Goal: Task Accomplishment & Management: Manage account settings

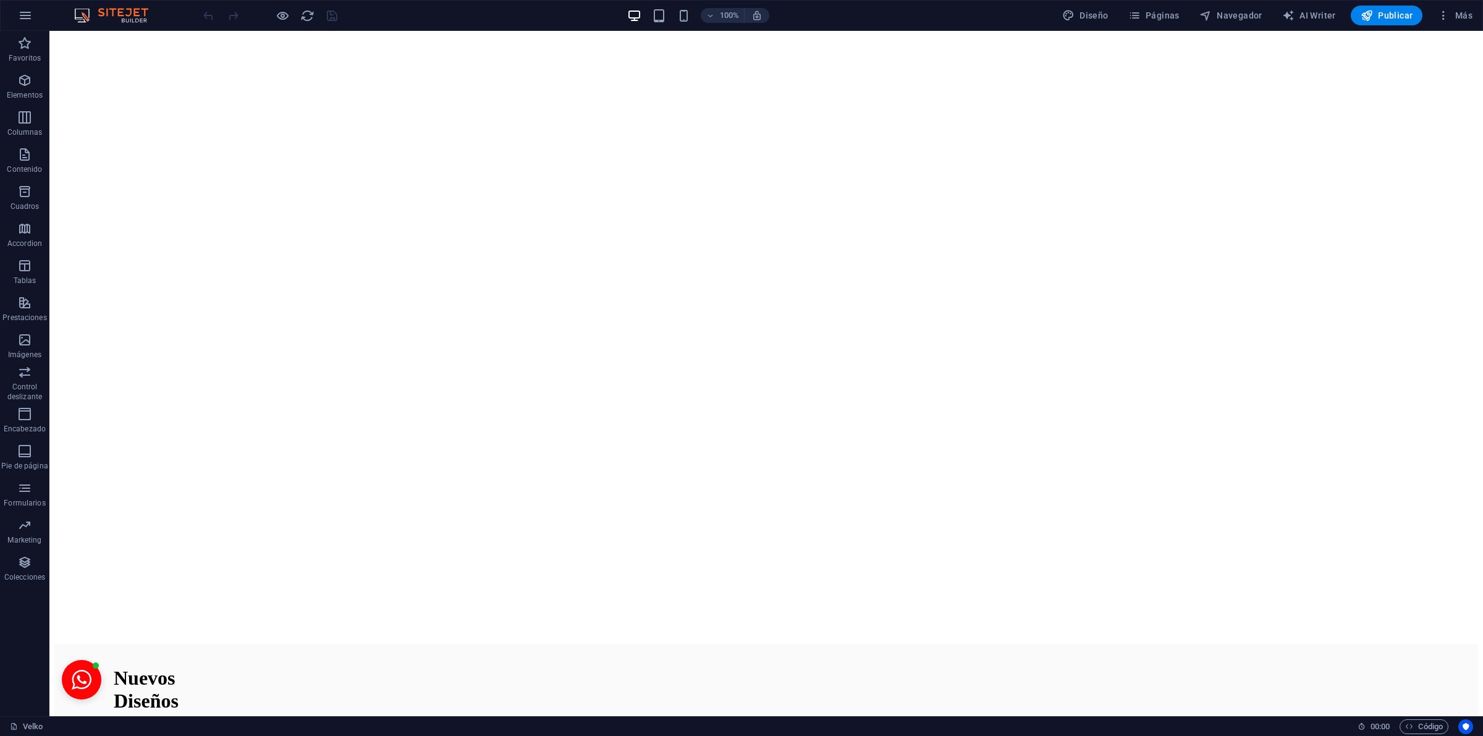
scroll to position [2836, 0]
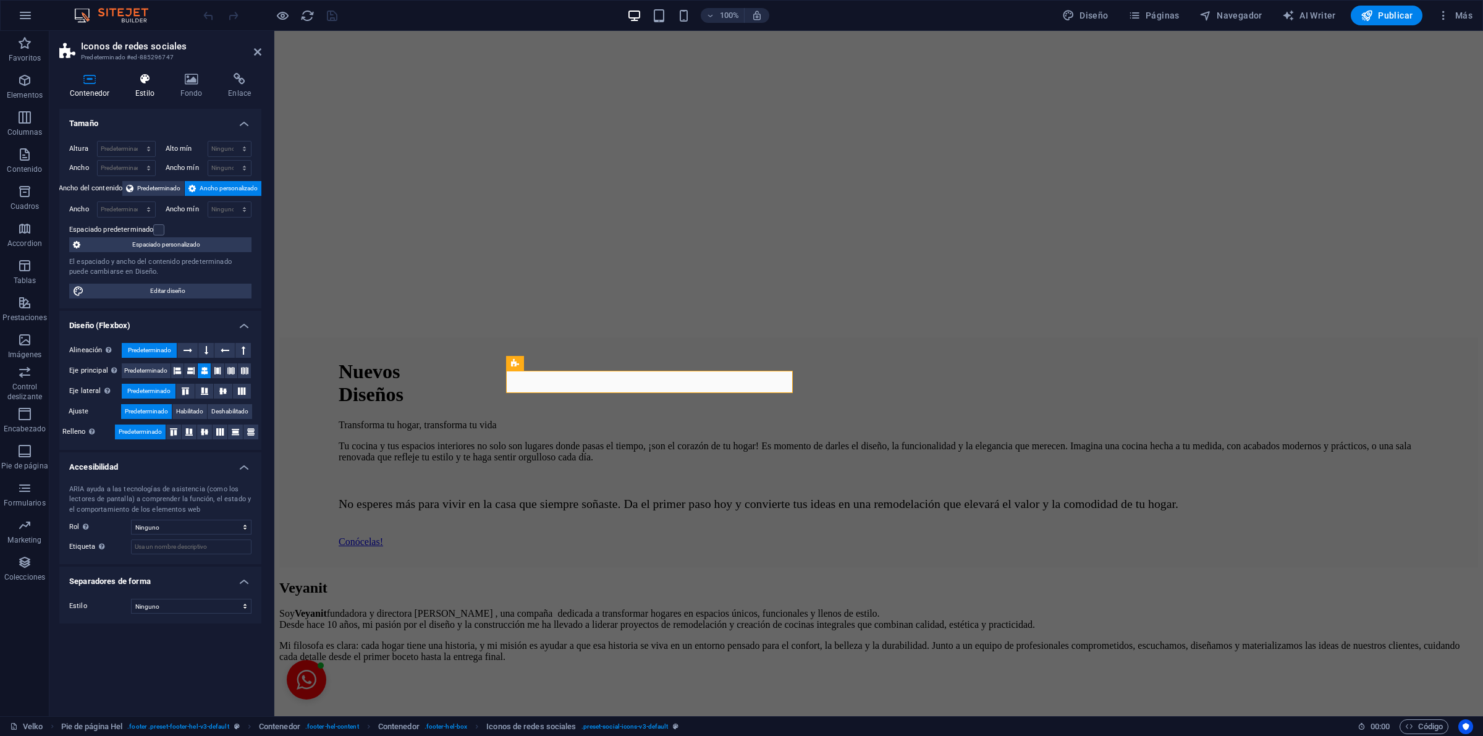
click at [152, 82] on icon at bounding box center [145, 79] width 40 height 12
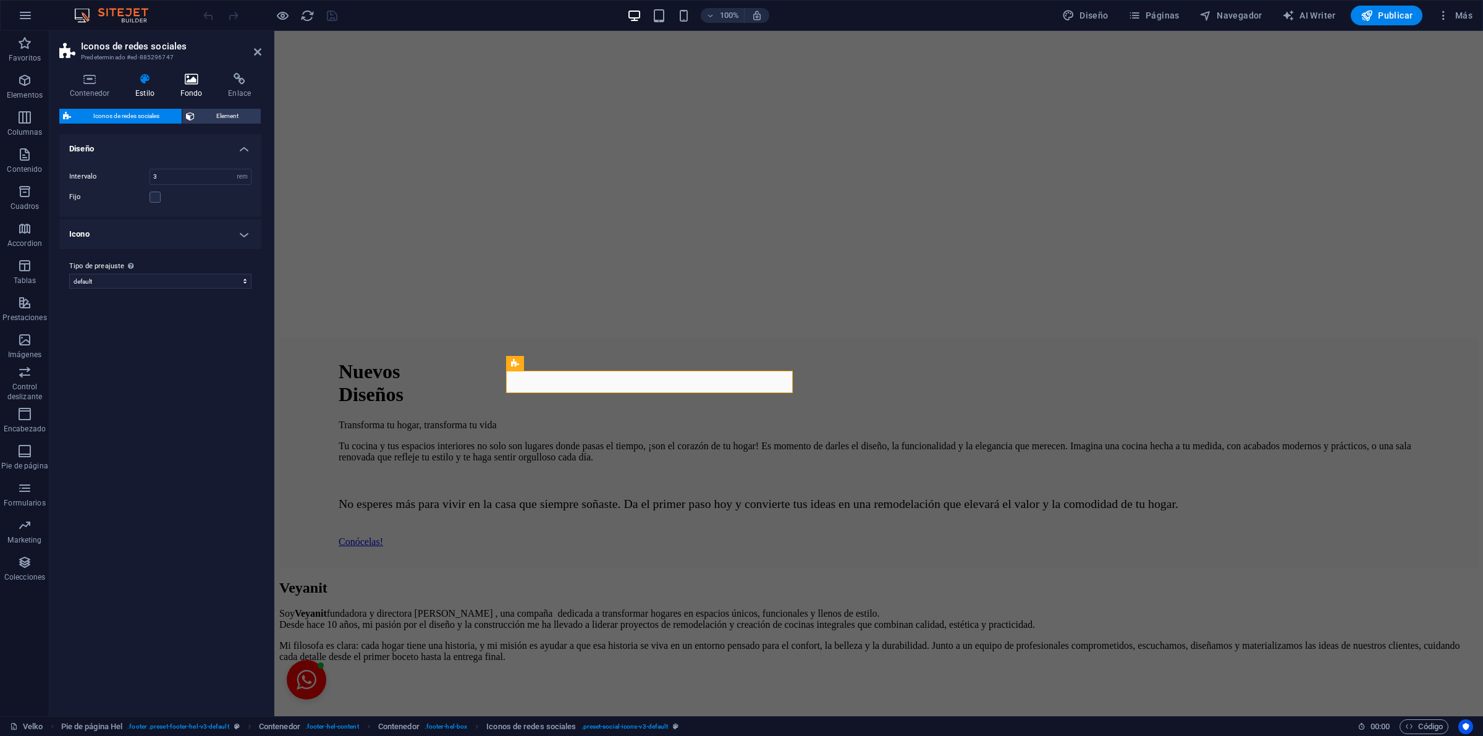
click at [186, 90] on h4 "Fondo" at bounding box center [194, 86] width 48 height 26
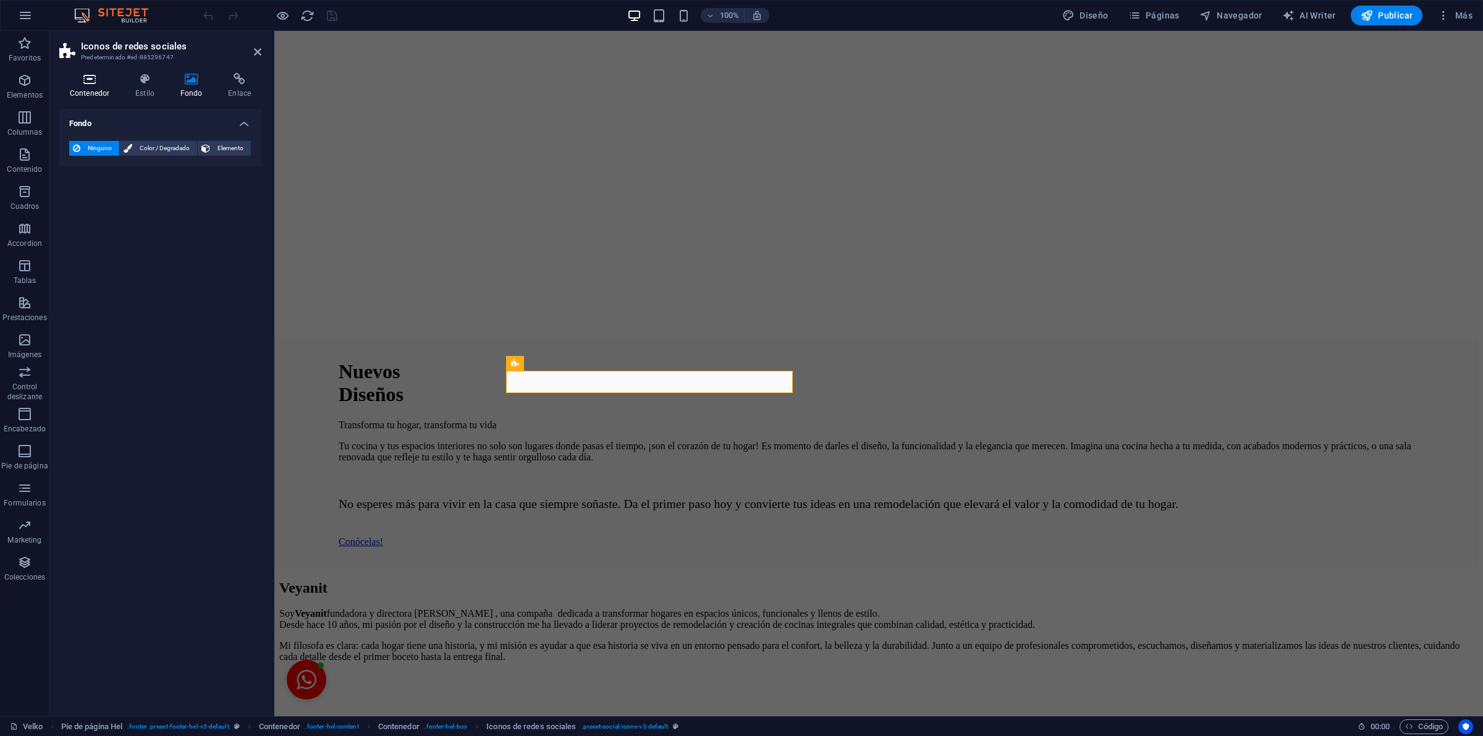
click at [72, 87] on h4 "Contenedor" at bounding box center [91, 86] width 65 height 26
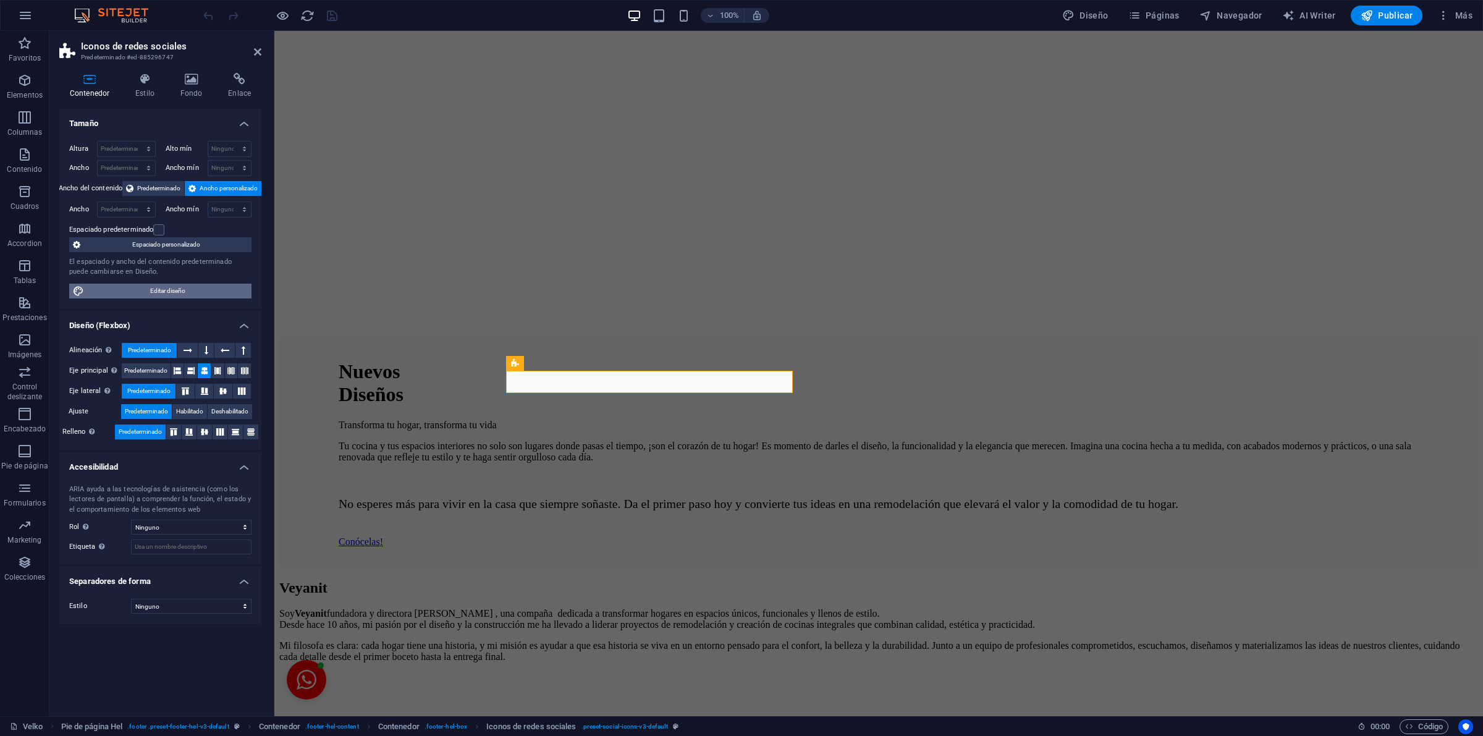
click at [202, 298] on span "Editar diseño" at bounding box center [168, 291] width 160 height 15
select select "rem"
select select "400"
select select "px"
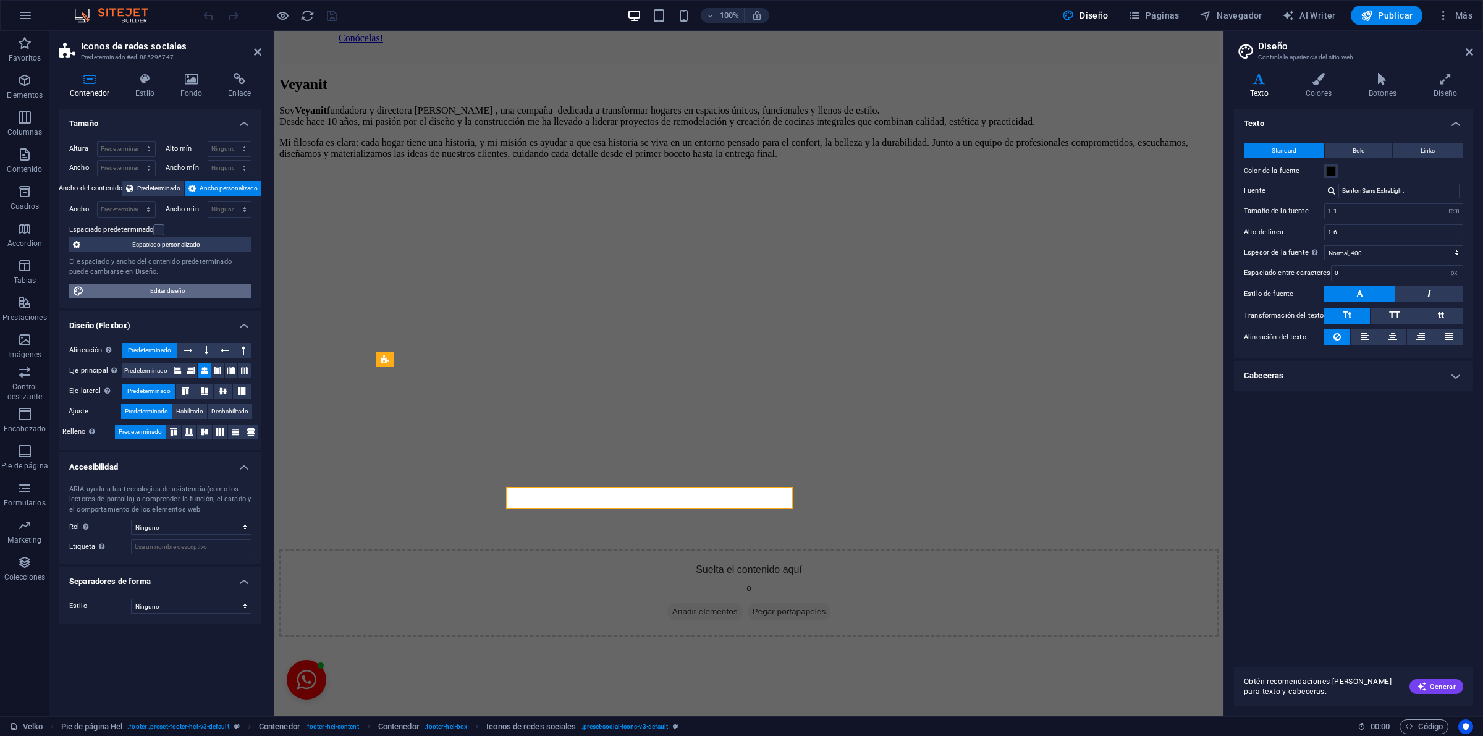
scroll to position [2720, 0]
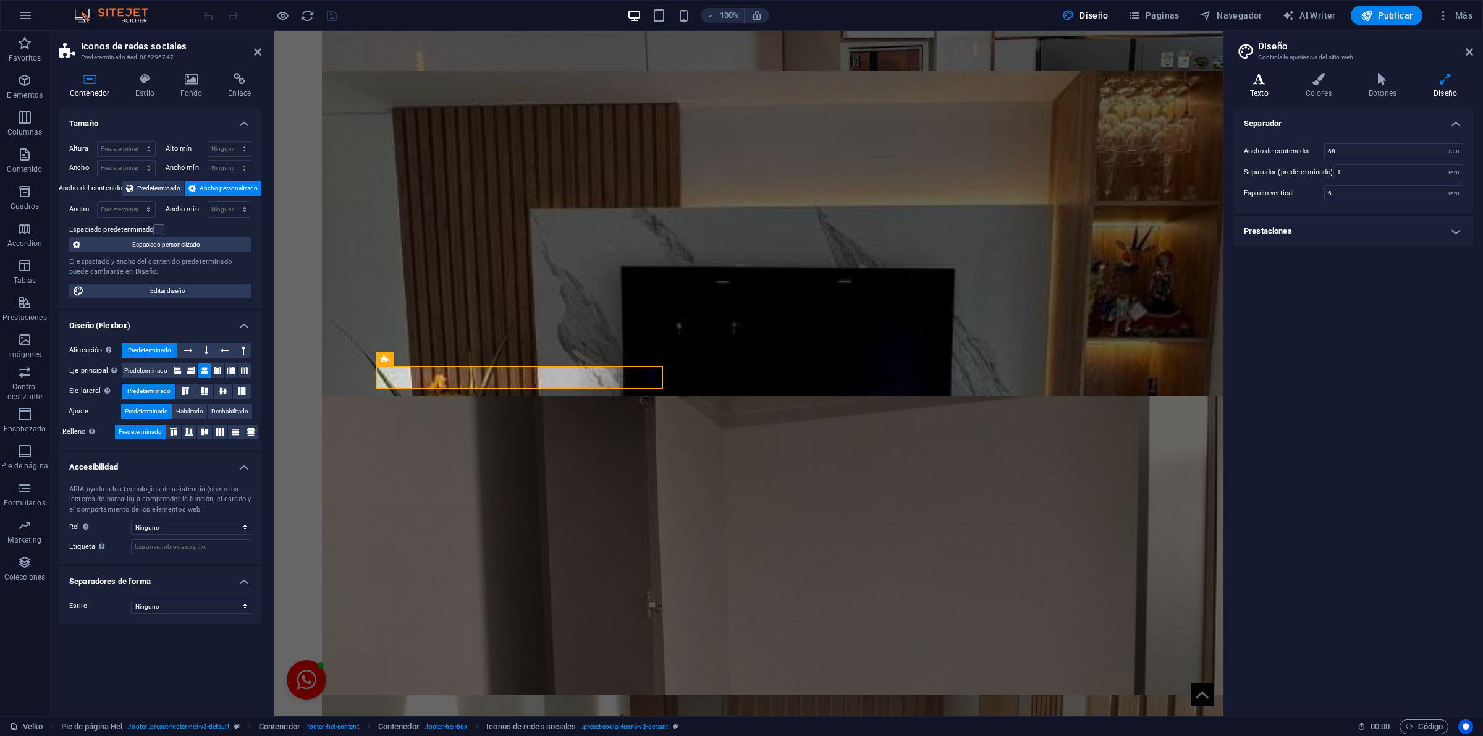
click at [1253, 84] on icon at bounding box center [1259, 79] width 51 height 12
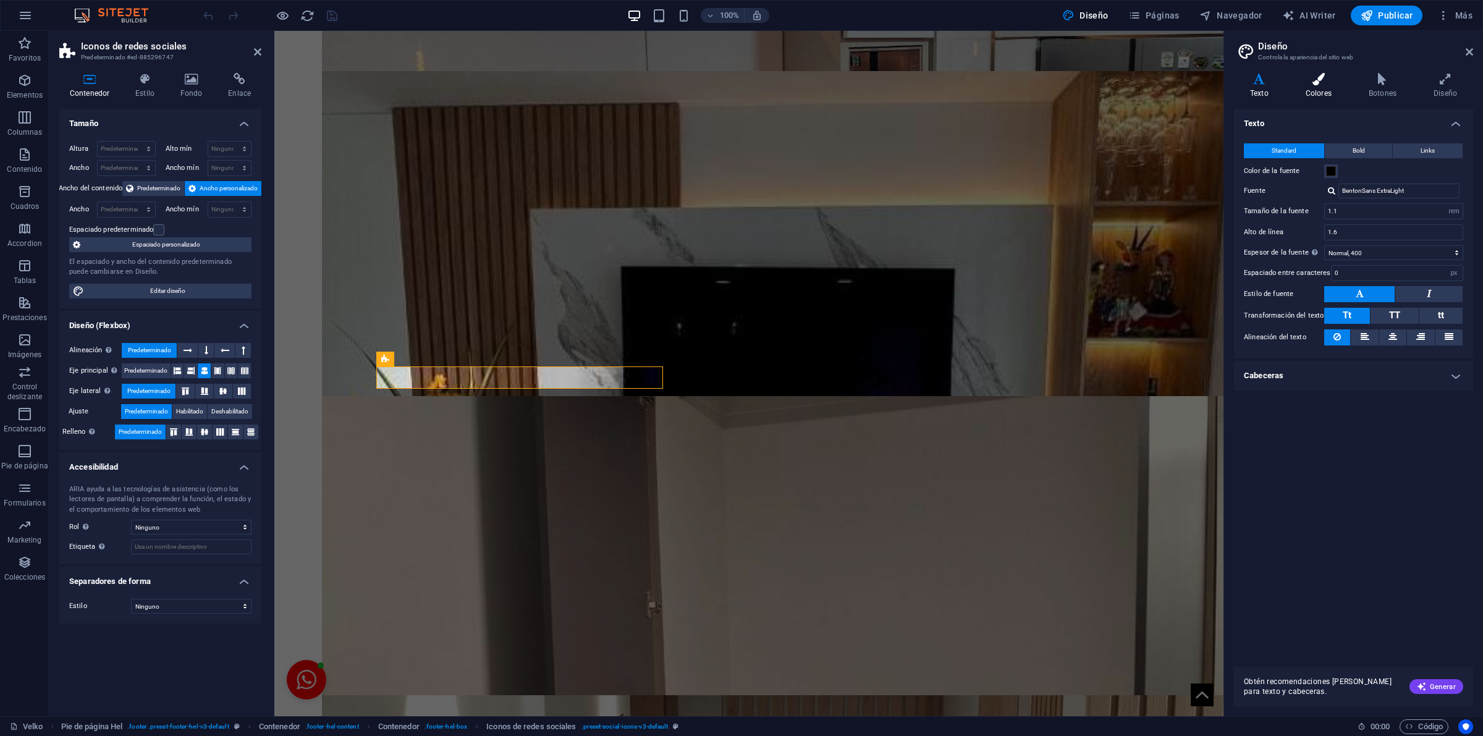
click at [1311, 78] on icon at bounding box center [1319, 79] width 58 height 12
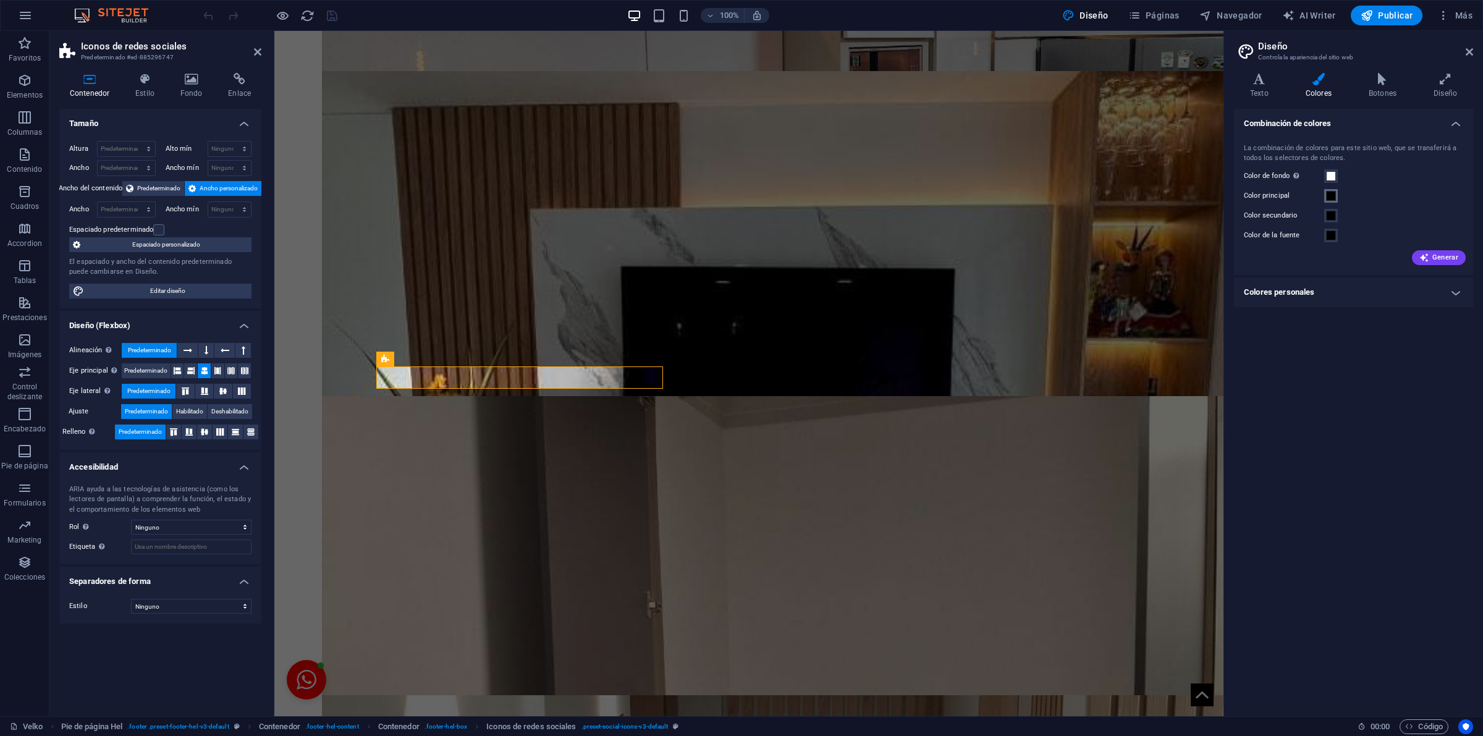
click at [1330, 192] on span at bounding box center [1331, 196] width 10 height 10
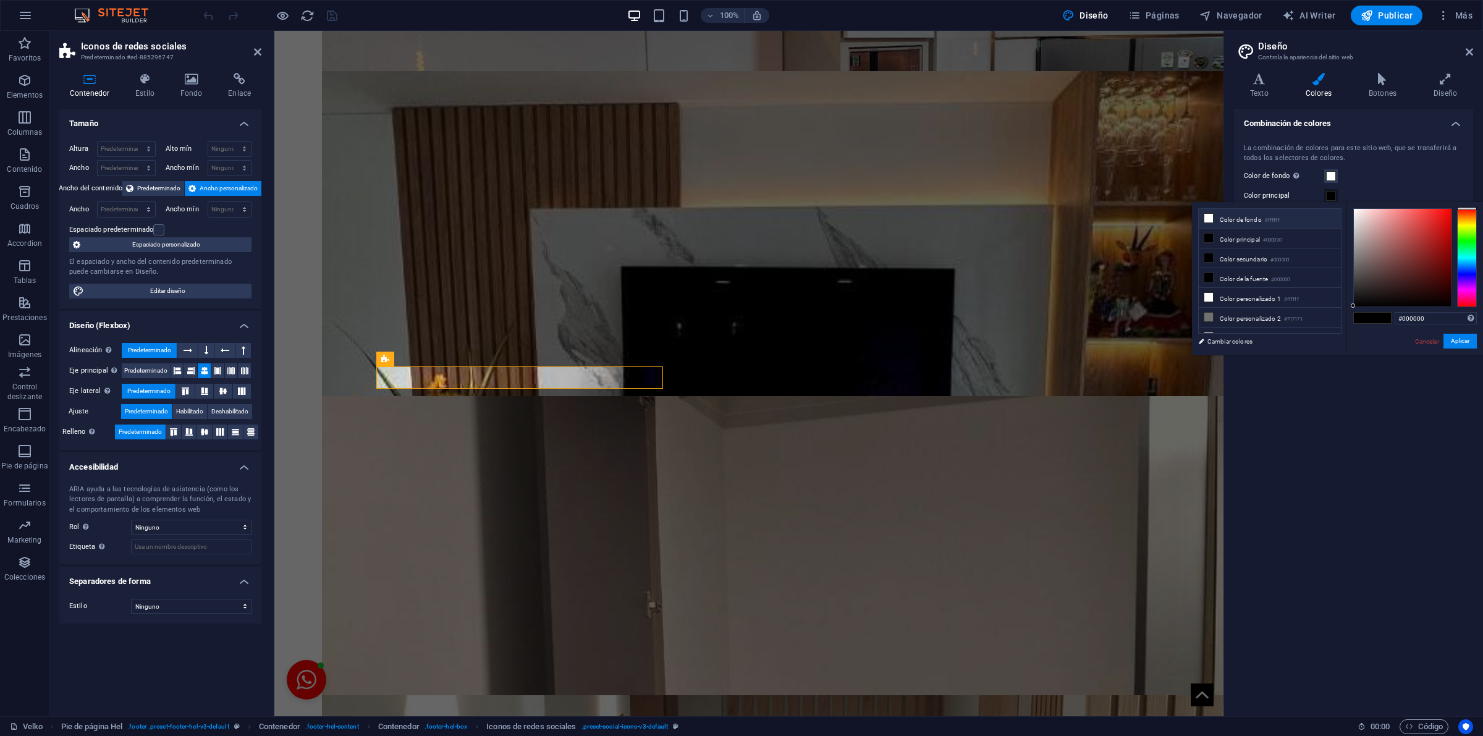
click at [1257, 214] on li "Color de fondo #ffffff" at bounding box center [1270, 219] width 142 height 20
type input "#ffffff"
click at [1460, 343] on button "Aplicar" at bounding box center [1459, 341] width 33 height 15
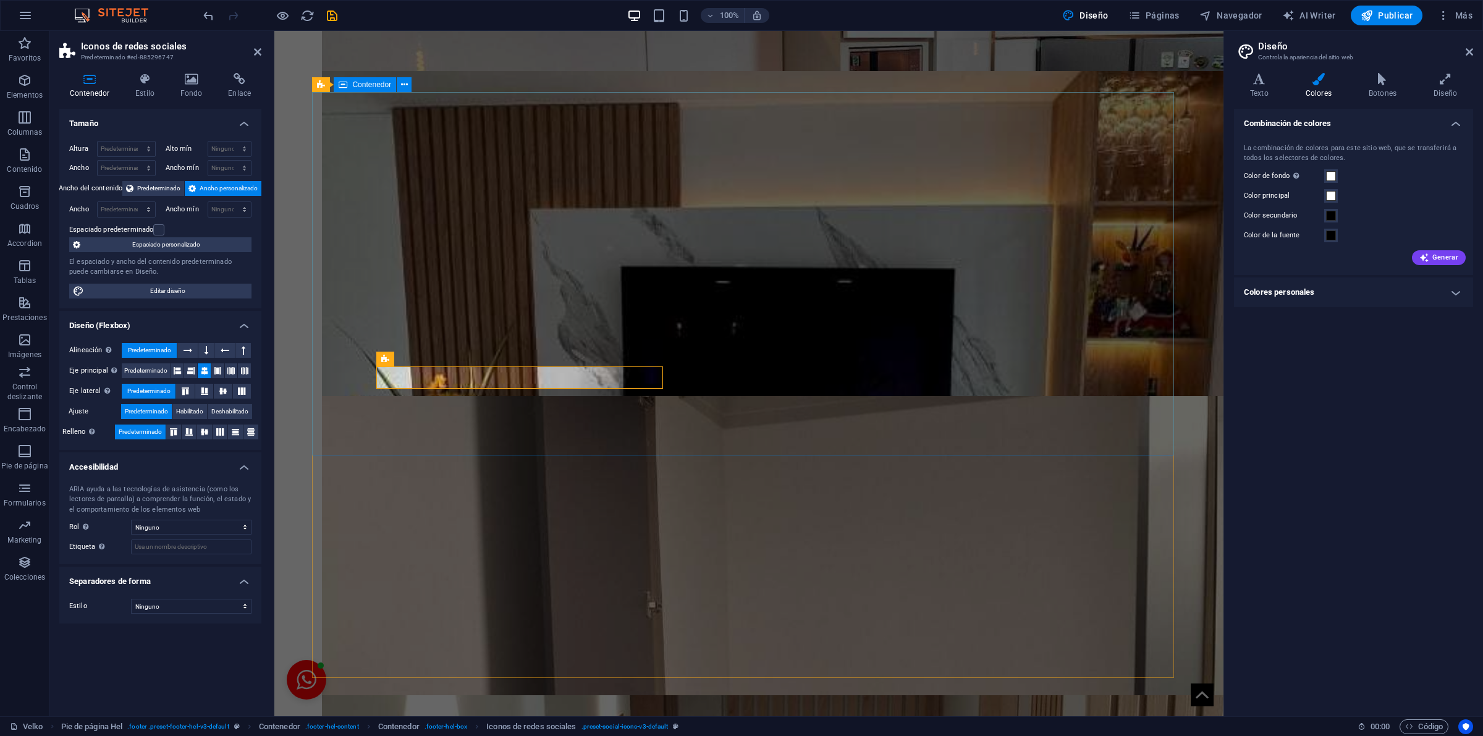
scroll to position [0, 0]
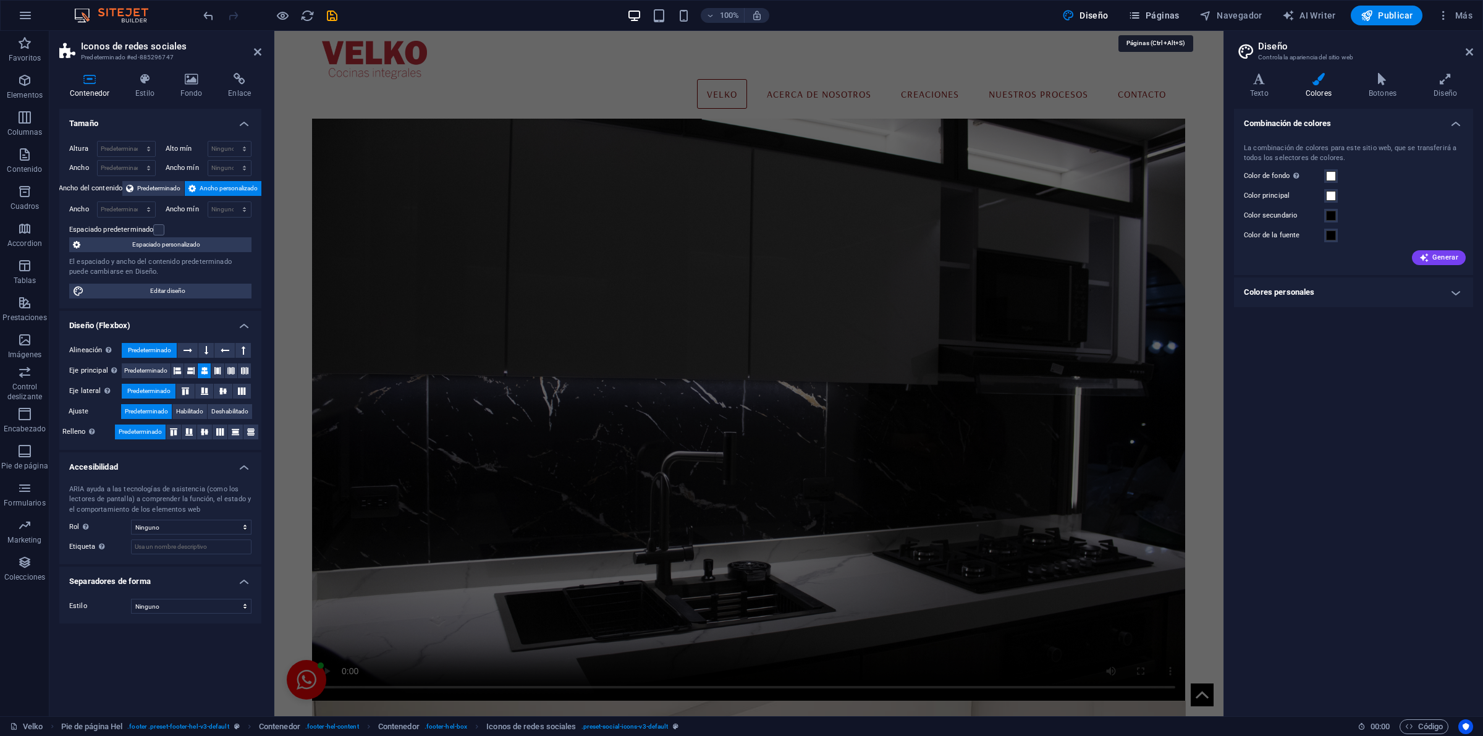
click at [1139, 8] on button "Páginas" at bounding box center [1153, 16] width 61 height 20
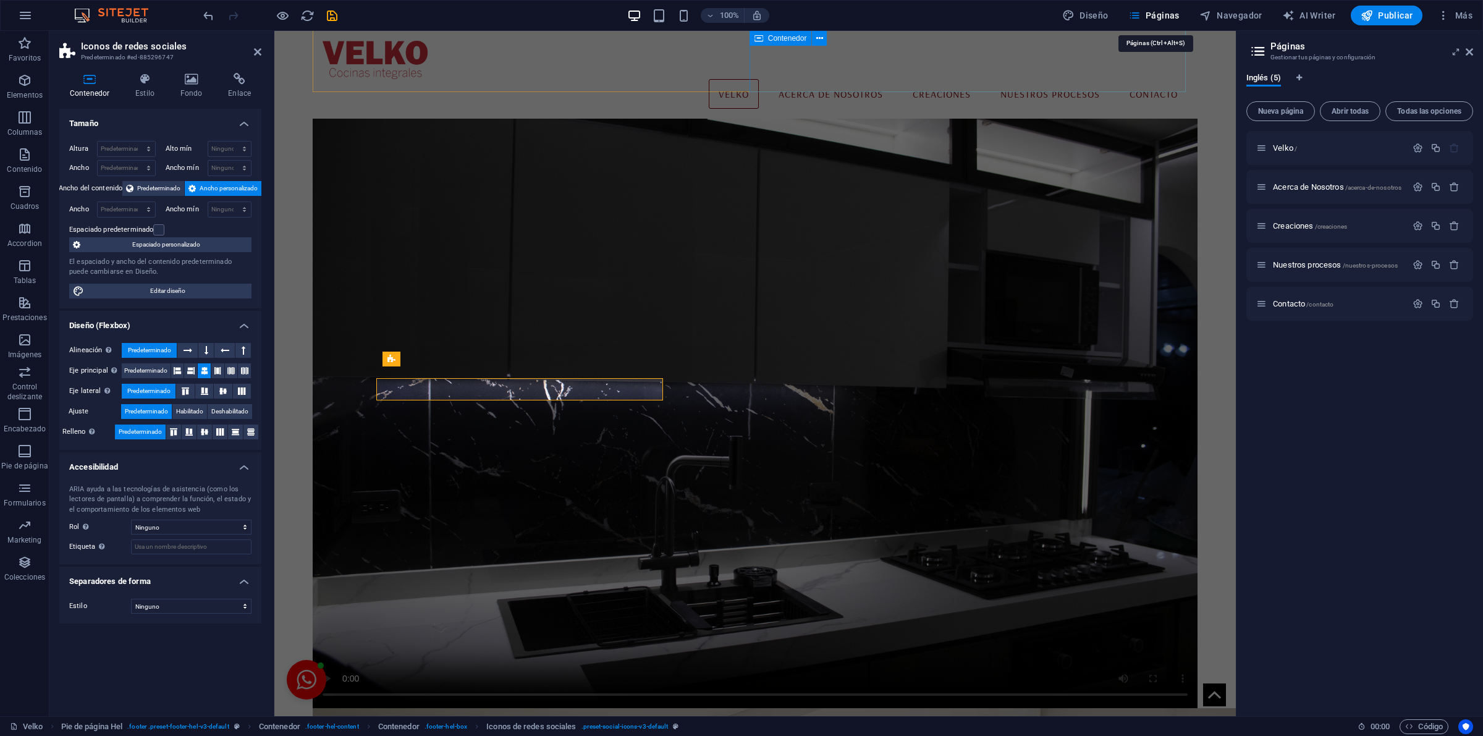
scroll to position [2708, 0]
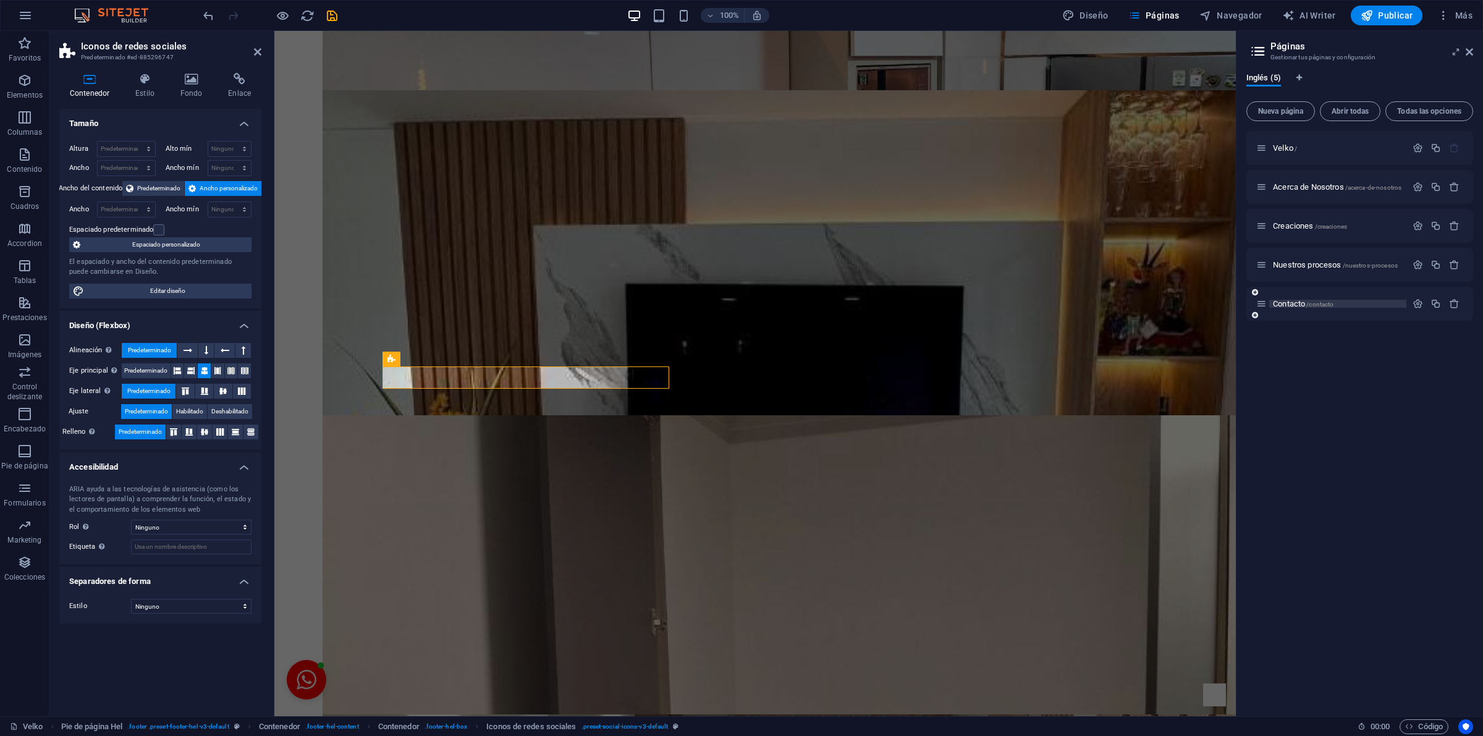
click at [1296, 305] on span "Contacto /contacto" at bounding box center [1303, 303] width 61 height 9
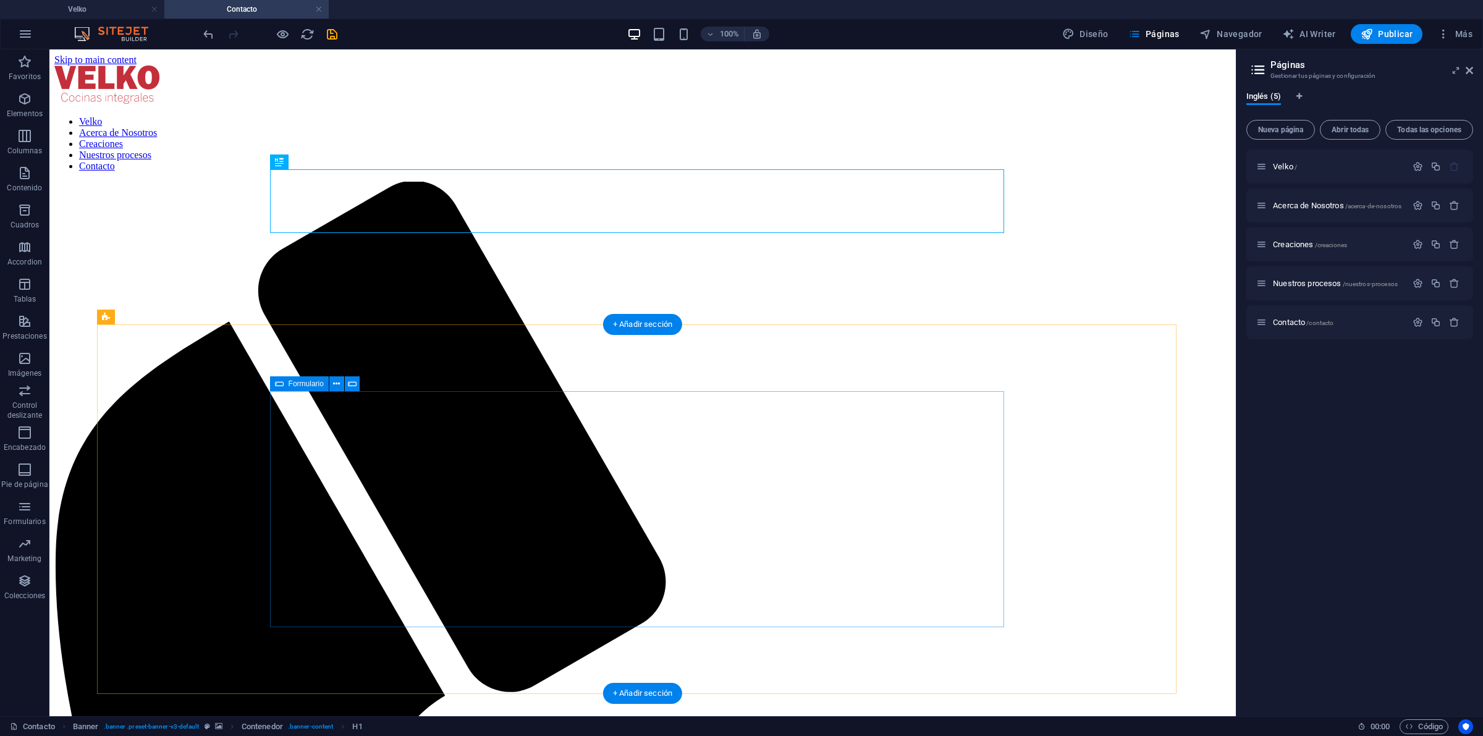
scroll to position [32, 0]
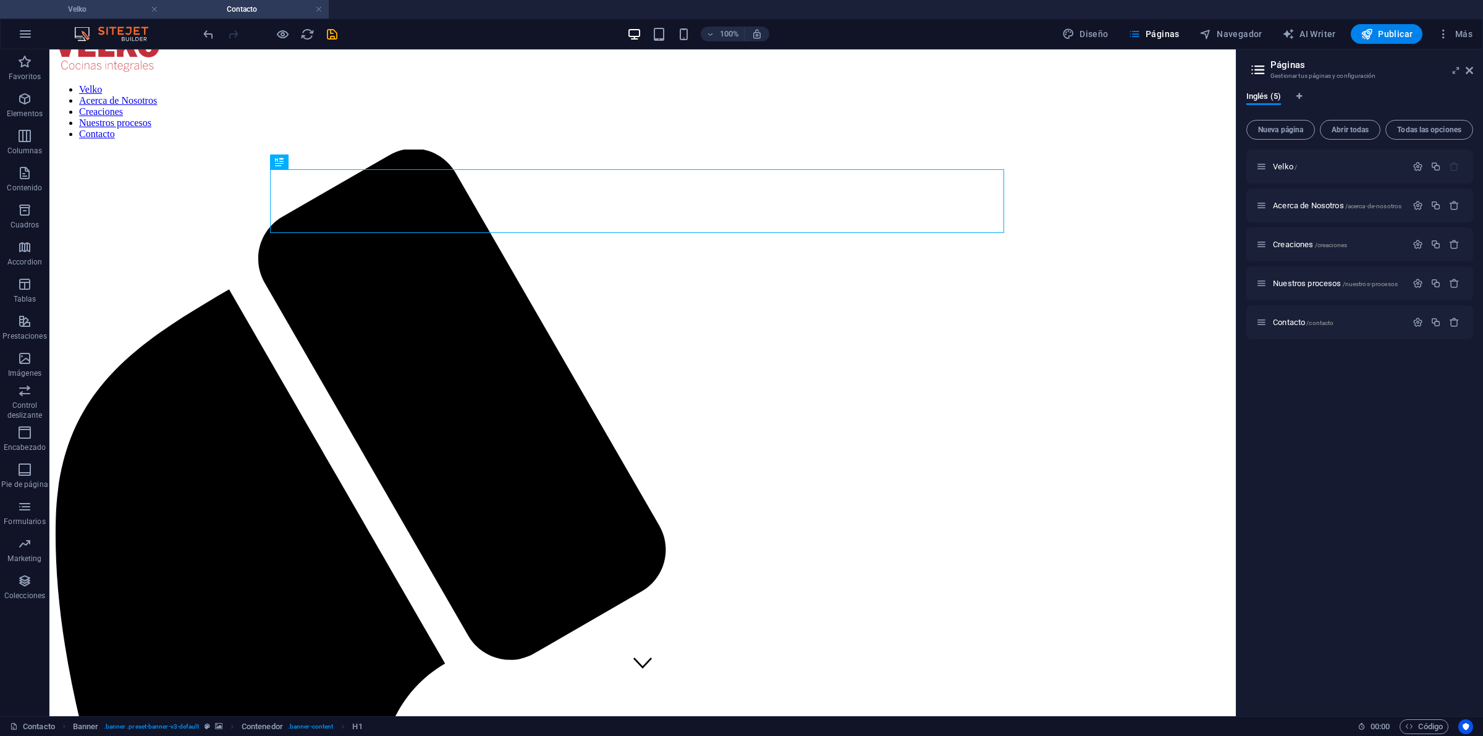
click at [112, 5] on h4 "Velko" at bounding box center [82, 9] width 164 height 14
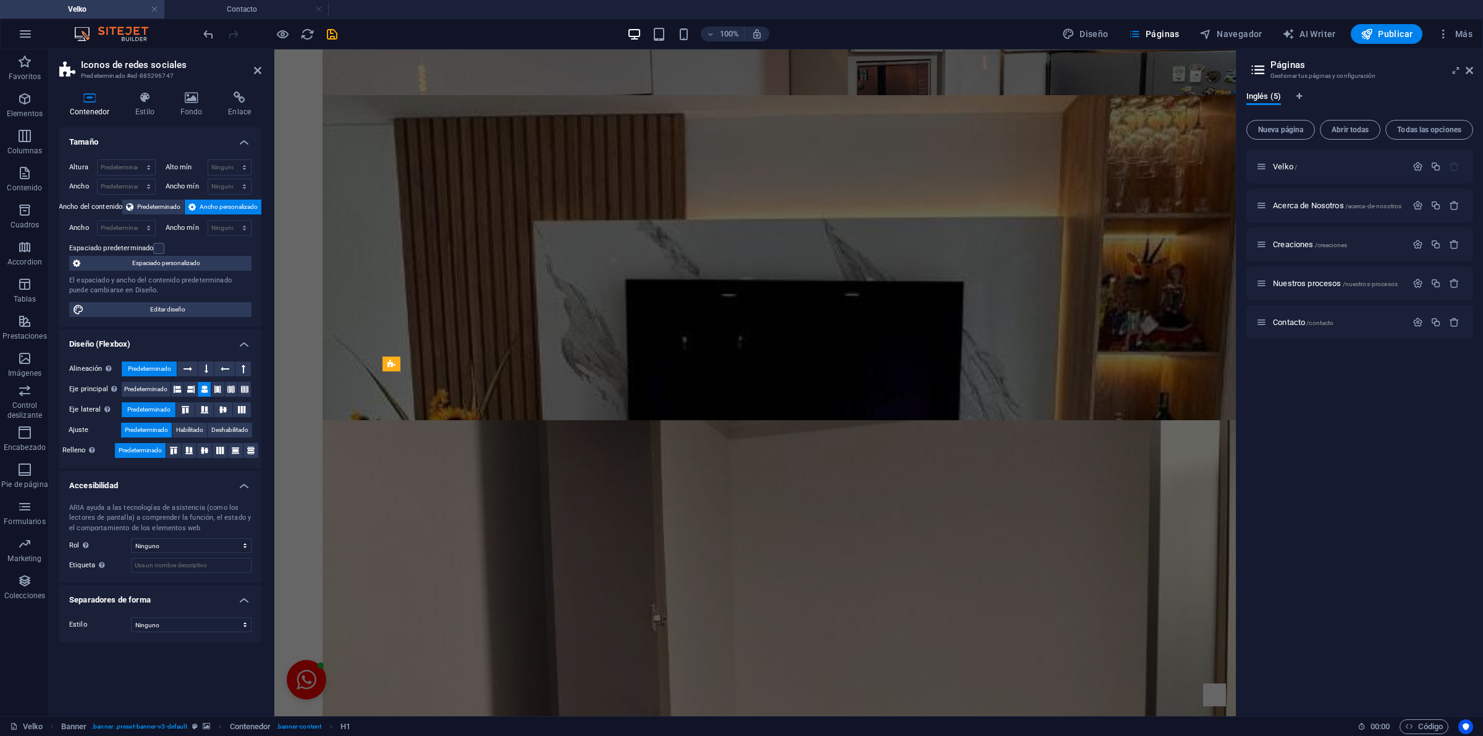
scroll to position [0, 0]
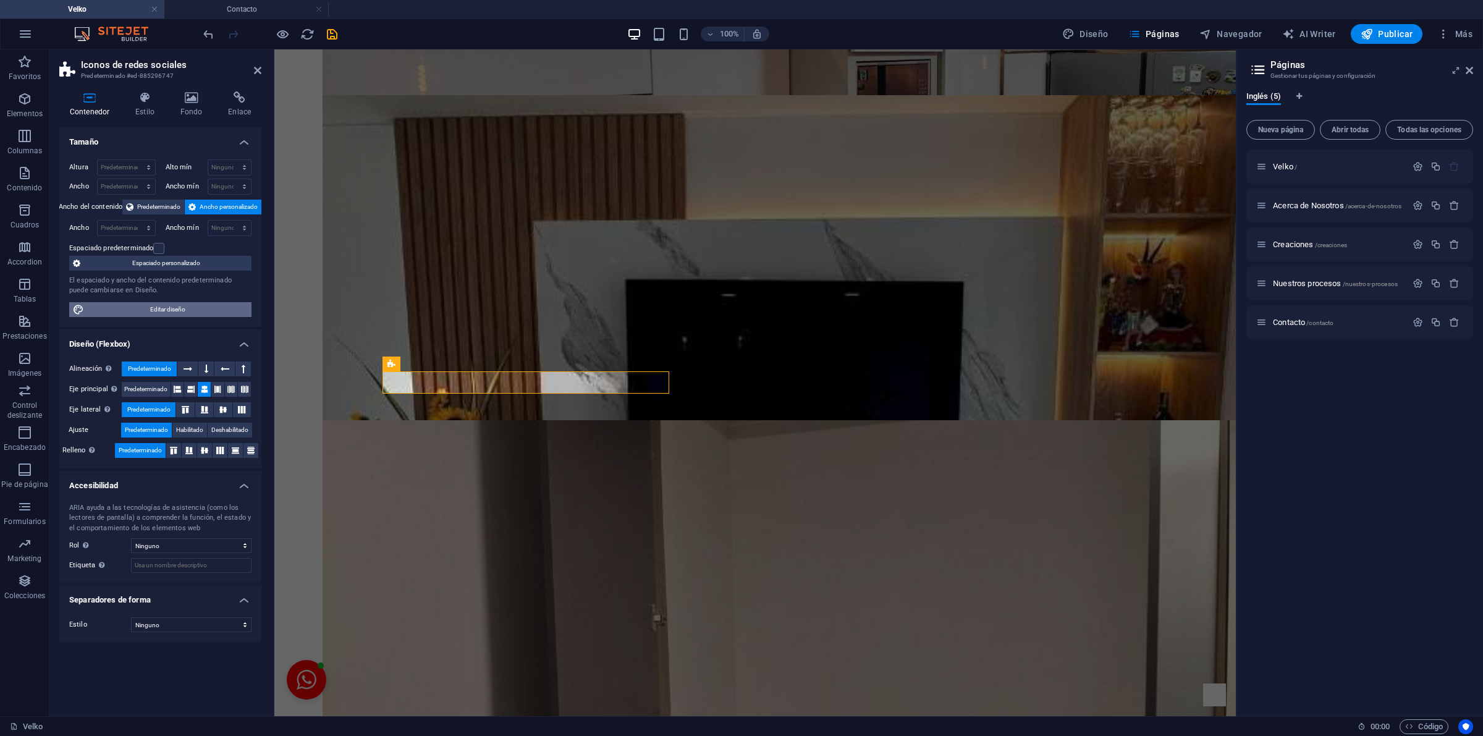
click at [188, 305] on span "Editar diseño" at bounding box center [168, 309] width 160 height 15
select select "rem"
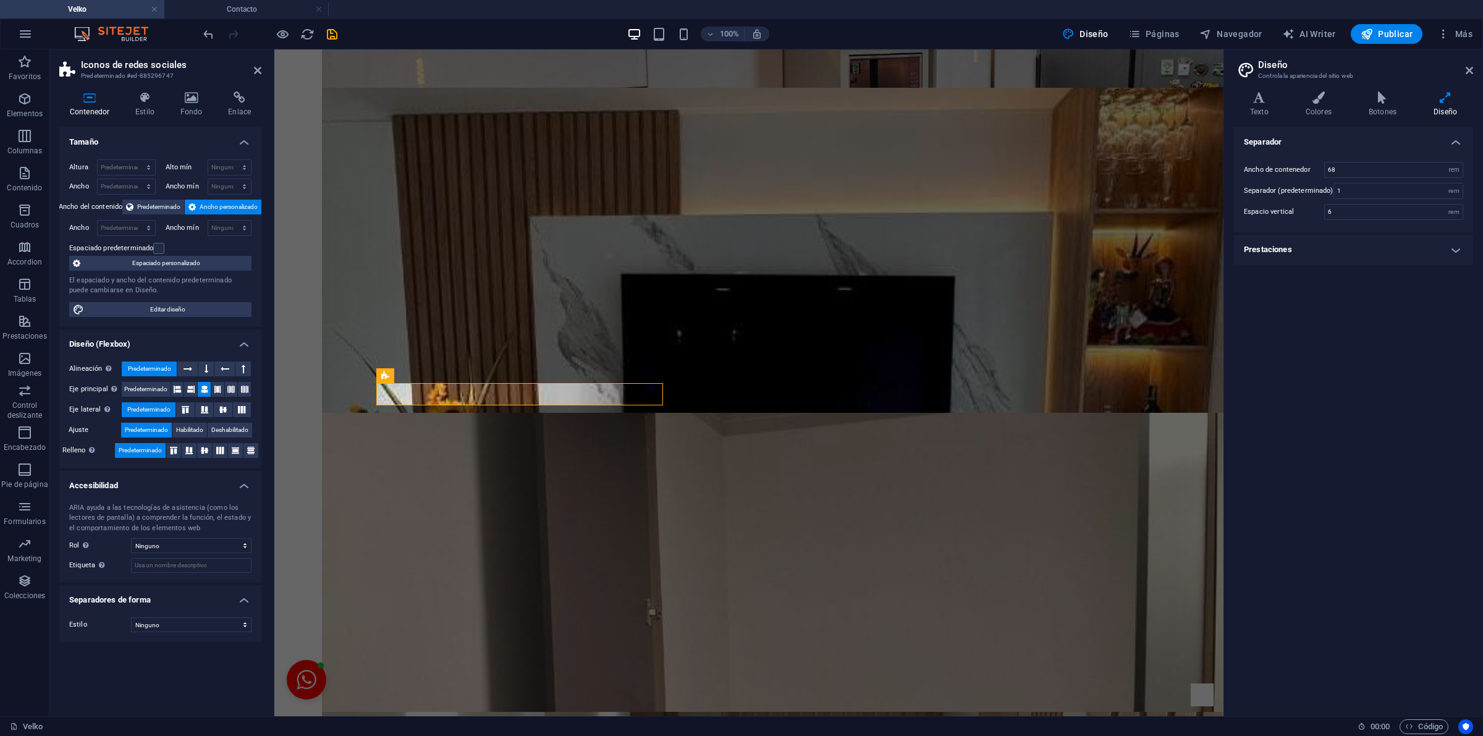
click at [1317, 90] on div "Variantes Texto Colores Botones Diseño Texto Standard Bold Links Color de la fu…" at bounding box center [1353, 399] width 259 height 635
click at [1317, 93] on icon at bounding box center [1319, 97] width 58 height 12
click at [1330, 256] on span at bounding box center [1331, 254] width 10 height 10
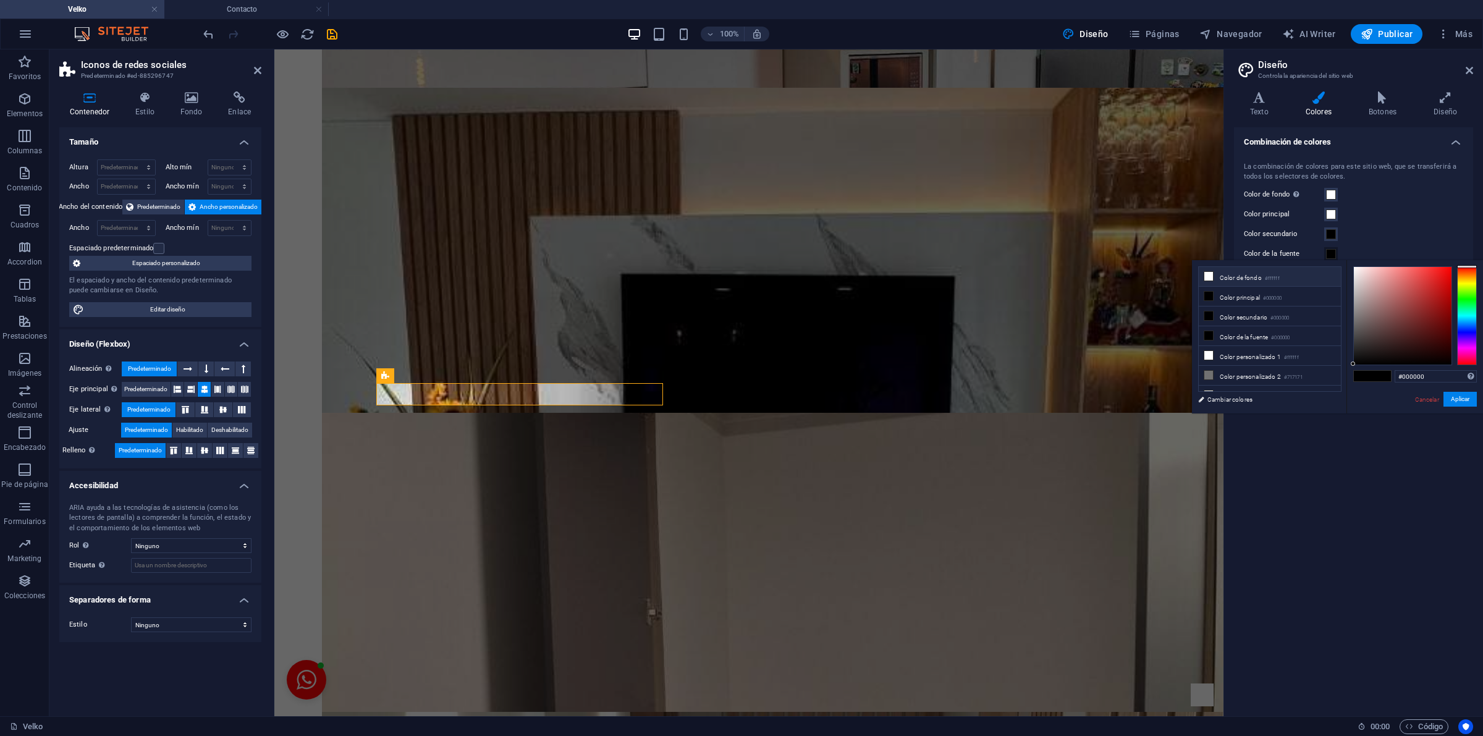
click at [1239, 281] on li "Color de fondo #ffffff" at bounding box center [1270, 277] width 142 height 20
type input "#ffffff"
click at [1471, 395] on button "Aplicar" at bounding box center [1459, 399] width 33 height 15
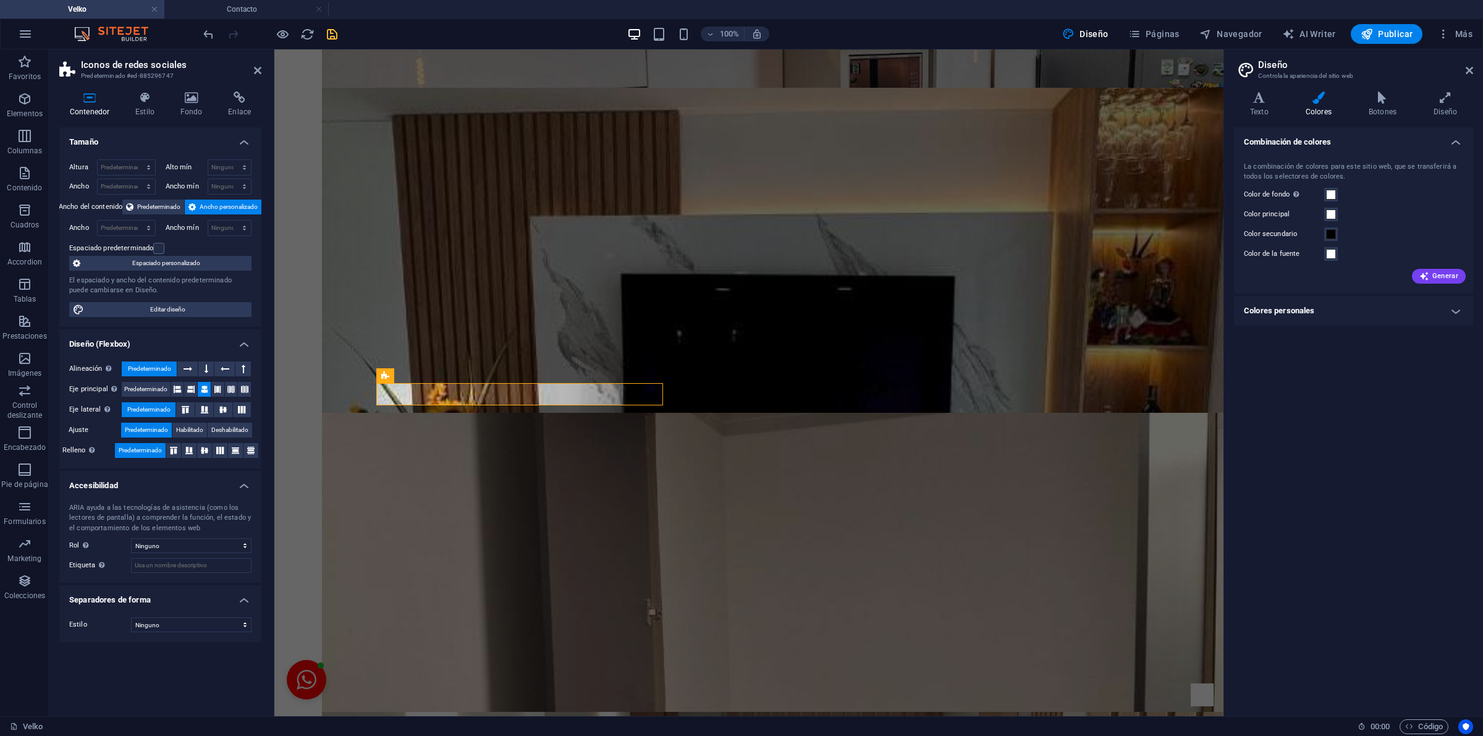
drag, startPoint x: 334, startPoint y: 35, endPoint x: 321, endPoint y: 35, distance: 13.0
click at [334, 35] on icon "save" at bounding box center [332, 34] width 14 height 14
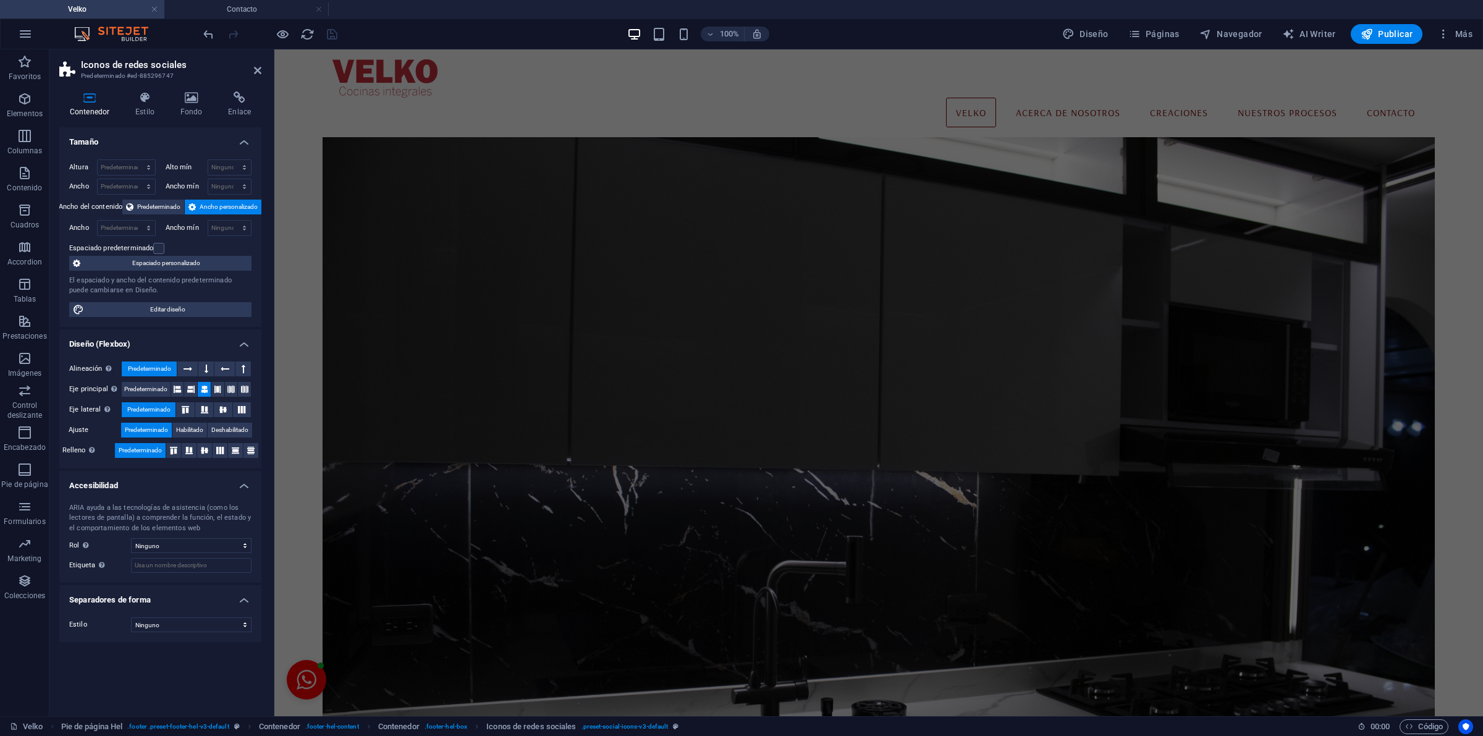
click at [258, 60] on h2 "Iconos de redes sociales" at bounding box center [171, 64] width 180 height 11
click at [257, 75] on icon at bounding box center [257, 70] width 7 height 10
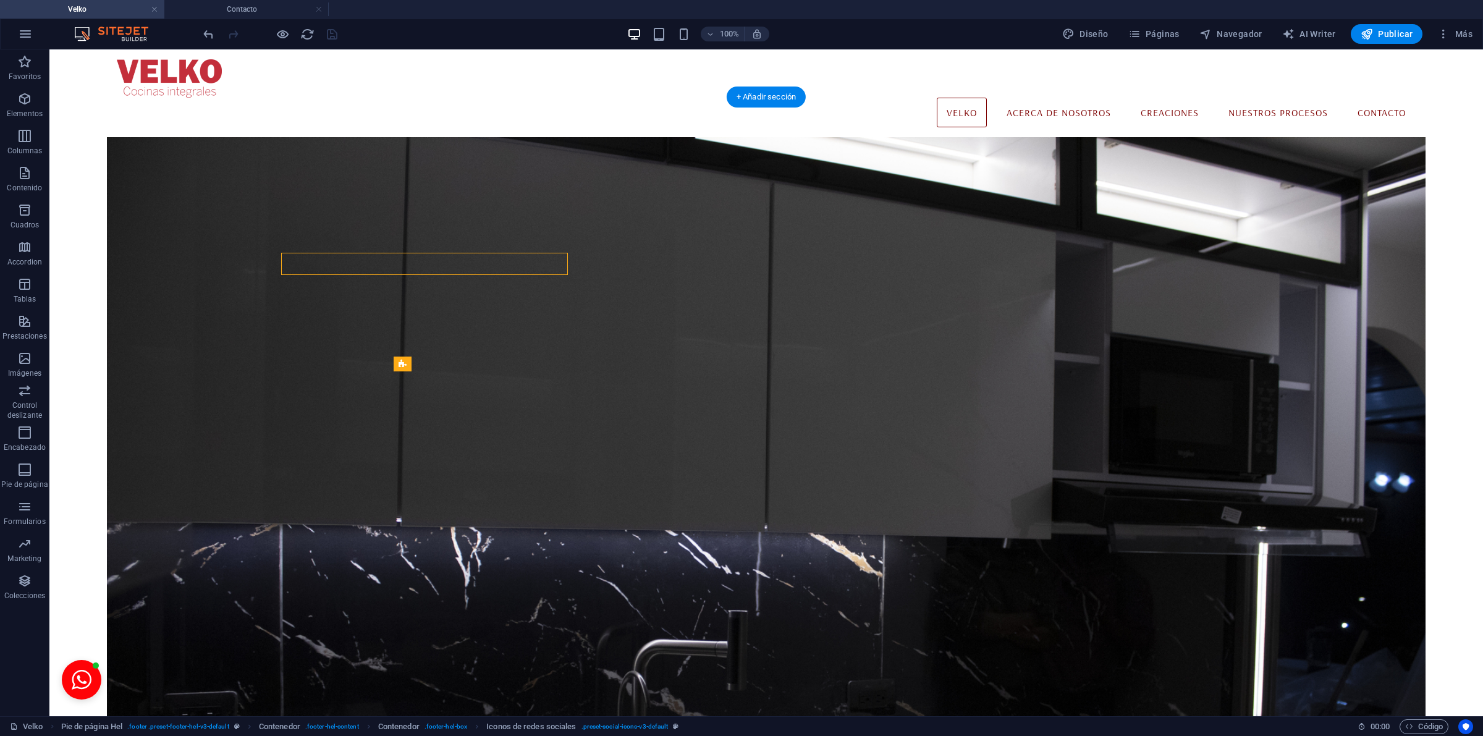
scroll to position [2955, 0]
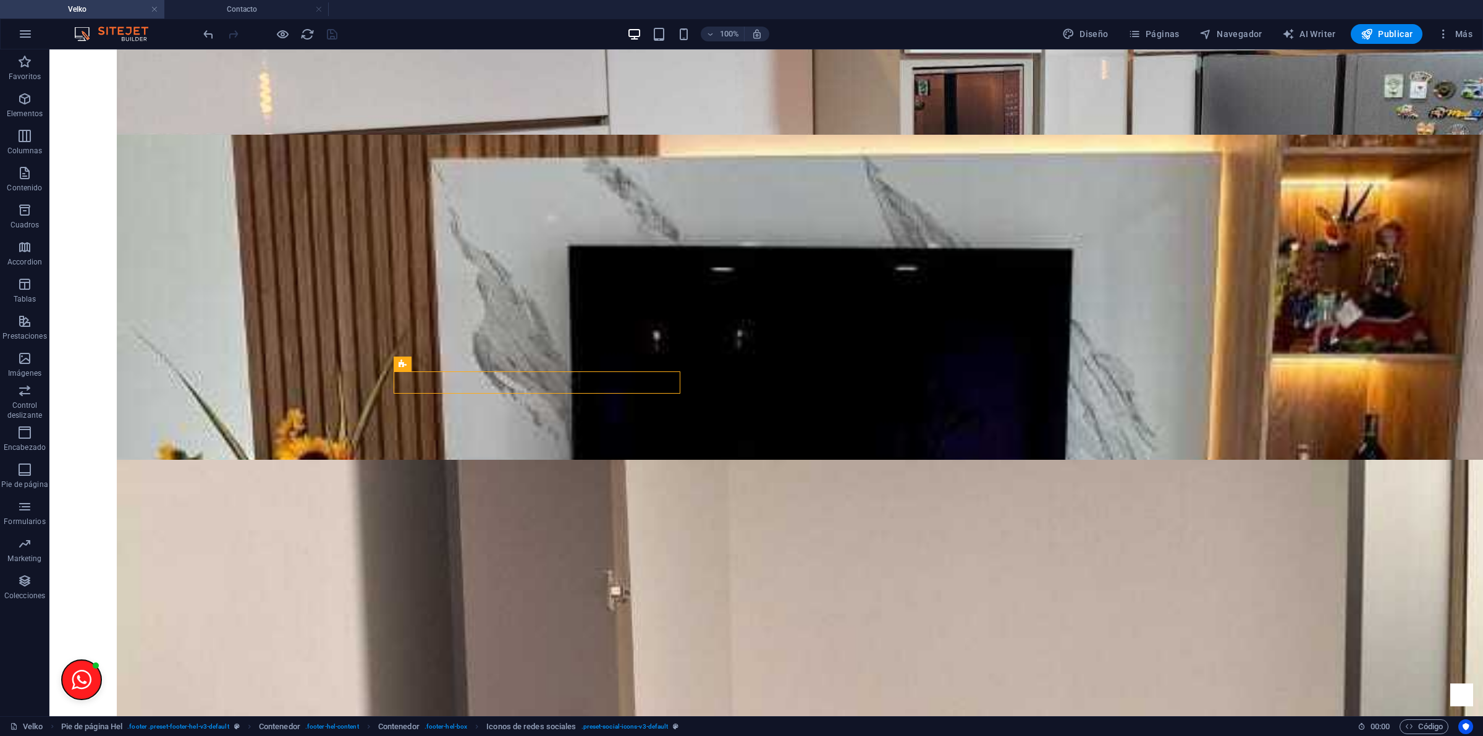
click at [72, 693] on button "Open chat window" at bounding box center [82, 680] width 40 height 40
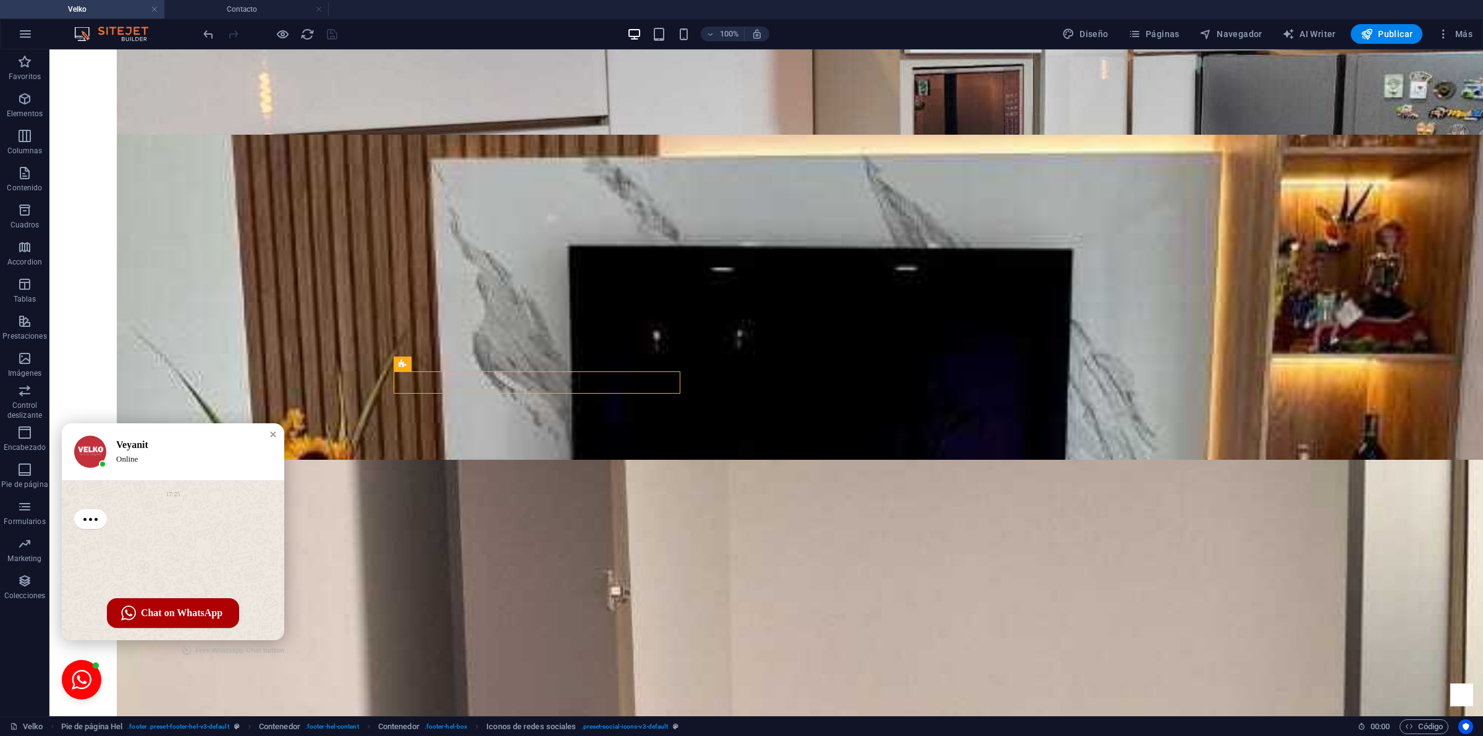
click at [185, 448] on div "Veyanit" at bounding box center [189, 445] width 146 height 12
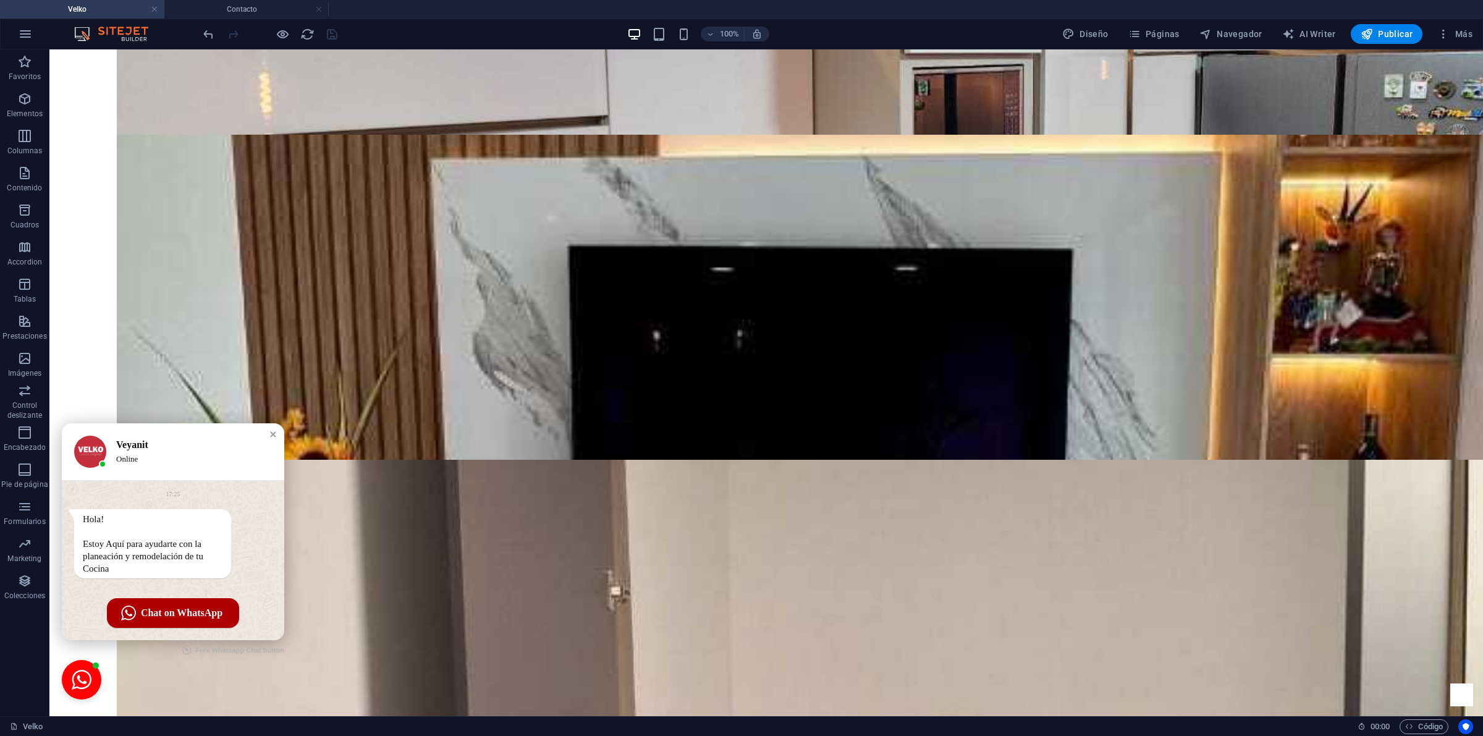
click at [150, 433] on div "Veyanit Online" at bounding box center [173, 451] width 222 height 57
click at [150, 436] on div "Veyanit Online" at bounding box center [173, 451] width 222 height 57
click at [151, 436] on div "Veyanit Online" at bounding box center [173, 451] width 222 height 57
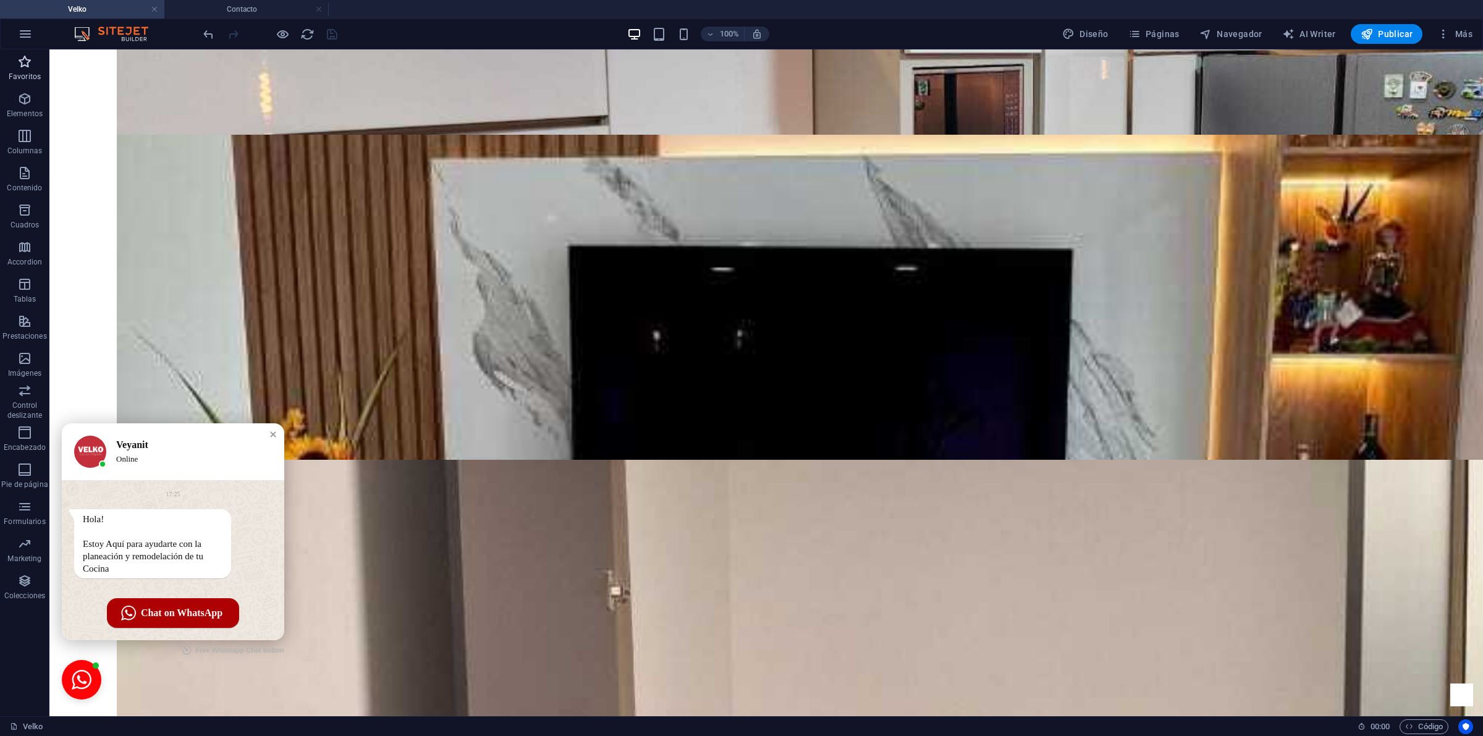
click at [26, 66] on icon "button" at bounding box center [24, 61] width 15 height 15
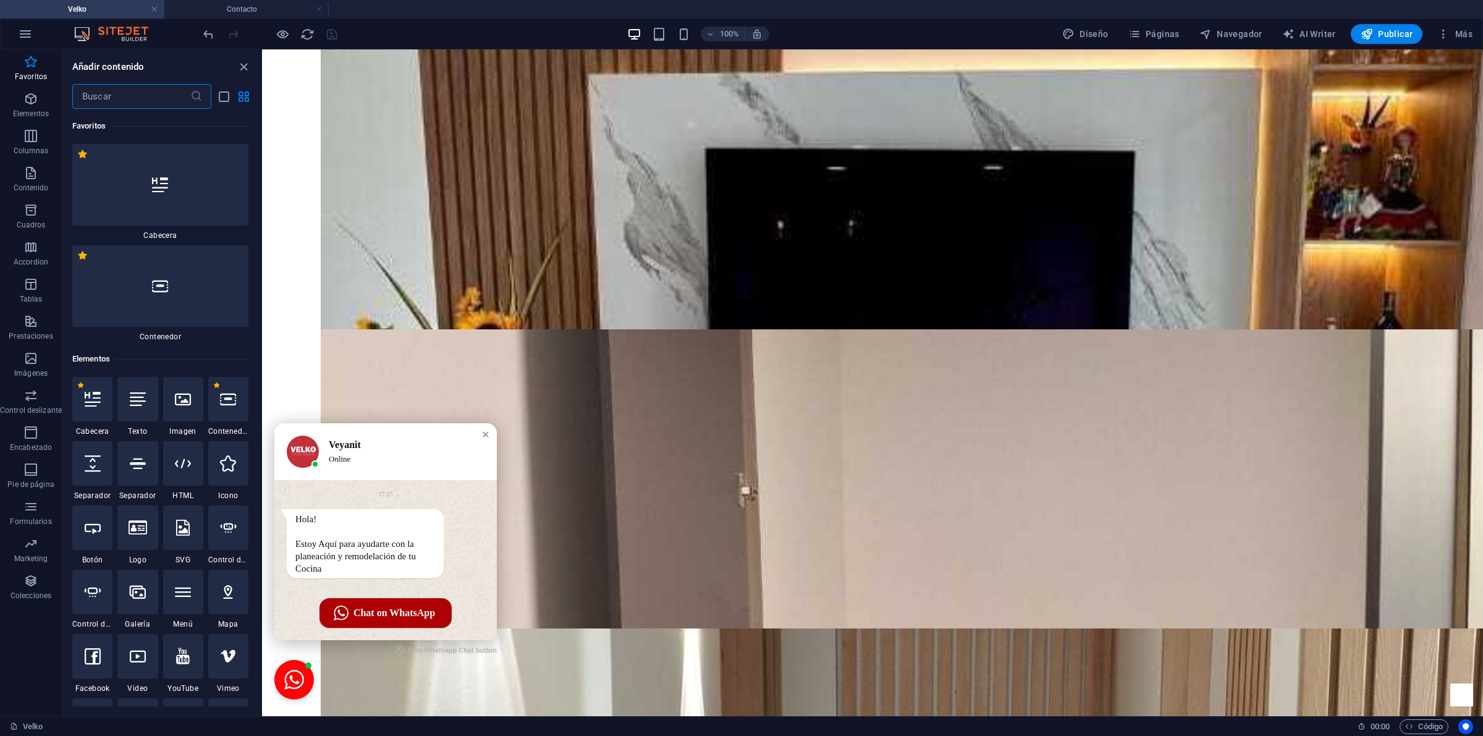
scroll to position [2861, 0]
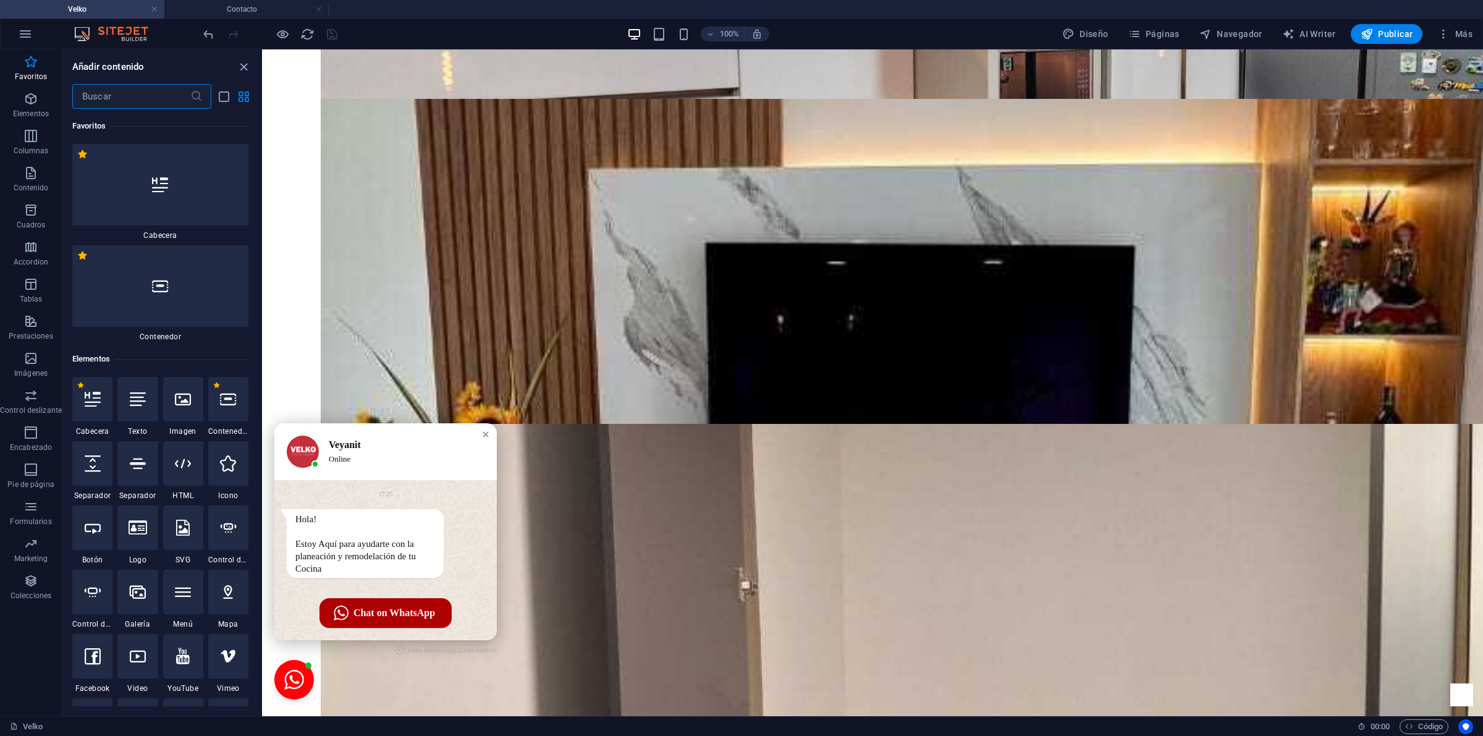
click at [355, 454] on div "Online" at bounding box center [402, 459] width 146 height 11
click at [263, 13] on h4 "Contacto" at bounding box center [246, 9] width 164 height 14
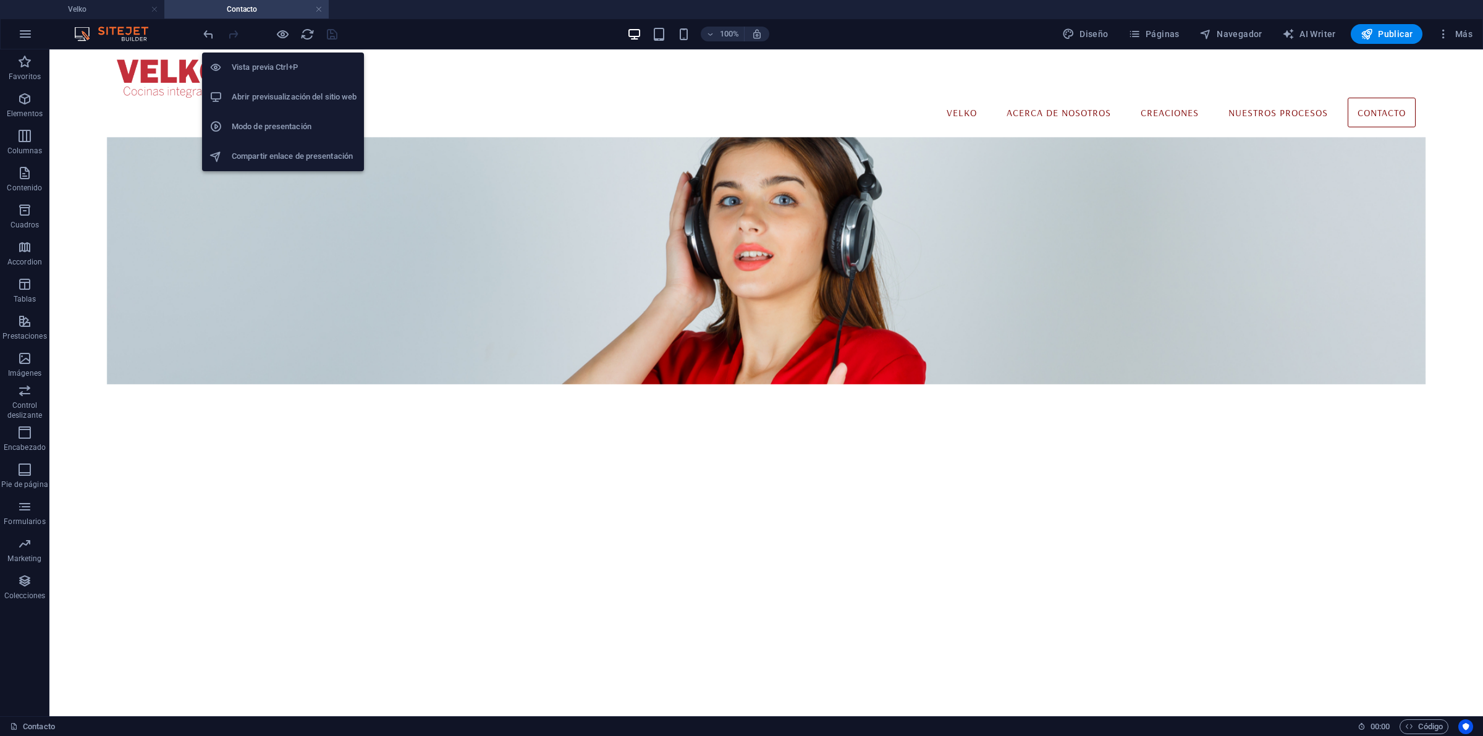
scroll to position [32, 0]
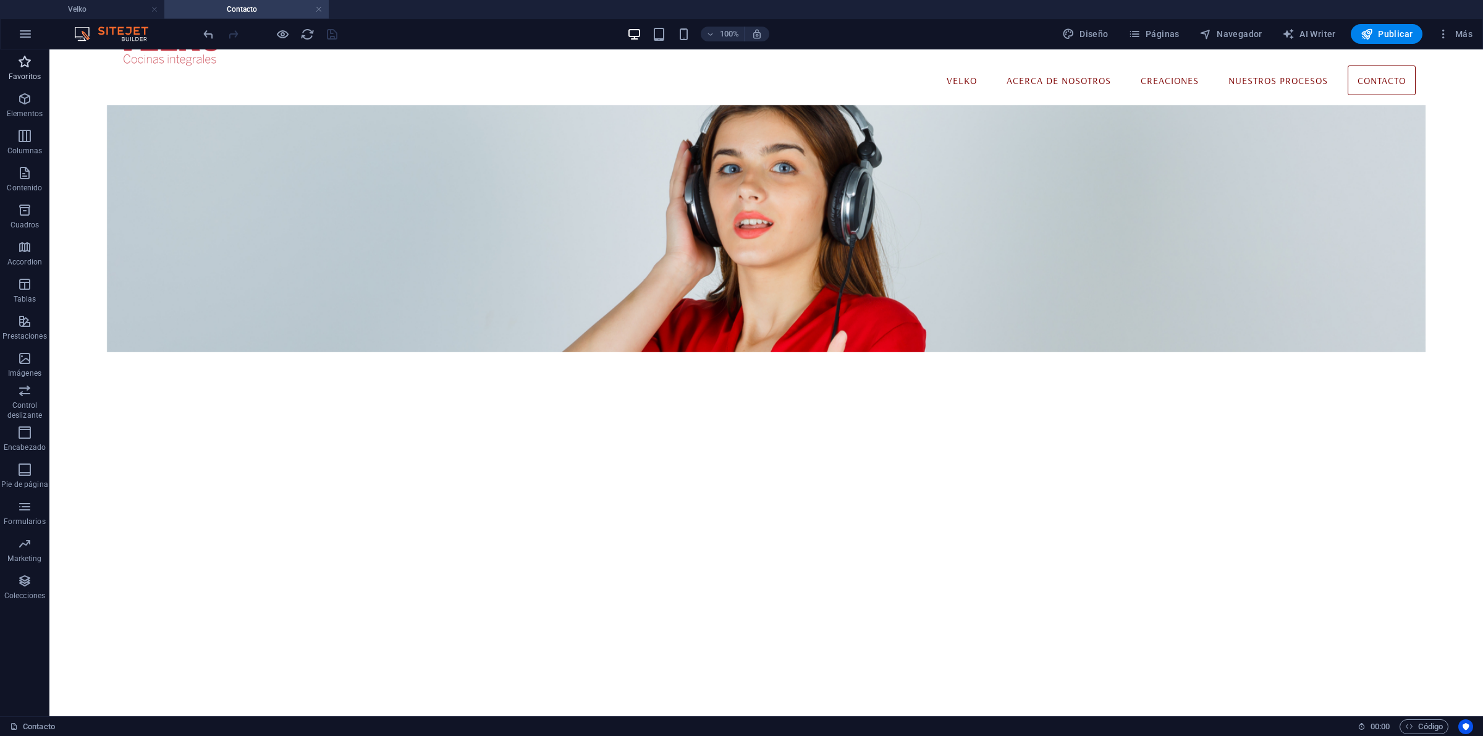
click at [22, 62] on icon "button" at bounding box center [24, 61] width 15 height 15
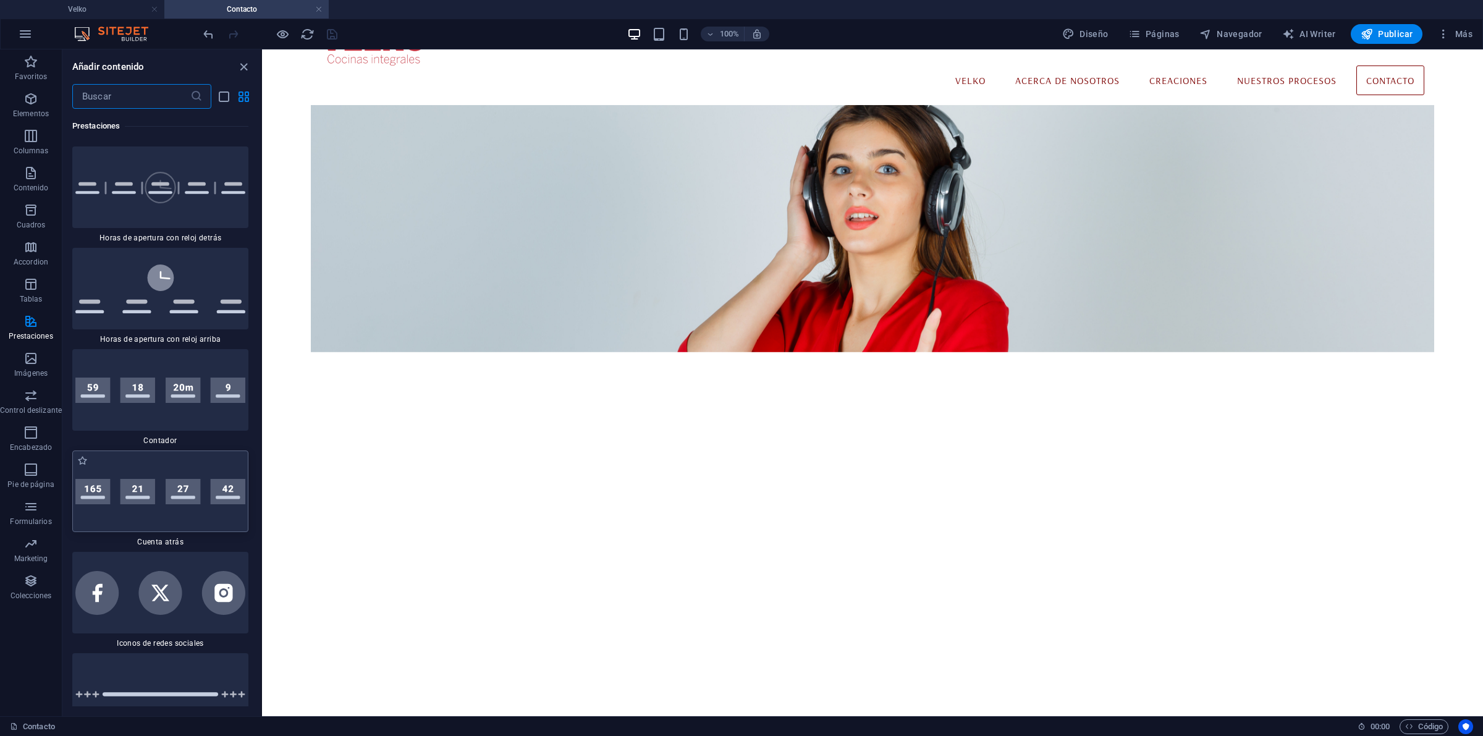
scroll to position [11586, 0]
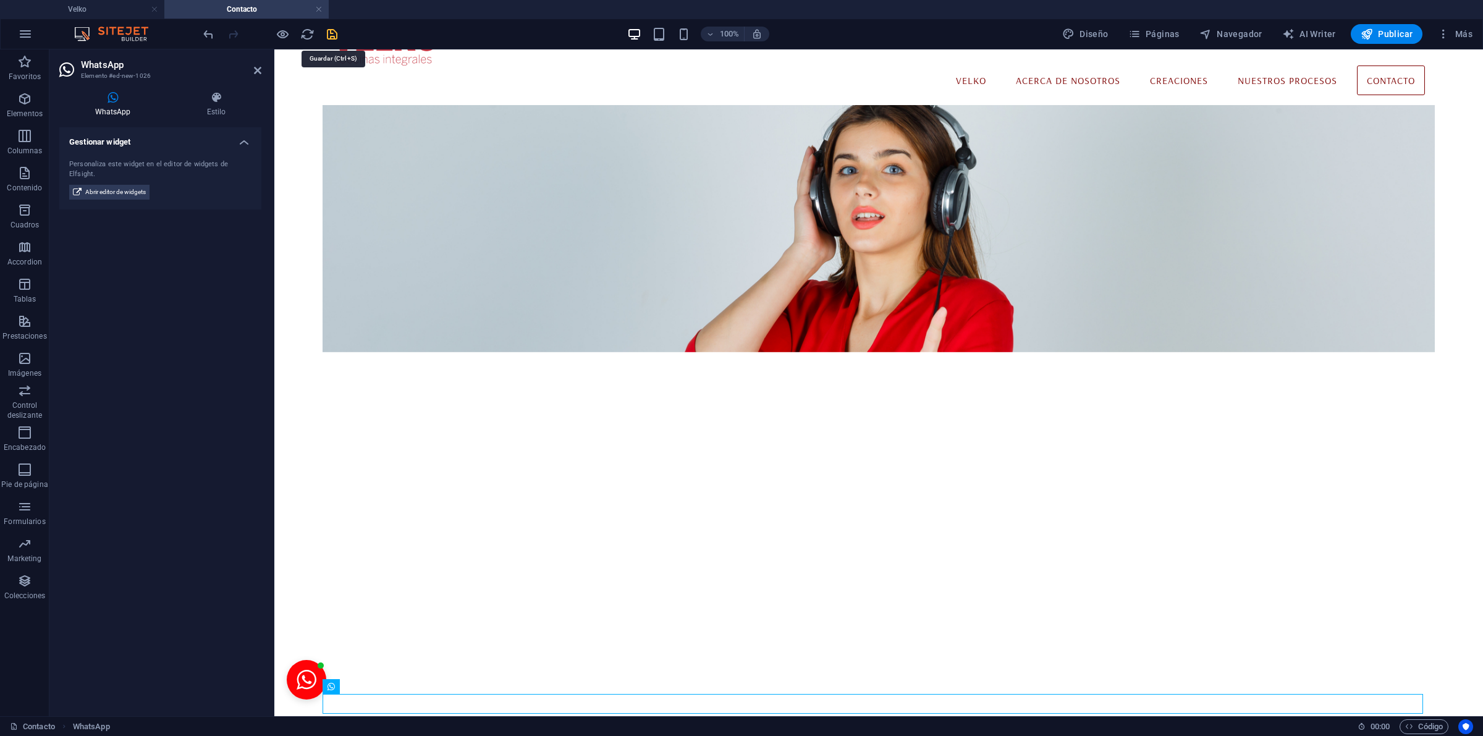
click at [329, 35] on icon "save" at bounding box center [332, 34] width 14 height 14
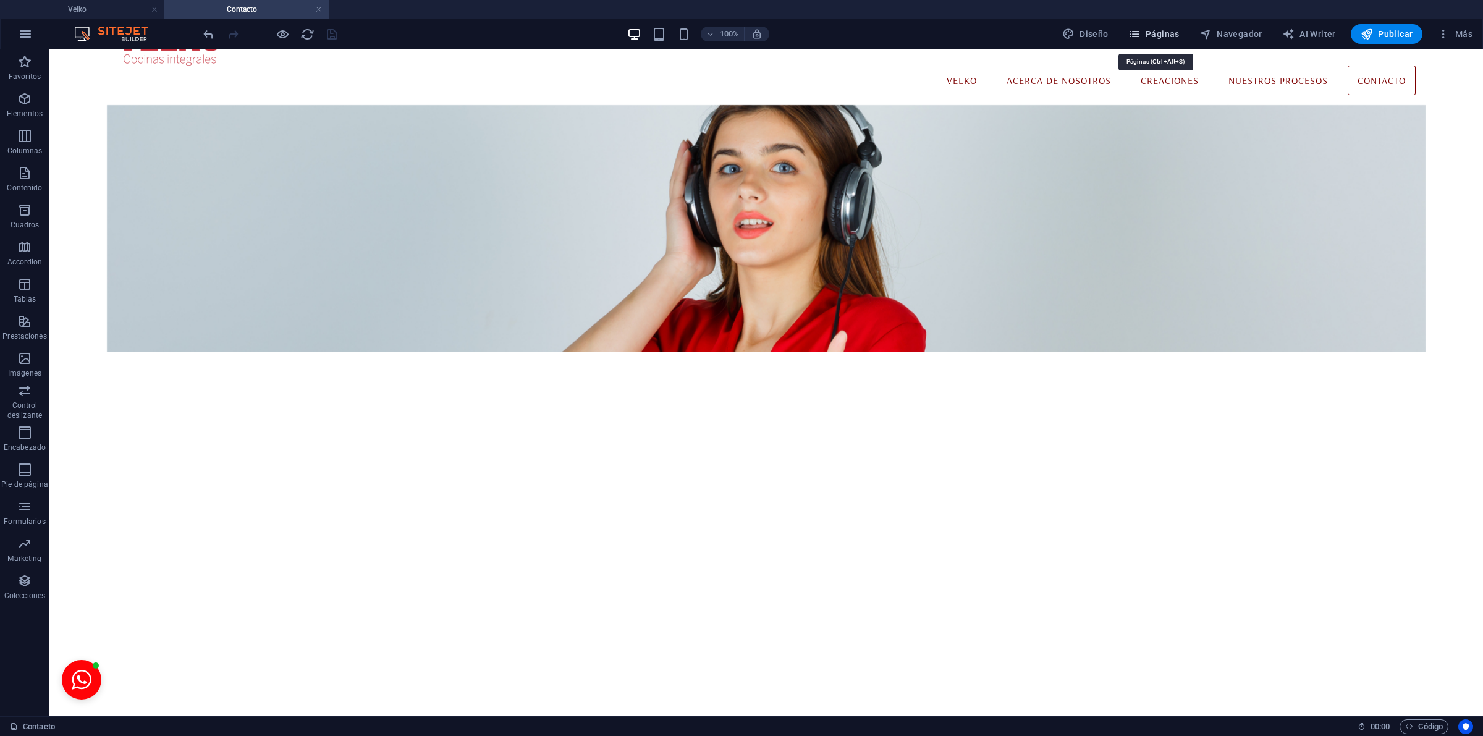
click at [1172, 29] on span "Páginas" at bounding box center [1153, 34] width 51 height 12
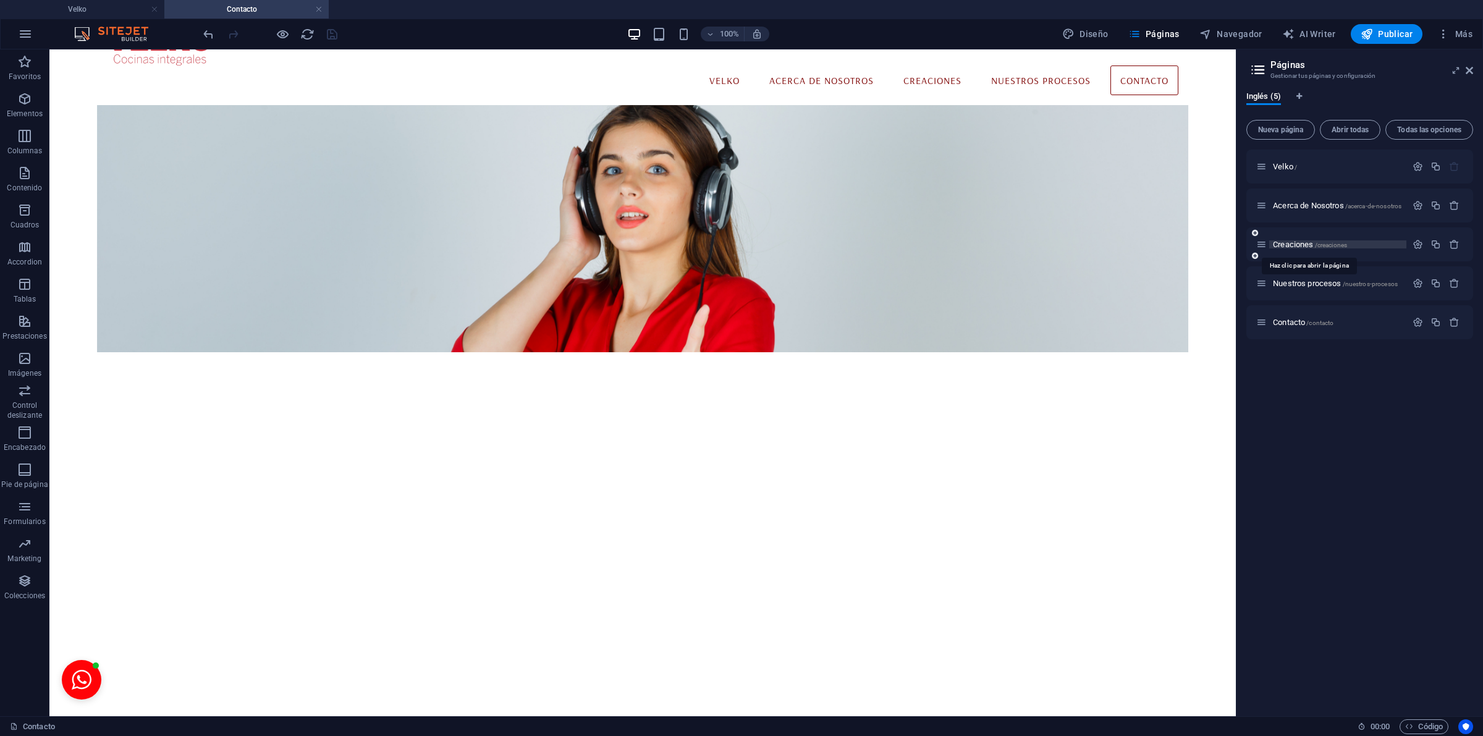
click at [1307, 244] on span "Creaciones /creaciones" at bounding box center [1310, 244] width 74 height 9
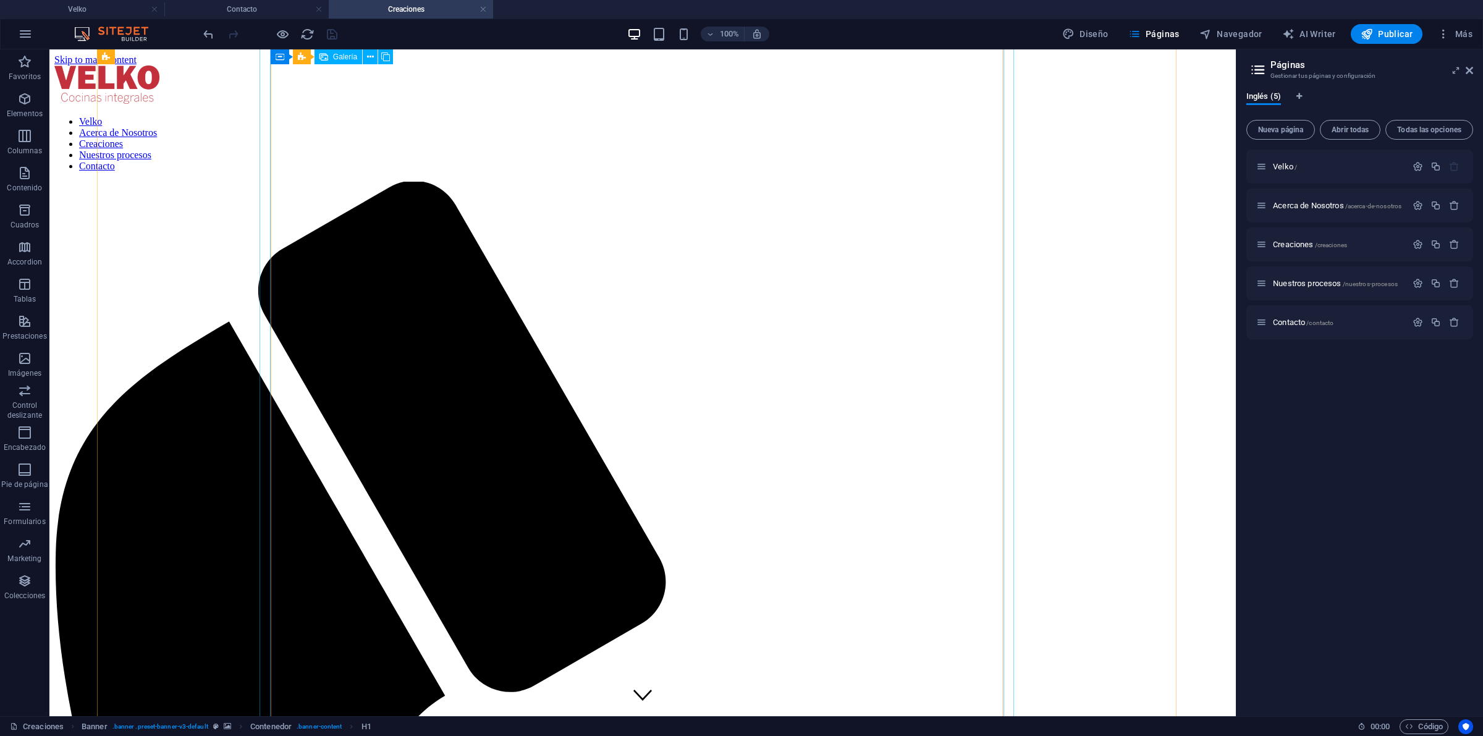
scroll to position [1545, 0]
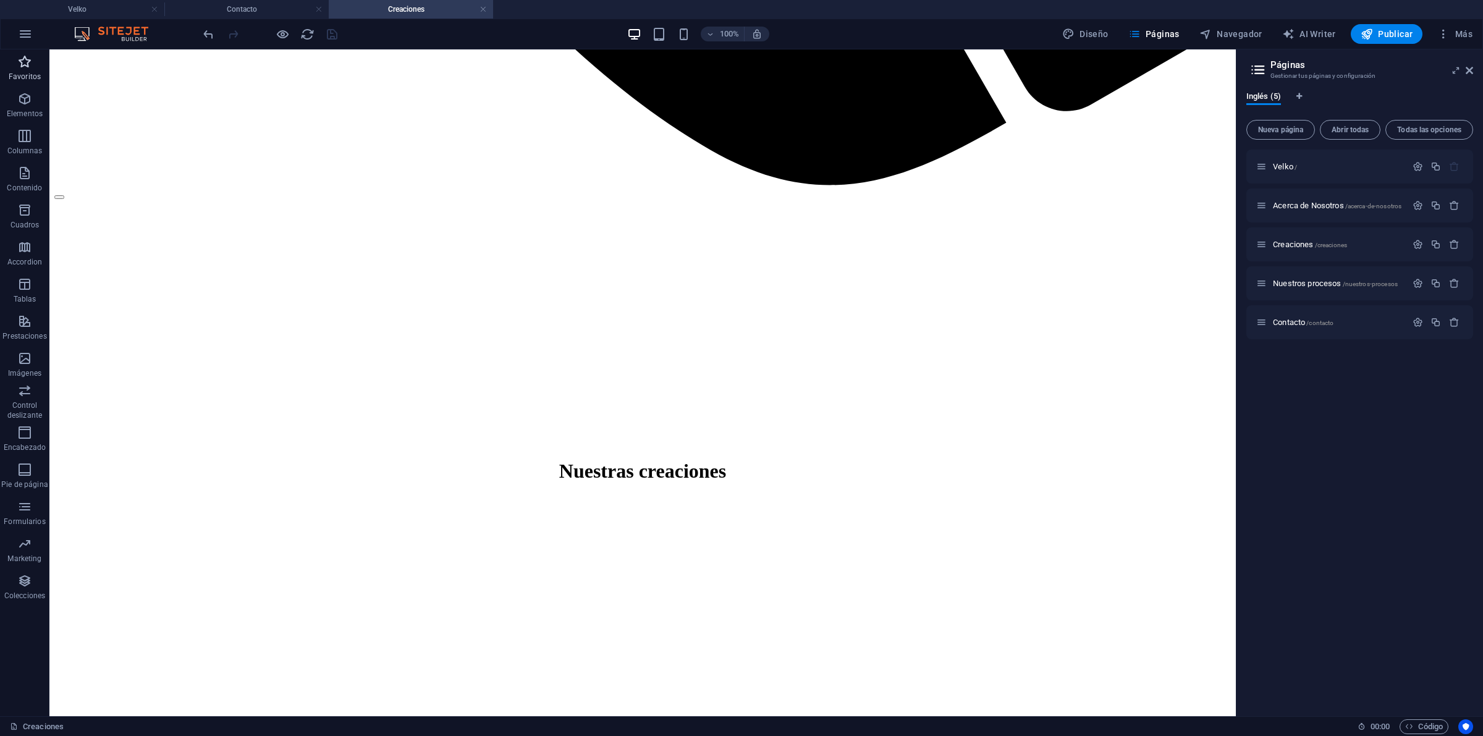
click at [31, 78] on p "Favoritos" at bounding box center [25, 77] width 32 height 10
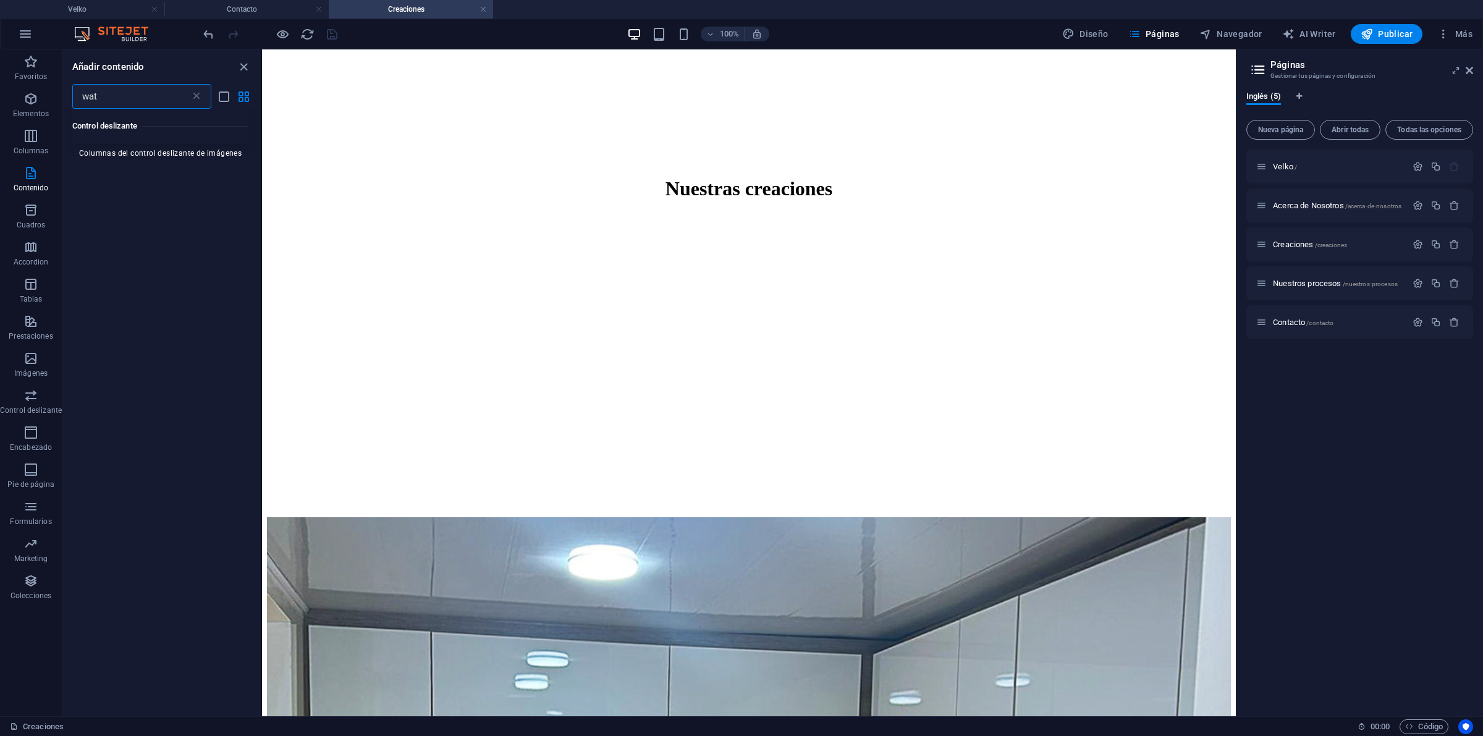
scroll to position [0, 0]
type input "w"
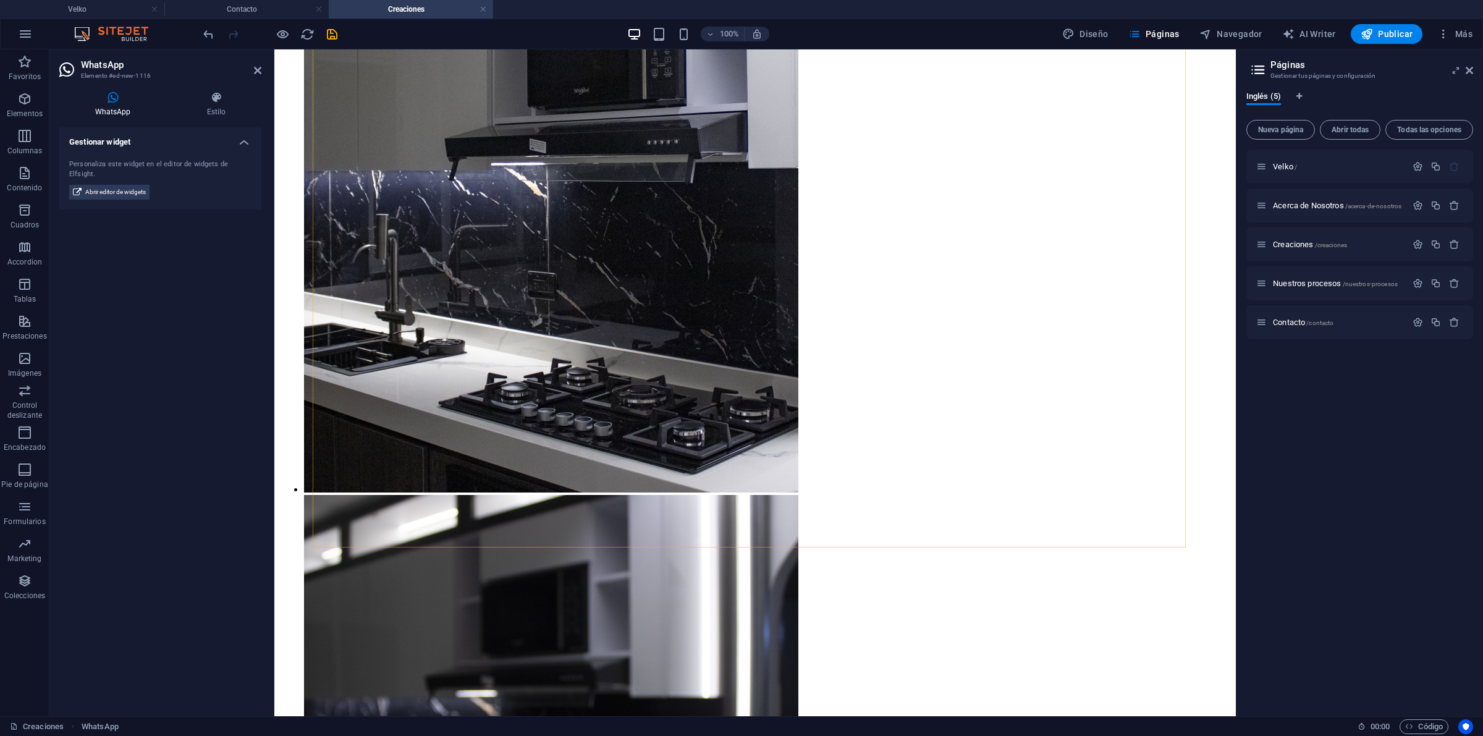
scroll to position [4919, 0]
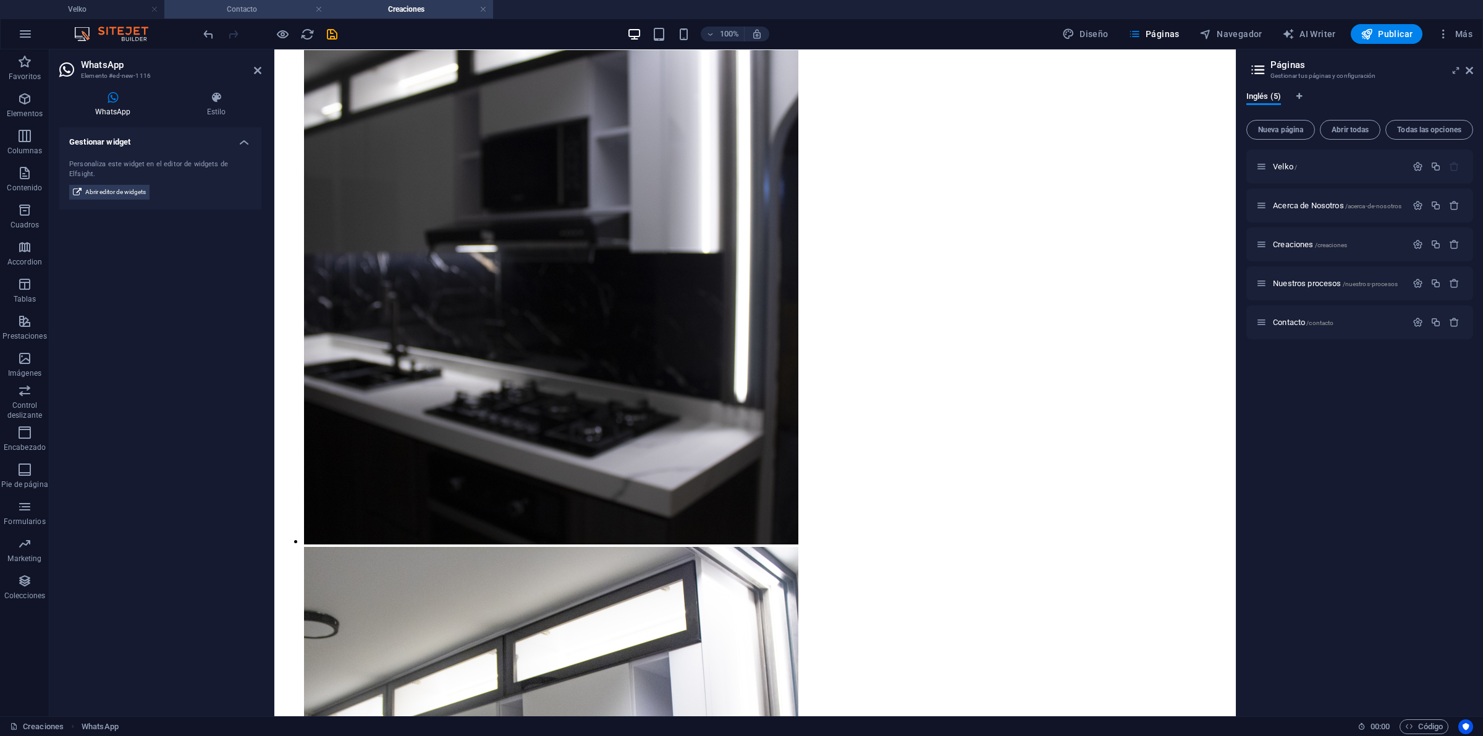
click at [284, 12] on h4 "Contacto" at bounding box center [246, 9] width 164 height 14
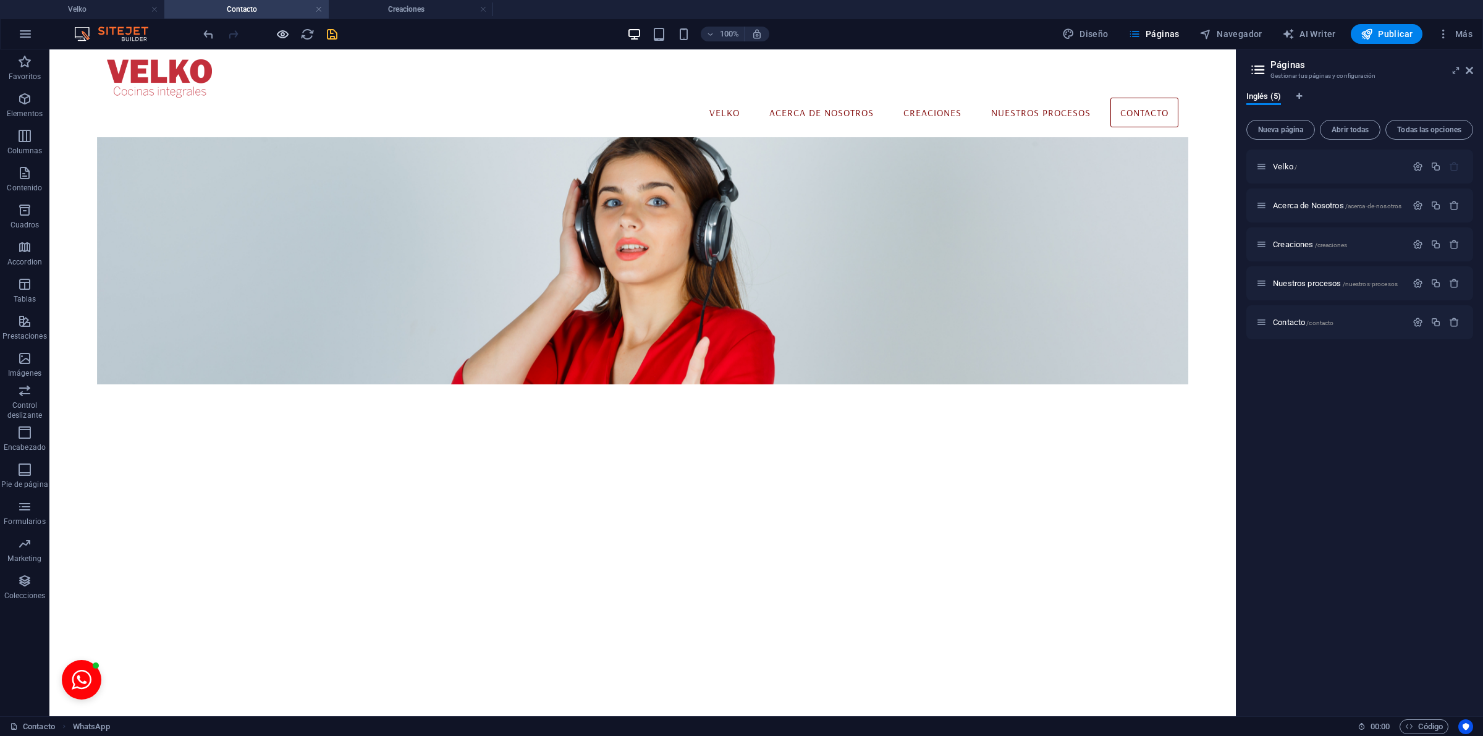
scroll to position [0, 0]
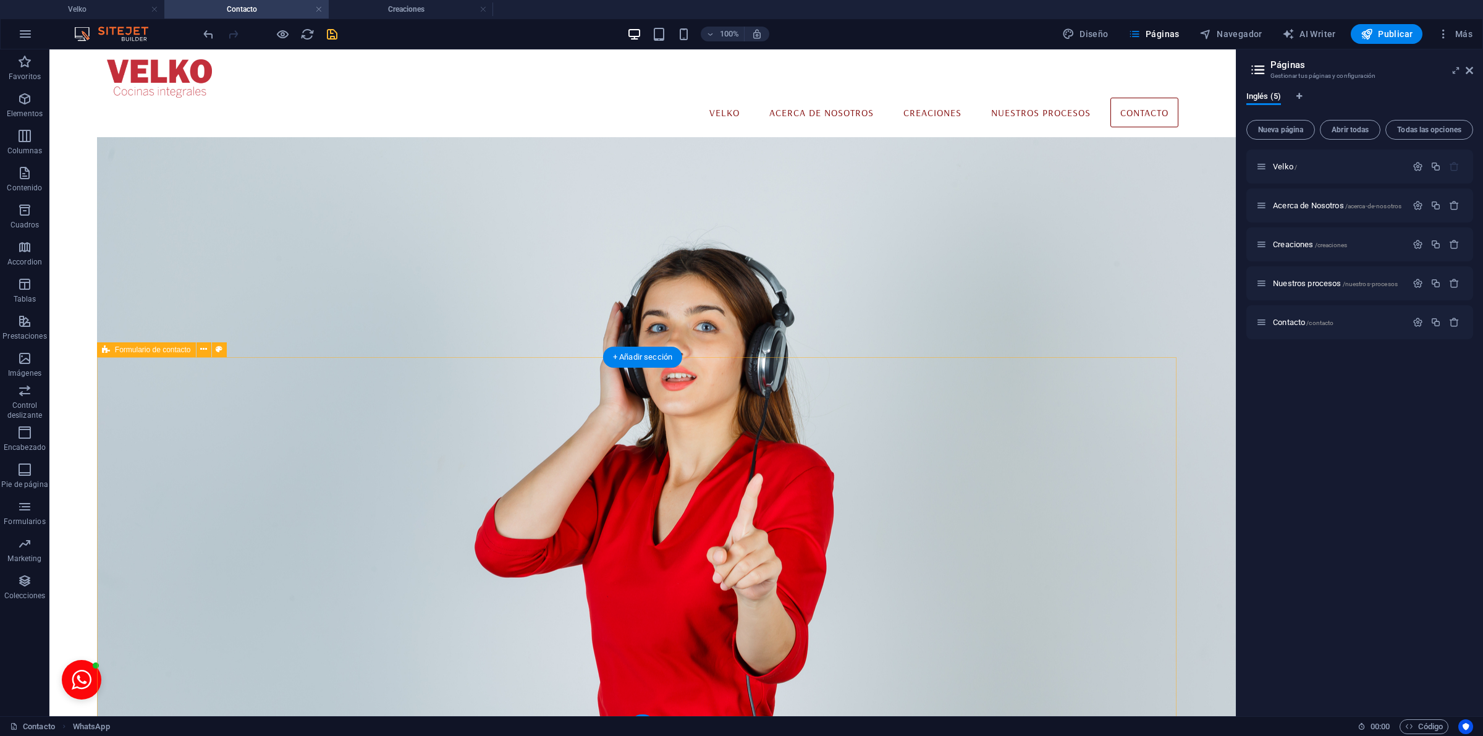
click at [103, 693] on div "I have read and understand the privacy policy. ¿Ilegible? Cargar nuevo Enviar" at bounding box center [642, 731] width 1091 height 345
click at [65, 672] on button "Open chat window" at bounding box center [82, 680] width 40 height 40
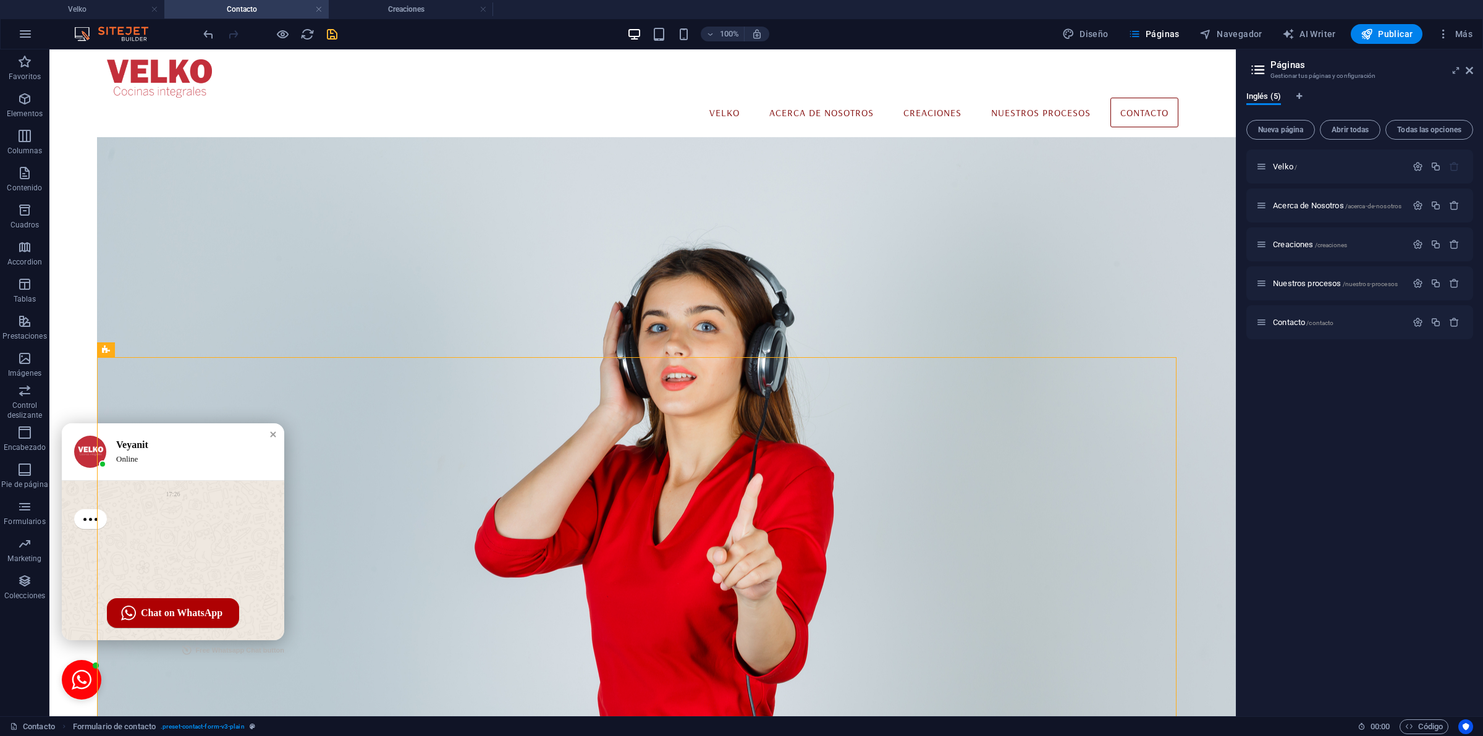
click at [122, 454] on div "Online" at bounding box center [189, 459] width 146 height 11
click at [78, 433] on div "Veyanit Online" at bounding box center [173, 451] width 222 height 57
click at [51, 656] on body "Skip to main content [PERSON_NAME] Acerca de Nosotros Creaciones Nuestros proce…" at bounding box center [642, 535] width 1186 height 973
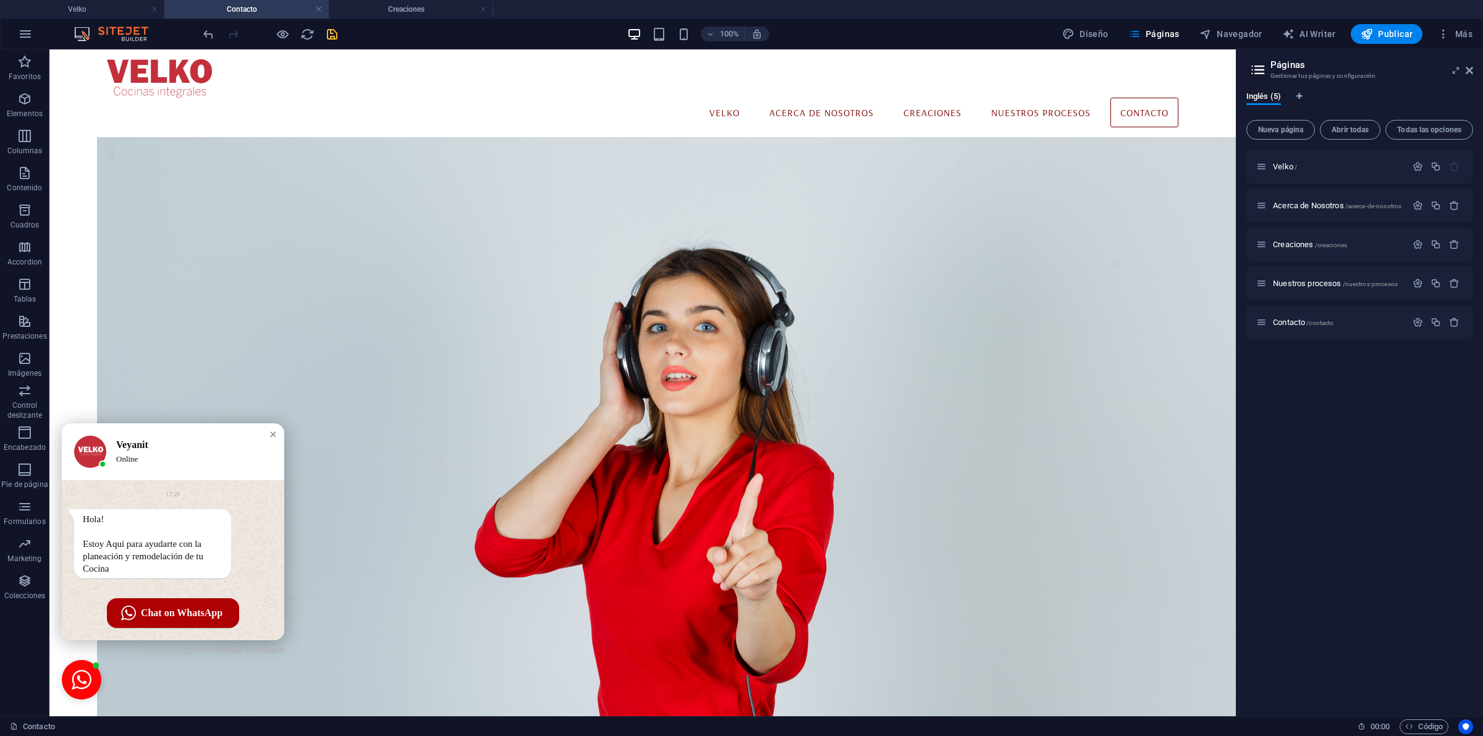
drag, startPoint x: 60, startPoint y: 662, endPoint x: 62, endPoint y: 675, distance: 13.1
click at [60, 662] on body "Skip to main content [PERSON_NAME] Acerca de Nosotros Creaciones Nuestros proce…" at bounding box center [642, 535] width 1186 height 973
click at [63, 678] on button "Close chat window" at bounding box center [82, 680] width 40 height 40
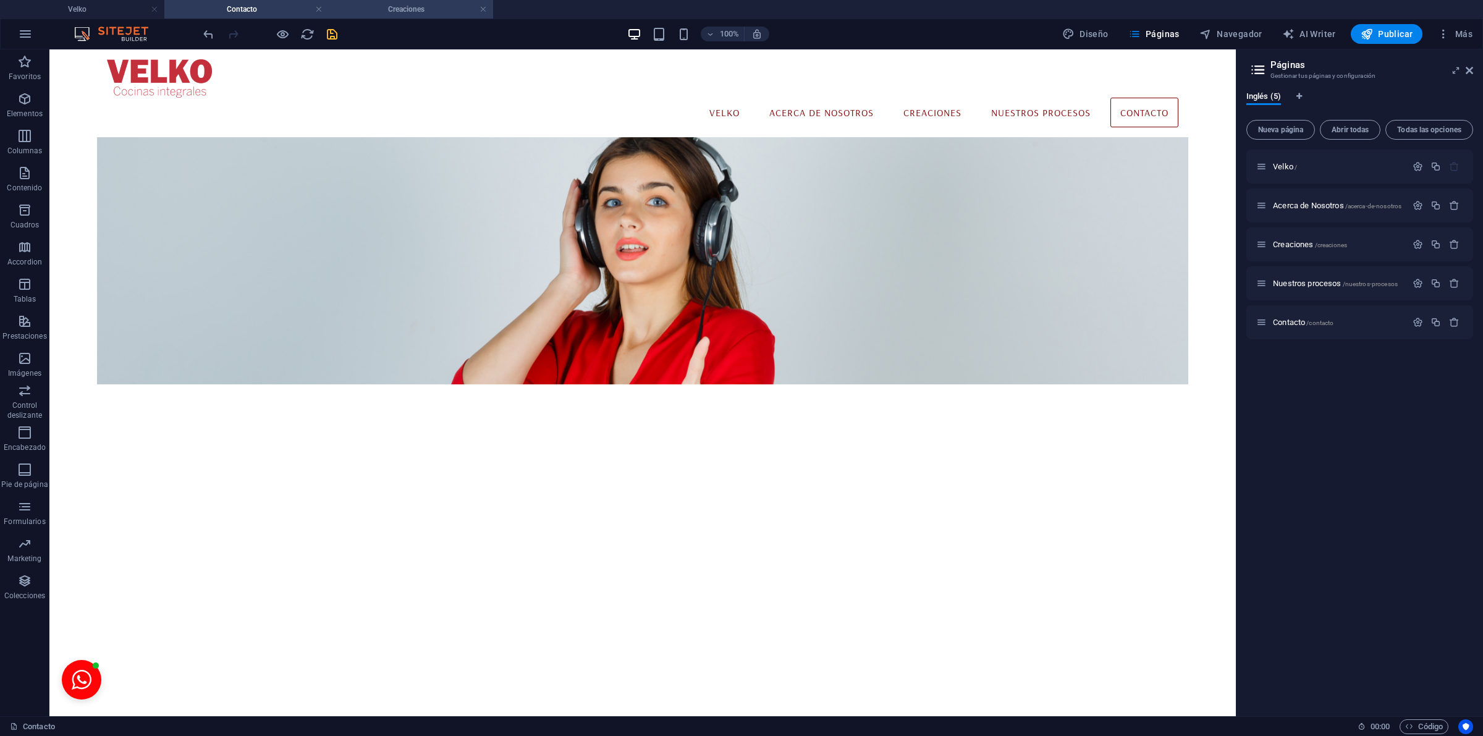
click at [384, 1] on li "Creaciones" at bounding box center [411, 9] width 164 height 19
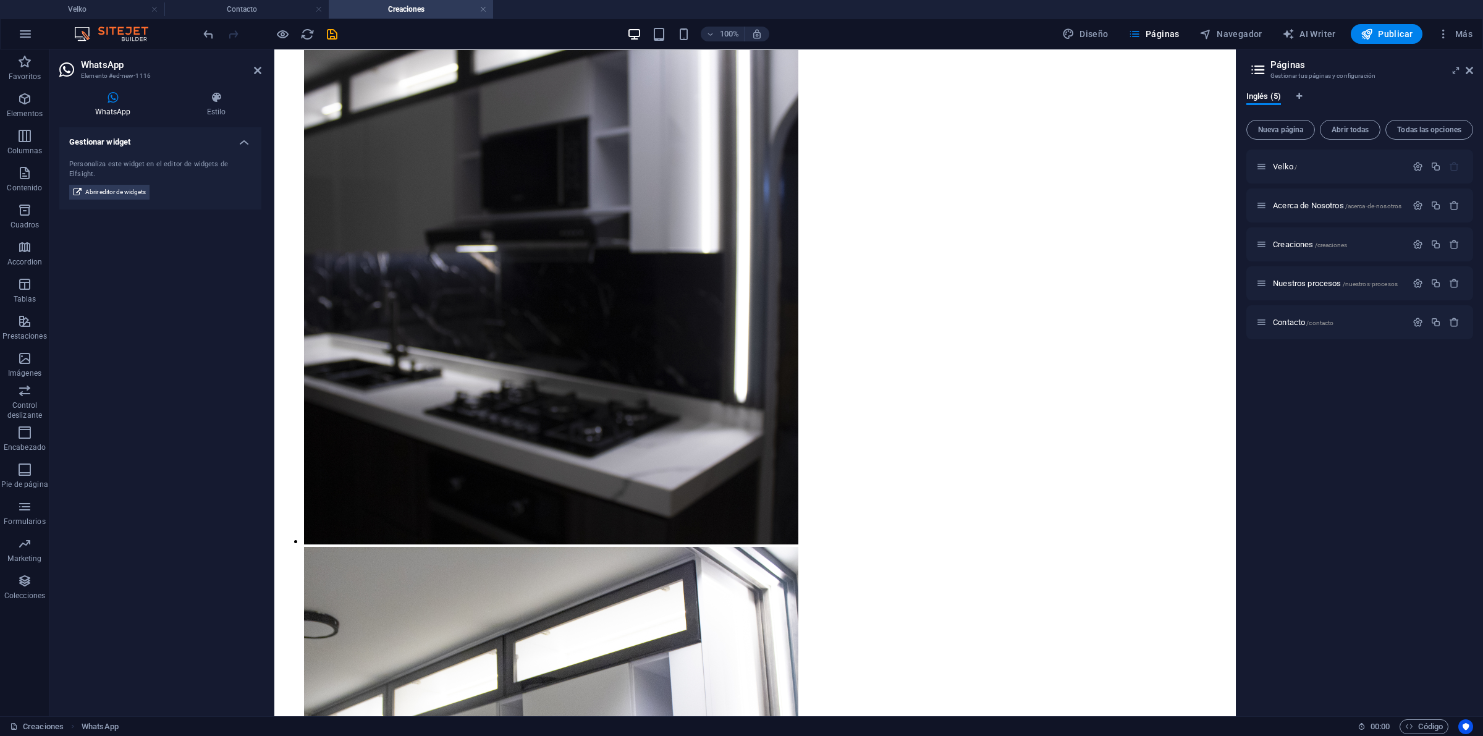
scroll to position [1829, 0]
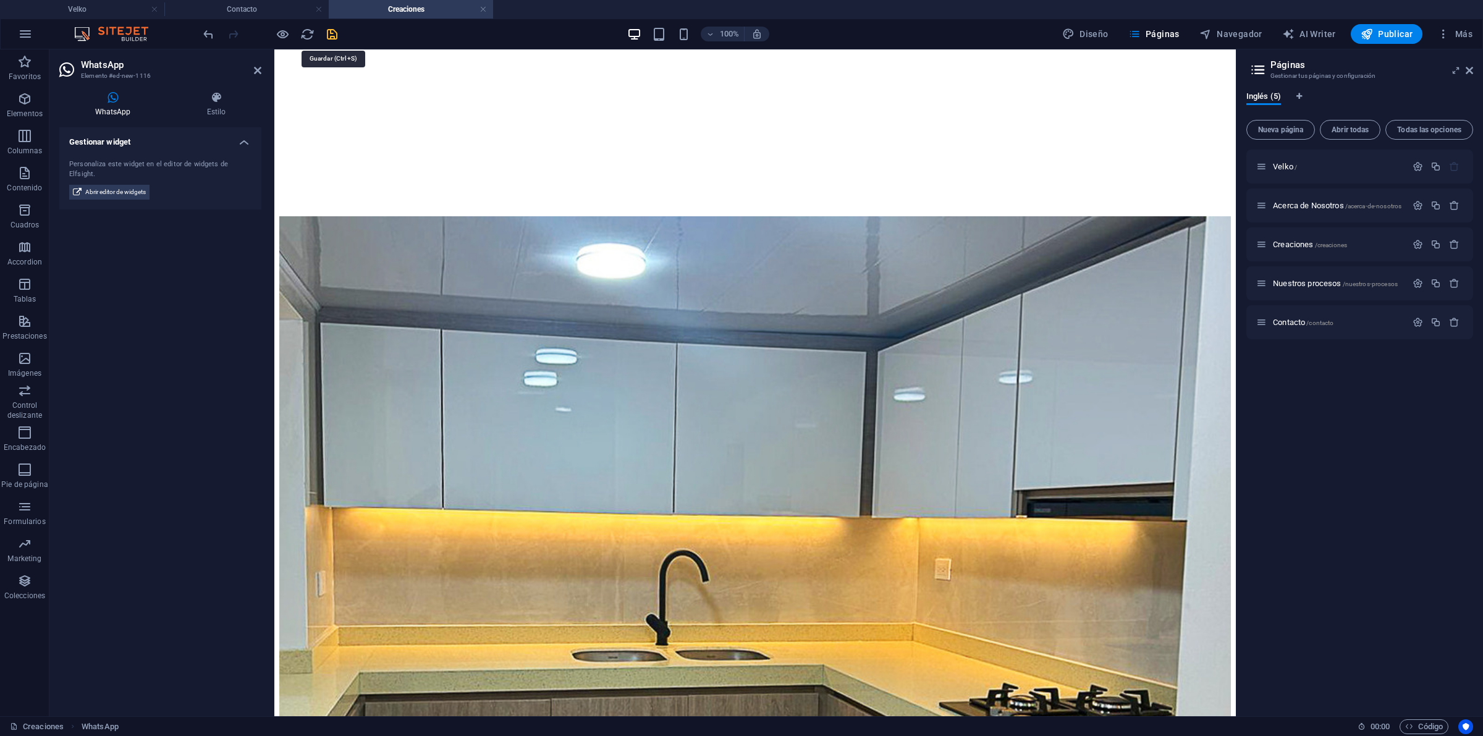
click at [334, 35] on icon "save" at bounding box center [332, 34] width 14 height 14
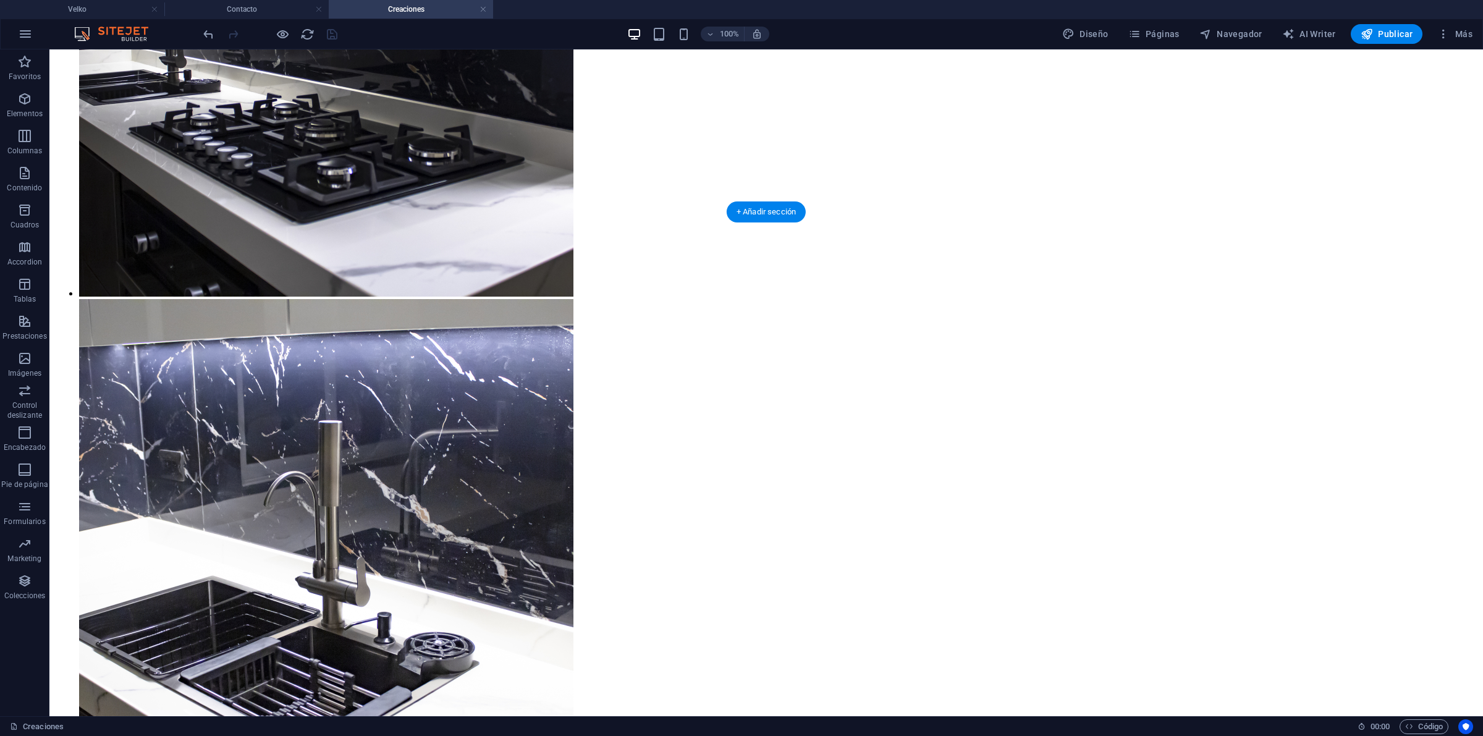
scroll to position [4899, 0]
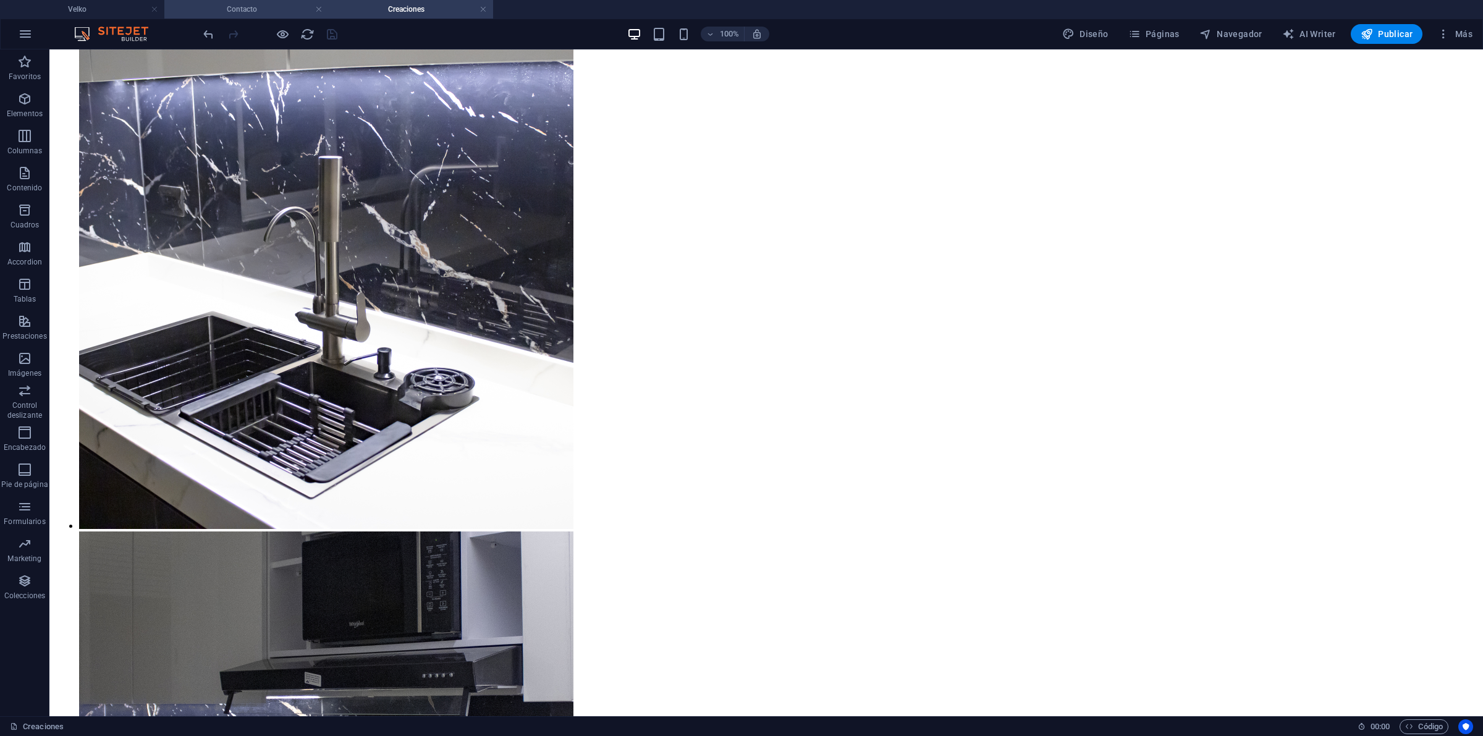
click at [224, 4] on h4 "Contacto" at bounding box center [246, 9] width 164 height 14
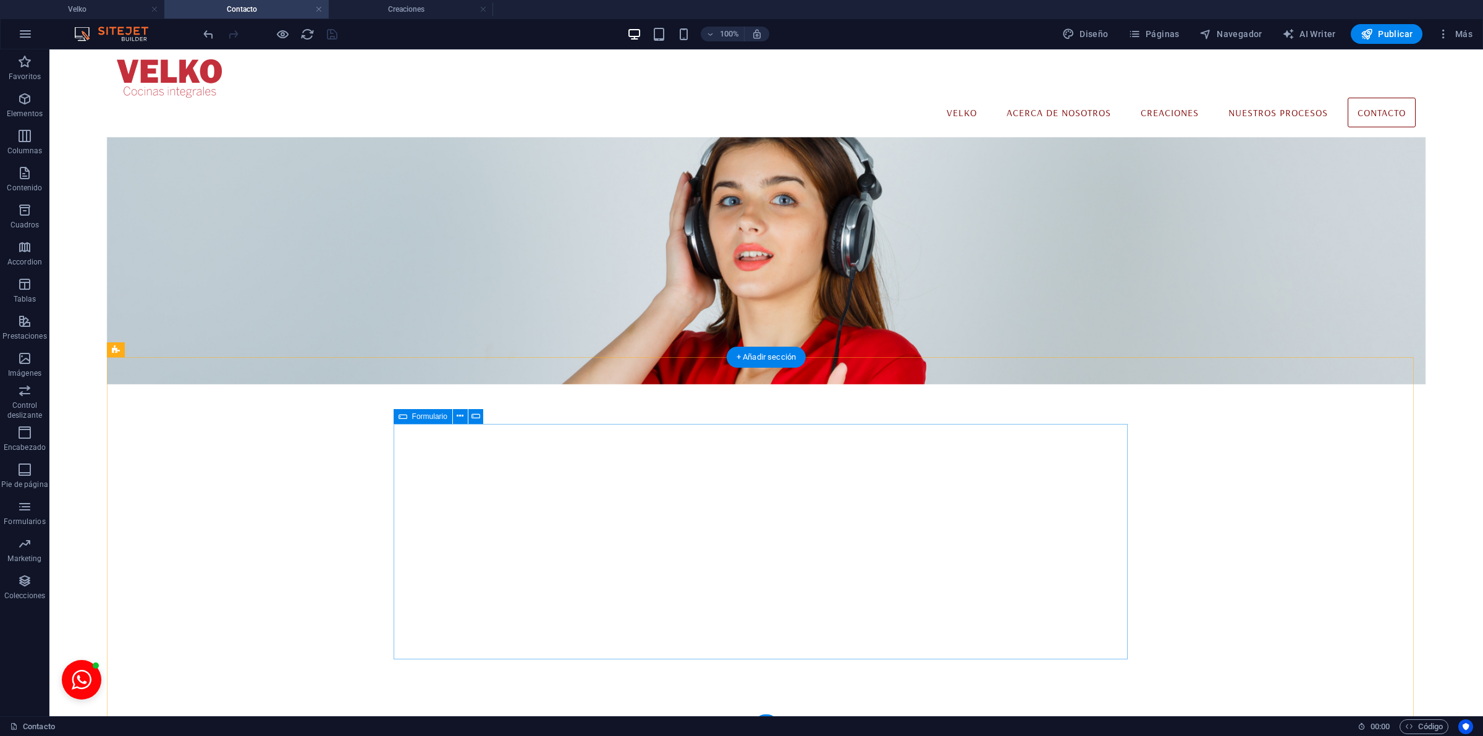
scroll to position [32, 0]
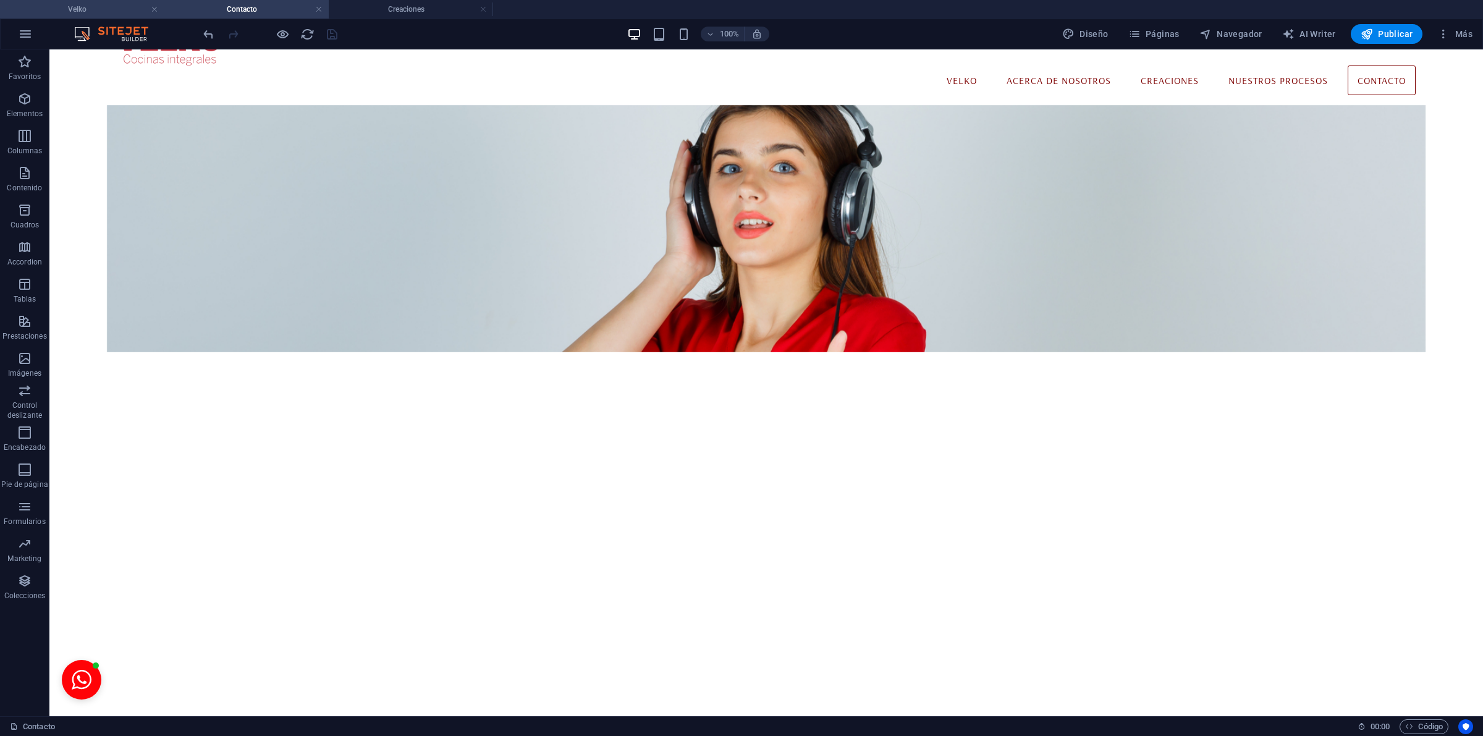
click at [77, 11] on h4 "Velko" at bounding box center [82, 9] width 164 height 14
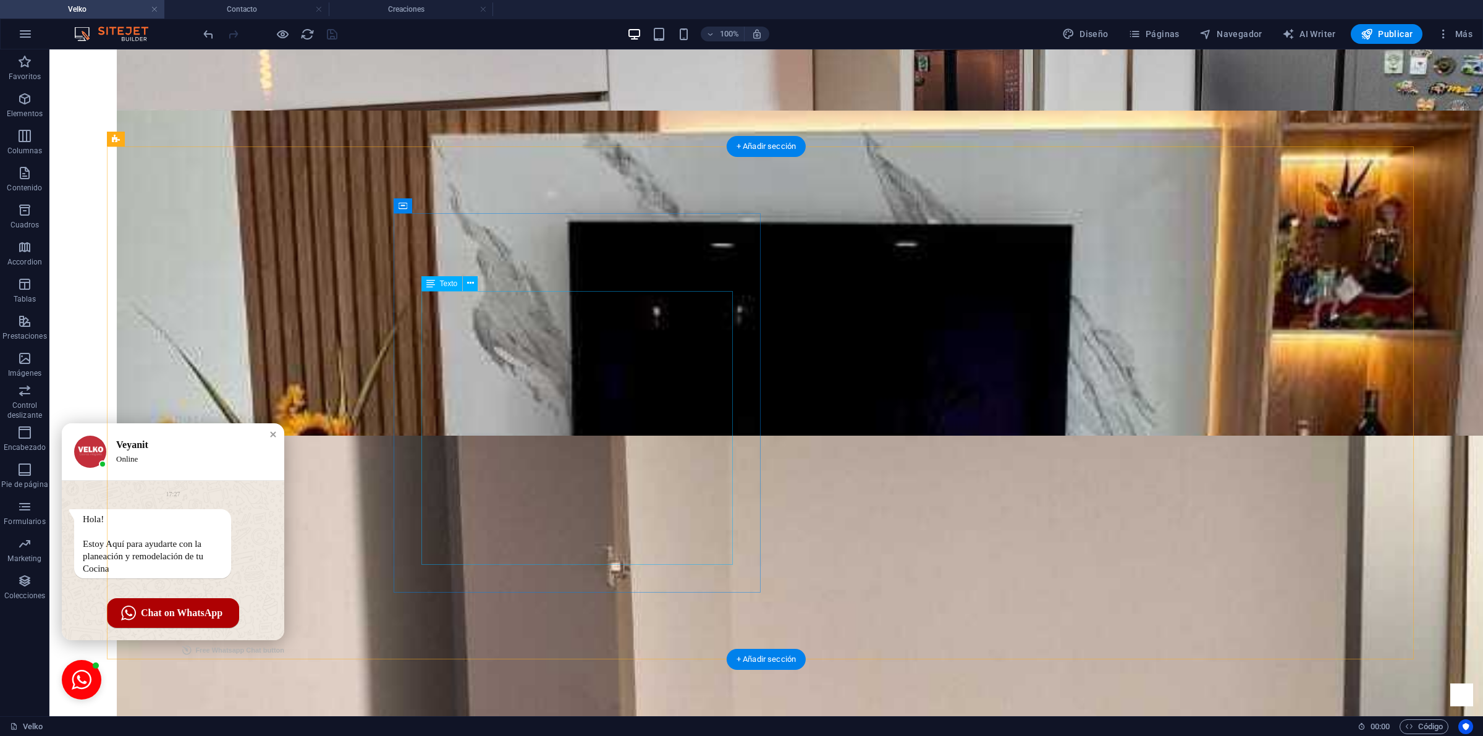
scroll to position [0, 0]
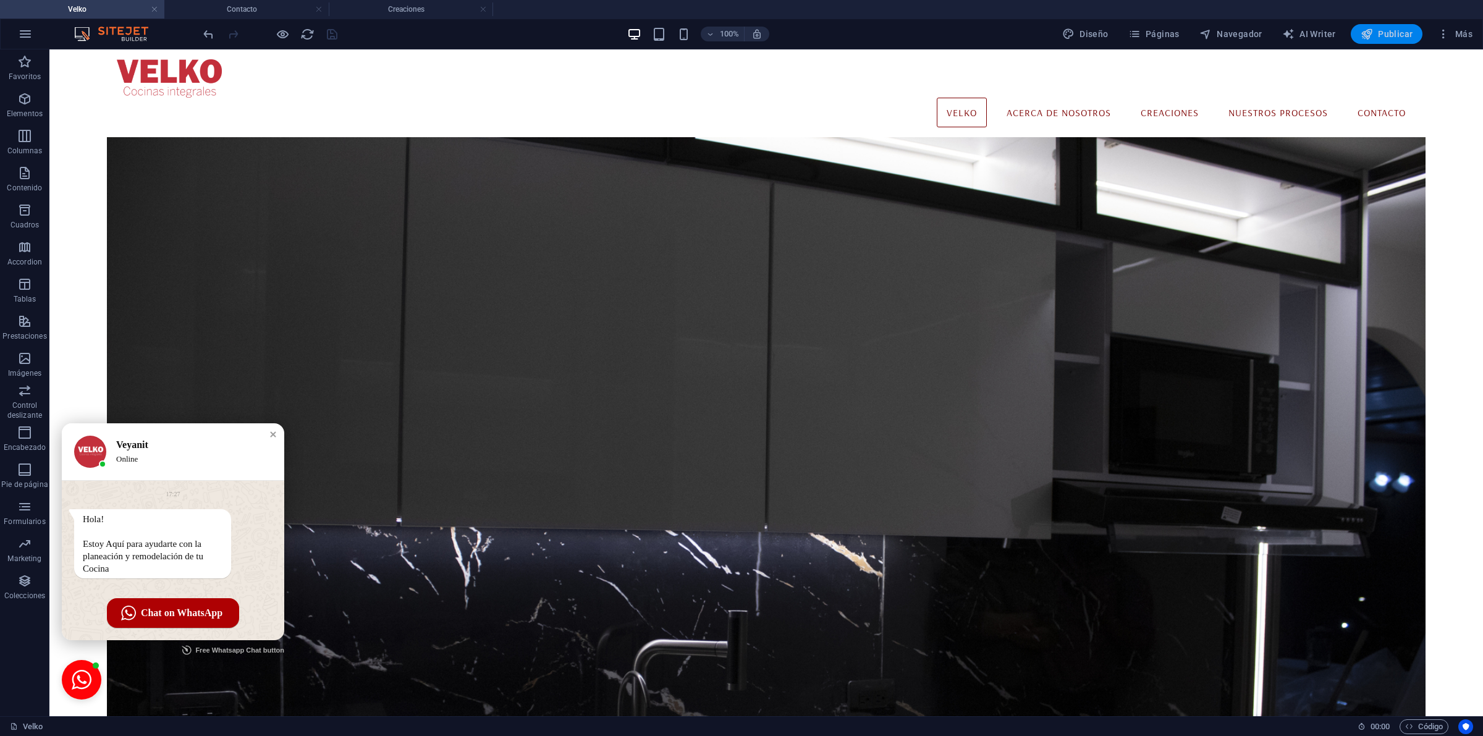
click at [1373, 42] on button "Publicar" at bounding box center [1387, 34] width 72 height 20
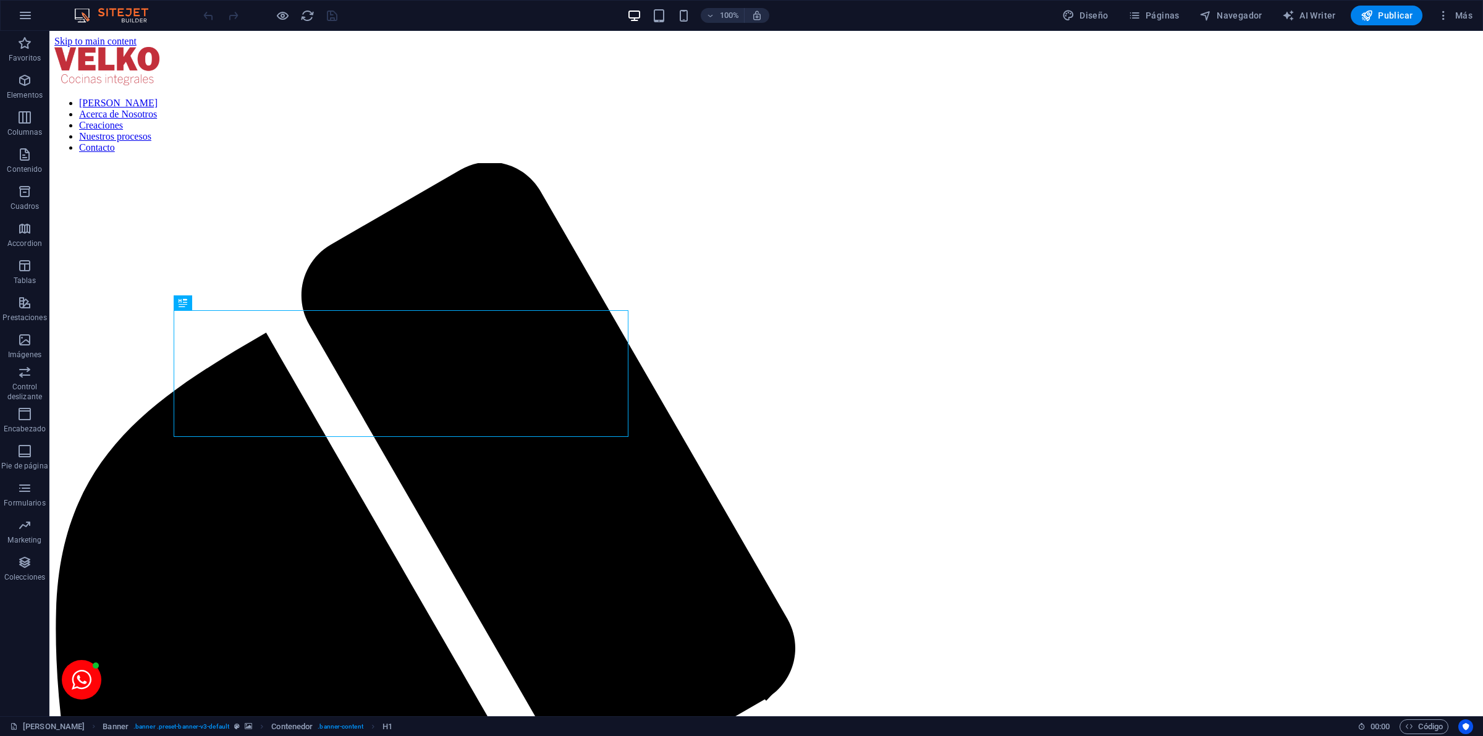
scroll to position [771, 0]
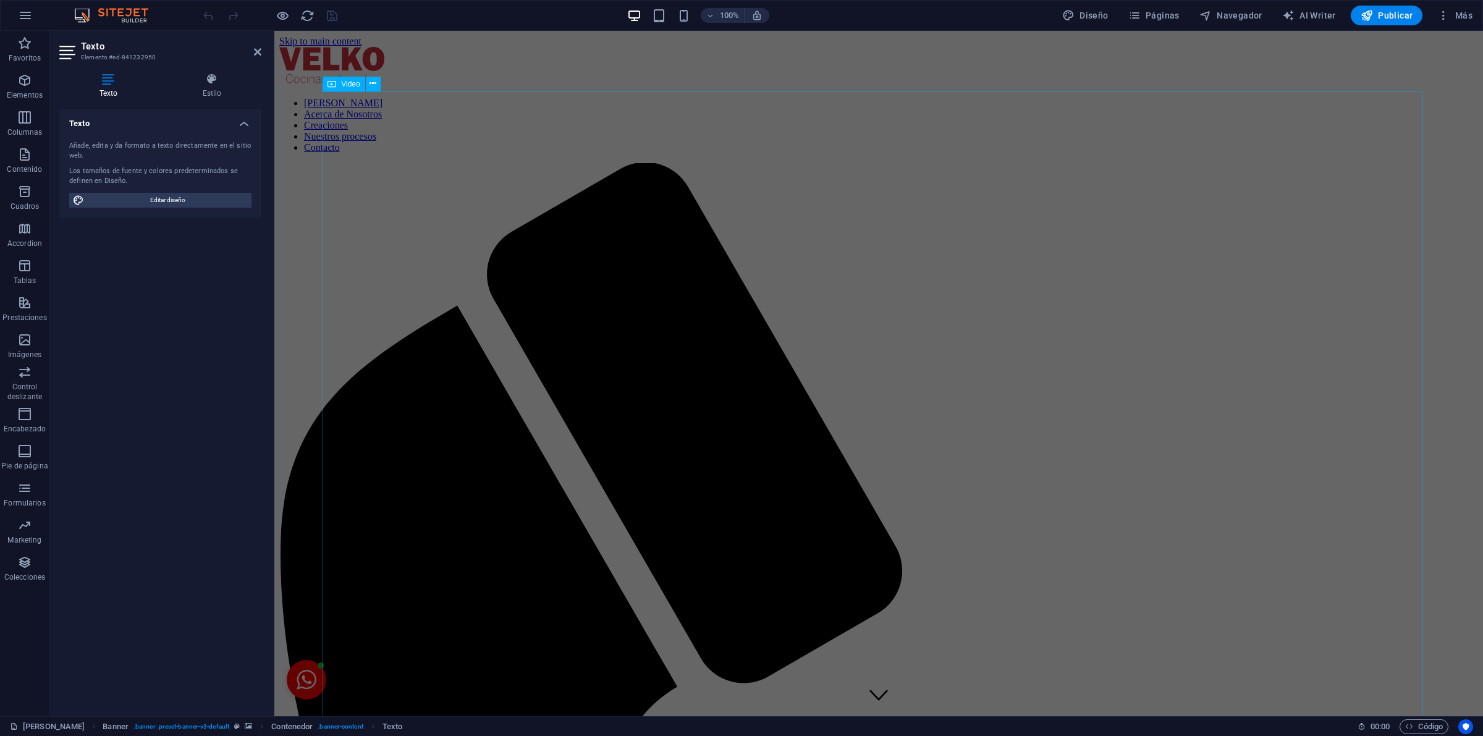
scroll to position [772, 0]
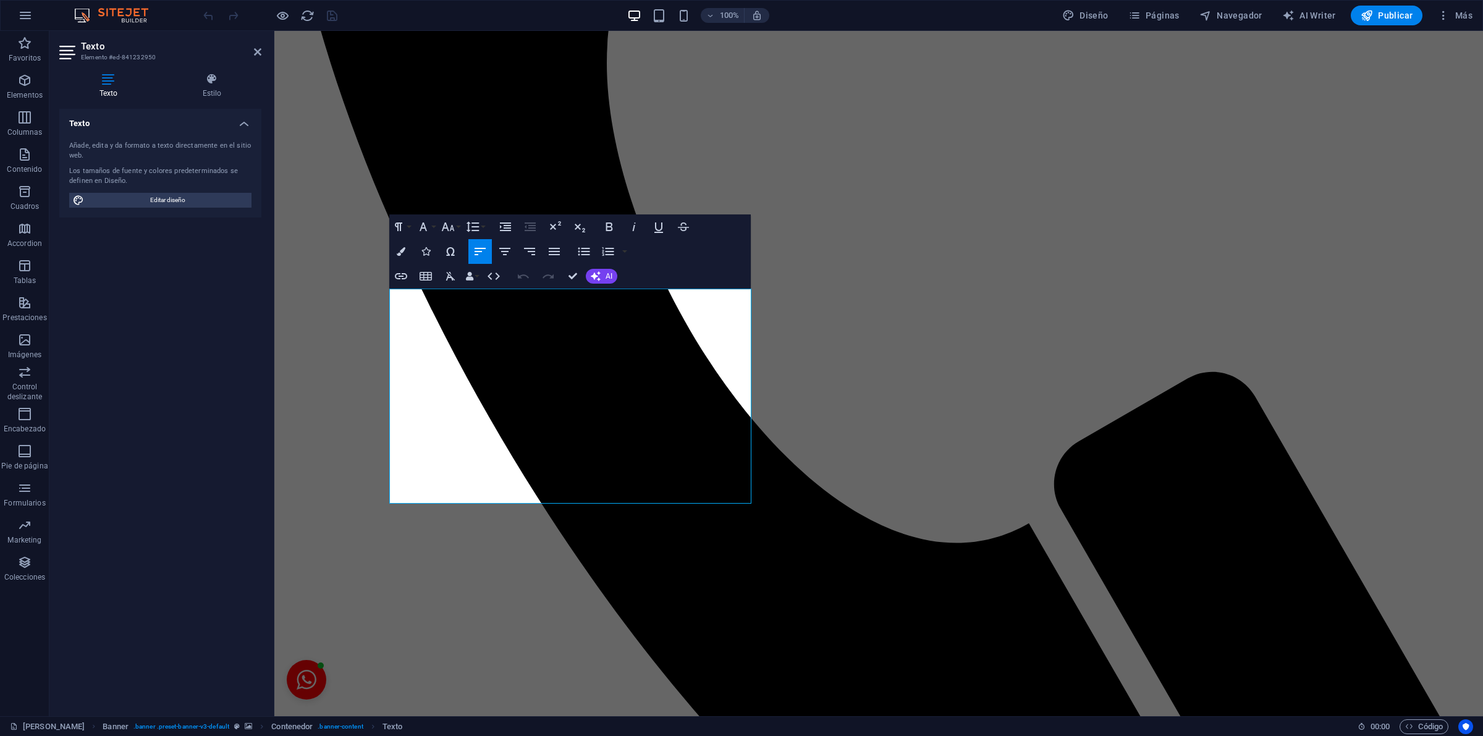
drag, startPoint x: 646, startPoint y: 493, endPoint x: 547, endPoint y: 255, distance: 257.4
click at [216, 76] on icon at bounding box center [212, 79] width 99 height 12
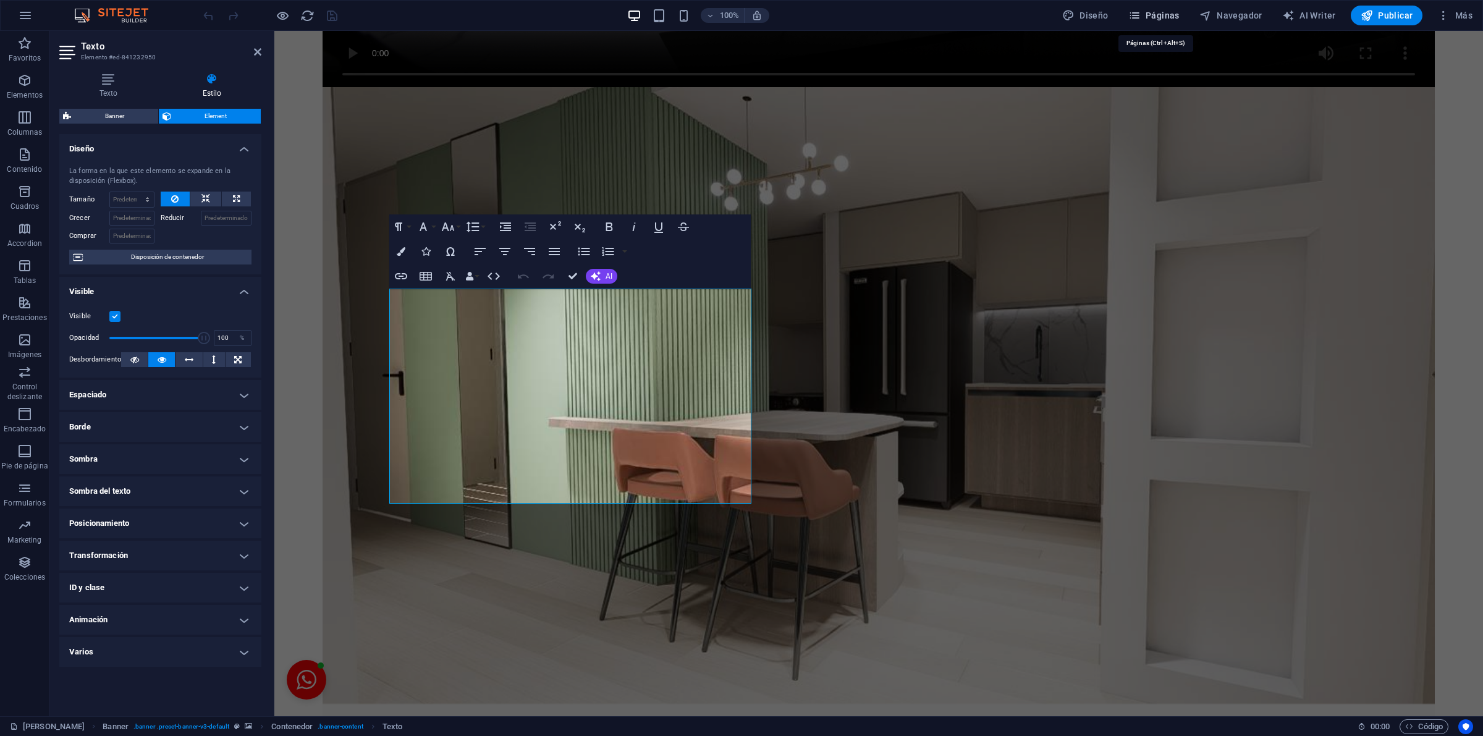
click at [1172, 14] on span "Páginas" at bounding box center [1153, 15] width 51 height 12
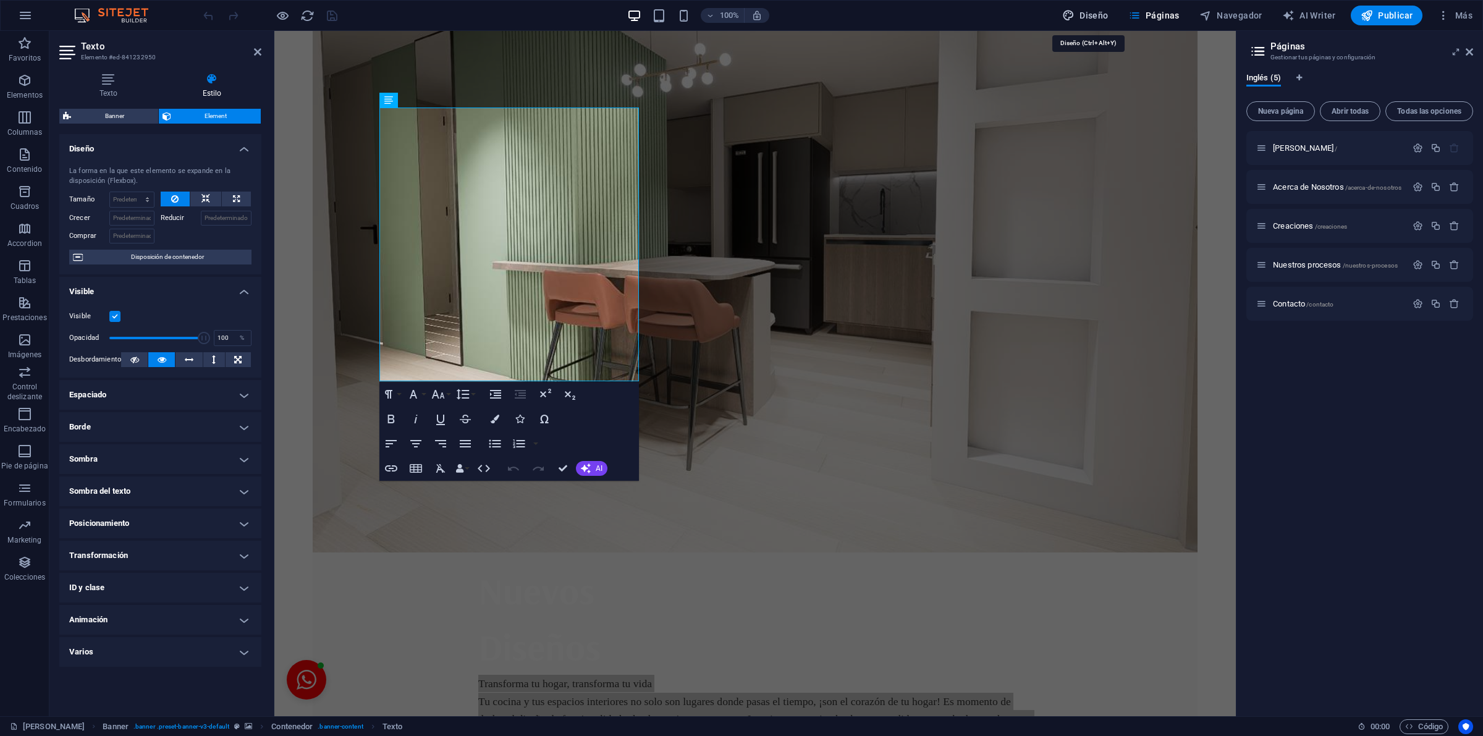
click at [1088, 12] on span "Diseño" at bounding box center [1085, 15] width 46 height 12
select select "rem"
select select "400"
select select "px"
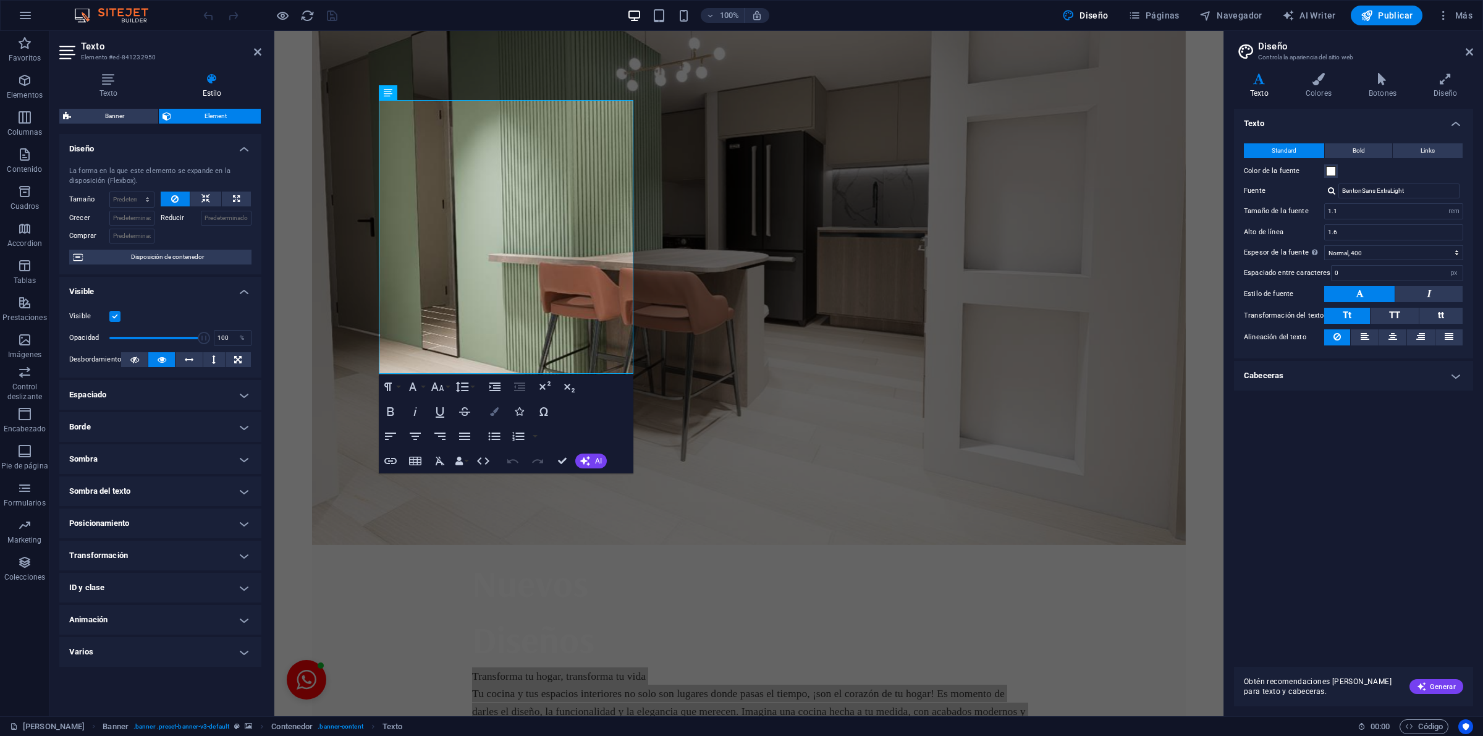
click at [490, 407] on icon "button" at bounding box center [494, 411] width 9 height 9
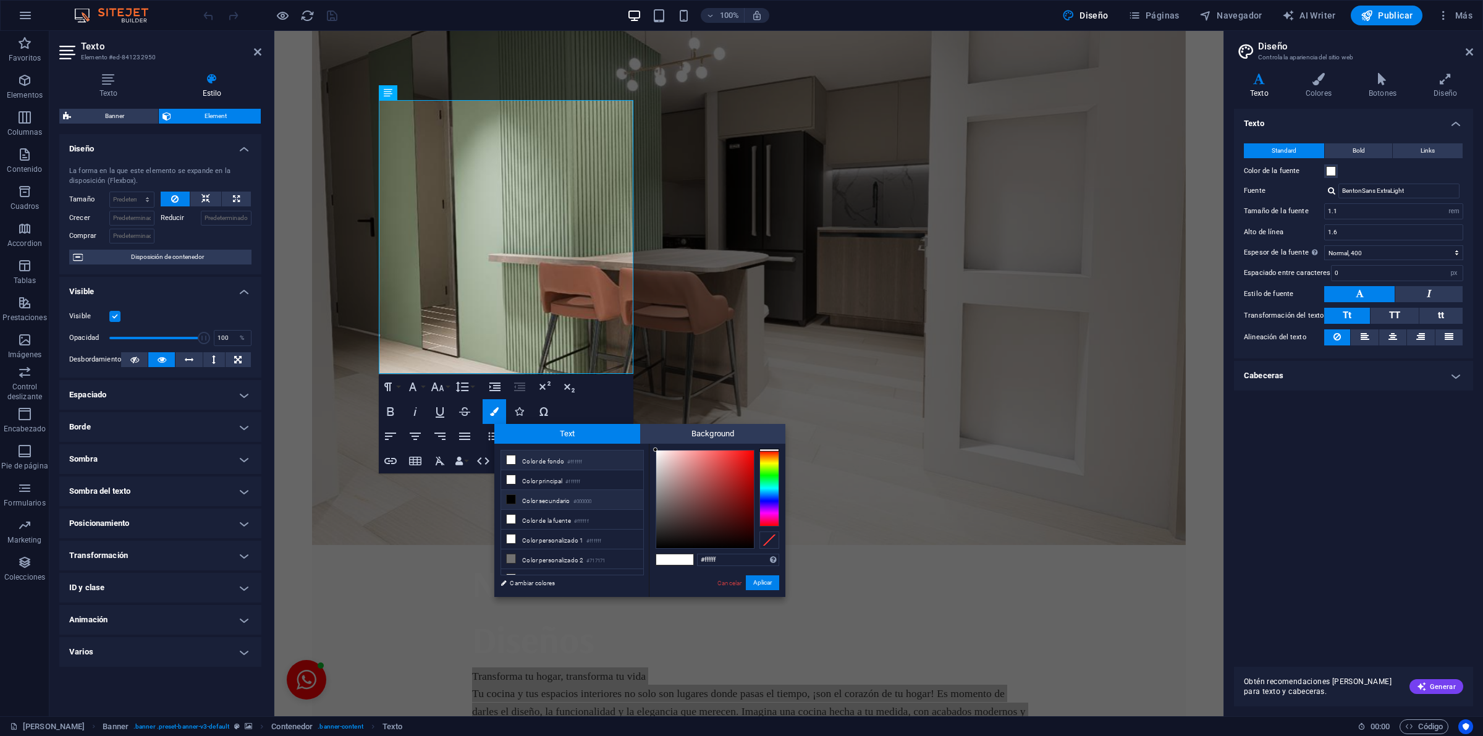
click at [530, 502] on li "Color secundario #000000" at bounding box center [572, 500] width 142 height 20
type input "#000000"
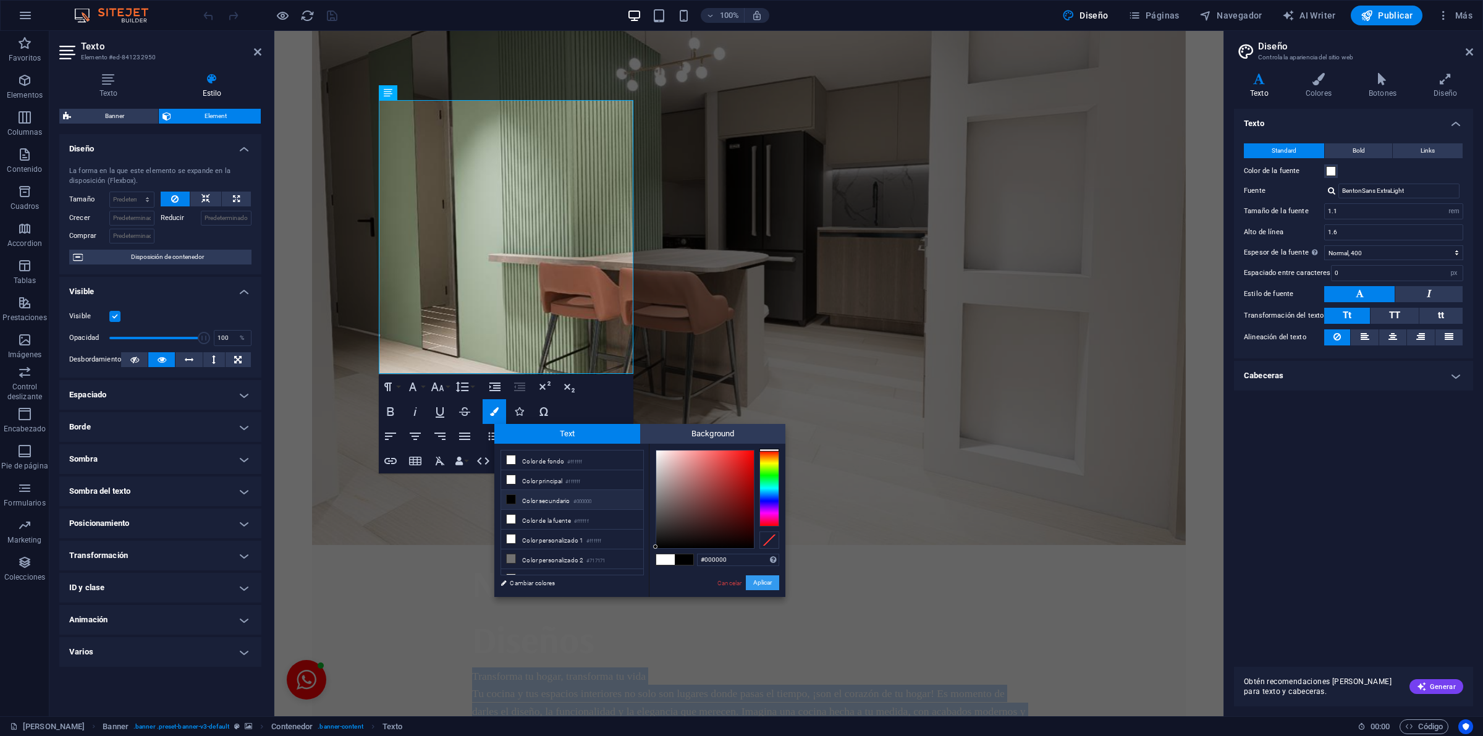
click at [762, 580] on button "Aplicar" at bounding box center [762, 582] width 33 height 15
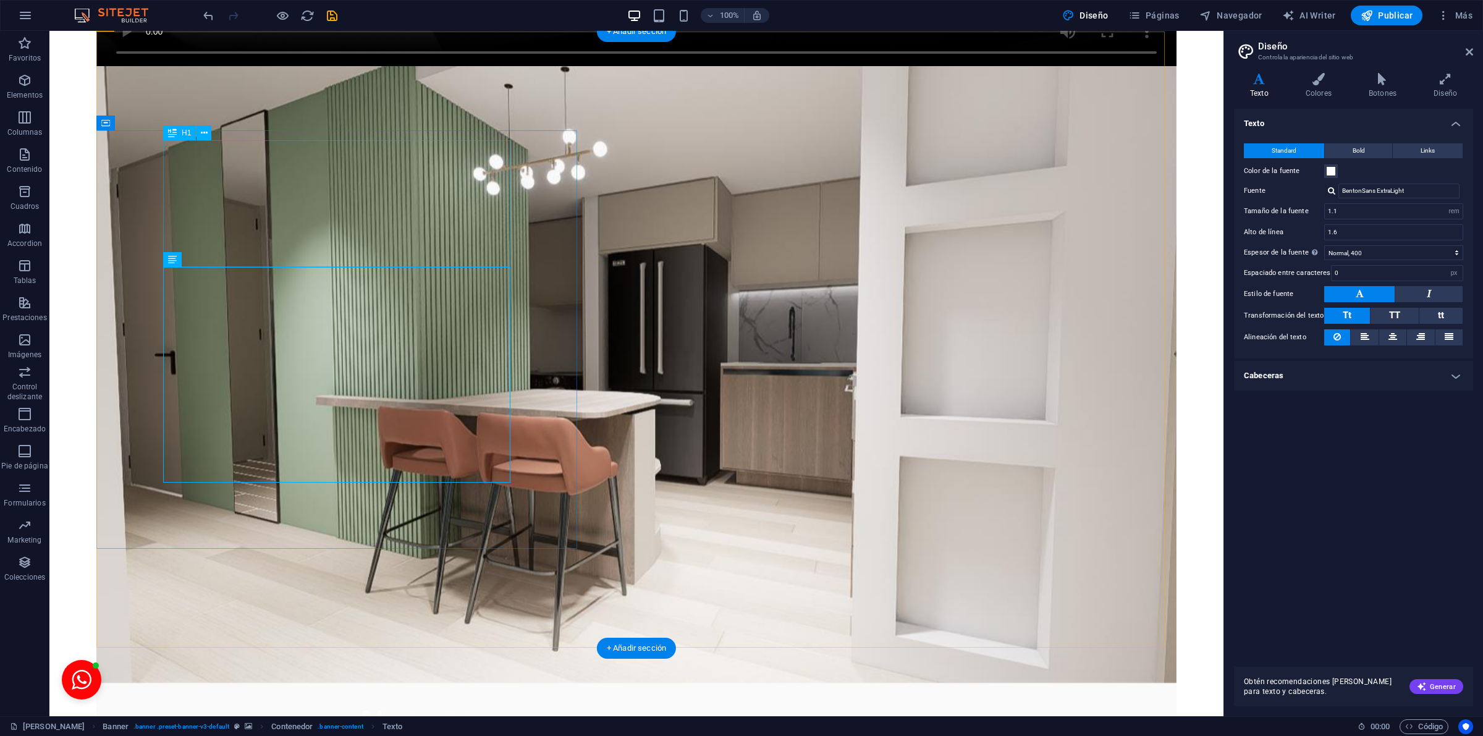
click at [360, 693] on div "Nuevos Diseños" at bounding box center [637, 749] width 554 height 112
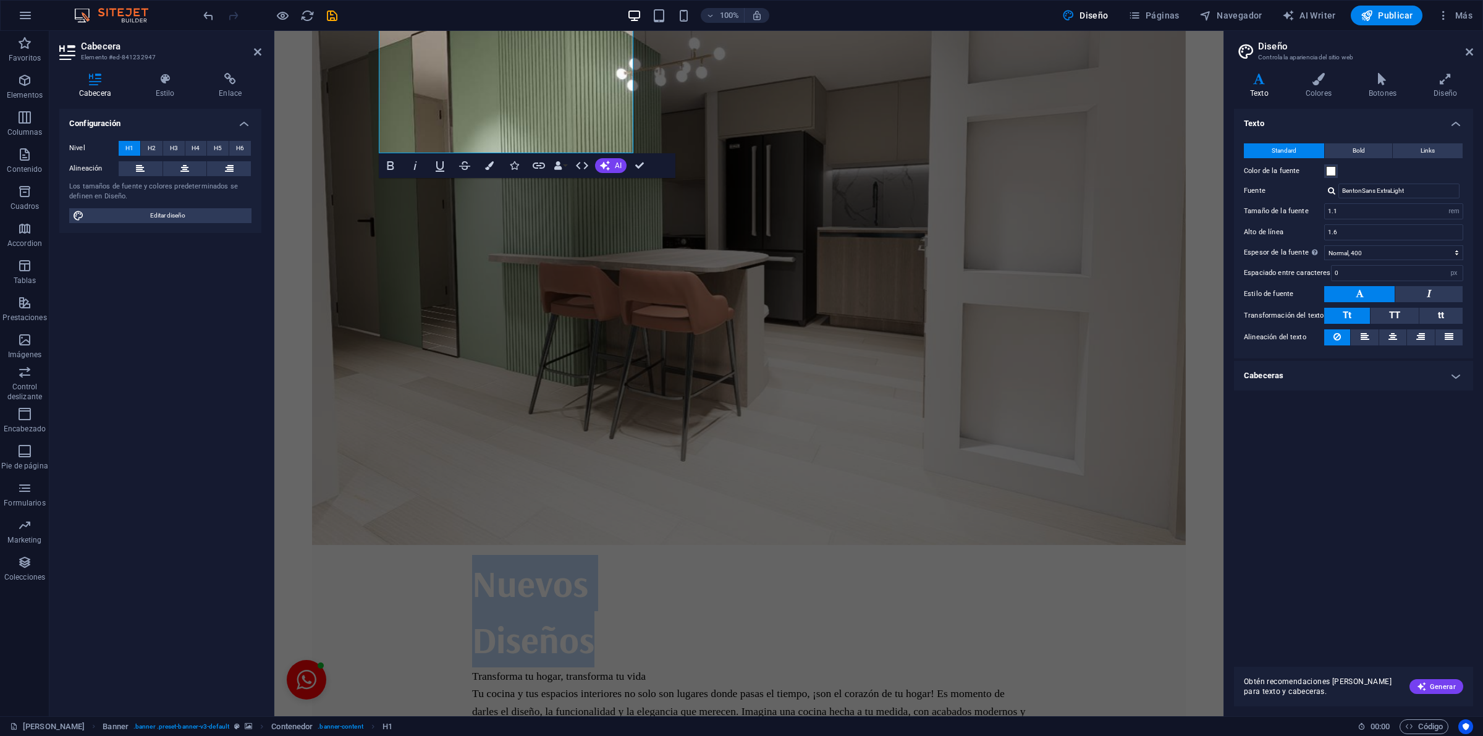
scroll to position [719, 0]
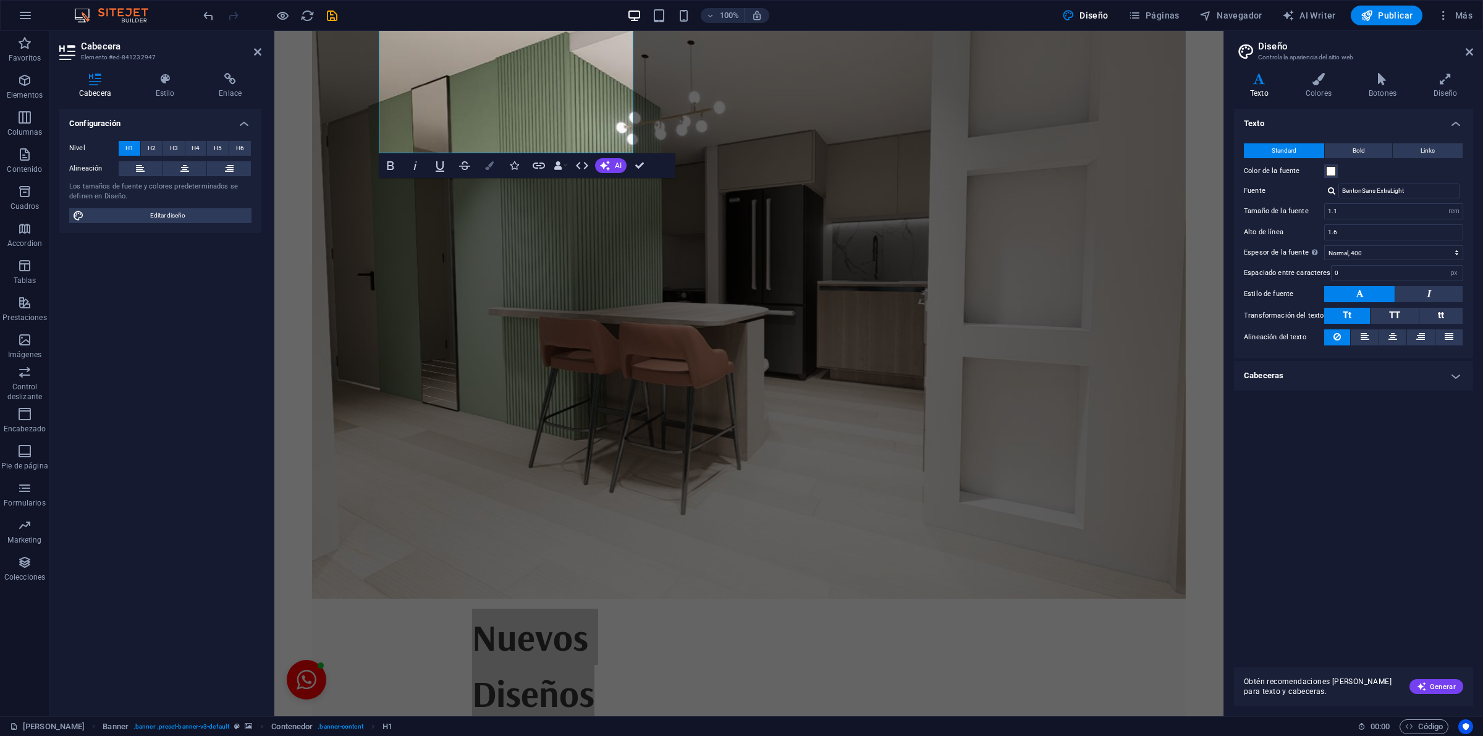
click at [486, 164] on icon "button" at bounding box center [489, 165] width 9 height 9
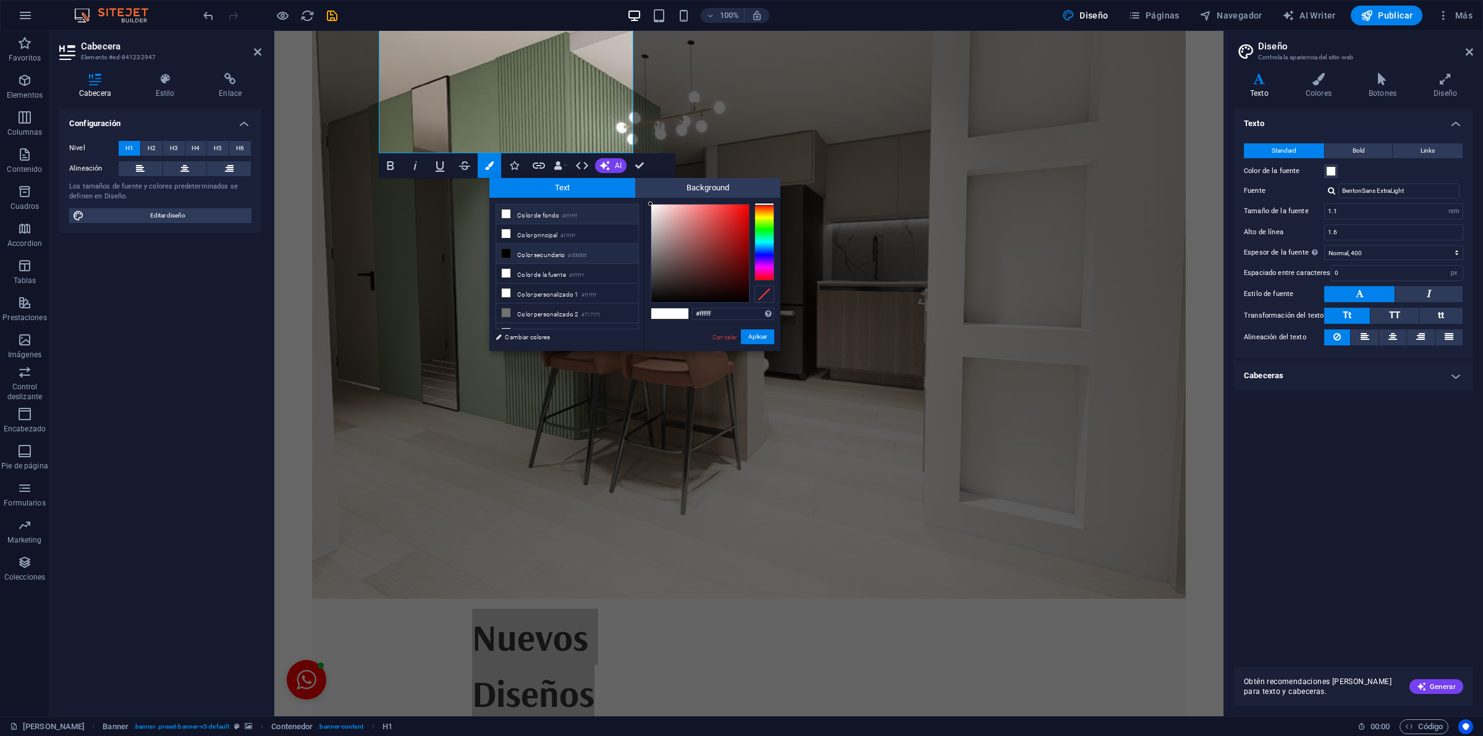
click at [531, 249] on li "Color secundario #000000" at bounding box center [567, 254] width 142 height 20
type input "#000000"
click at [769, 331] on button "Aplicar" at bounding box center [757, 336] width 33 height 15
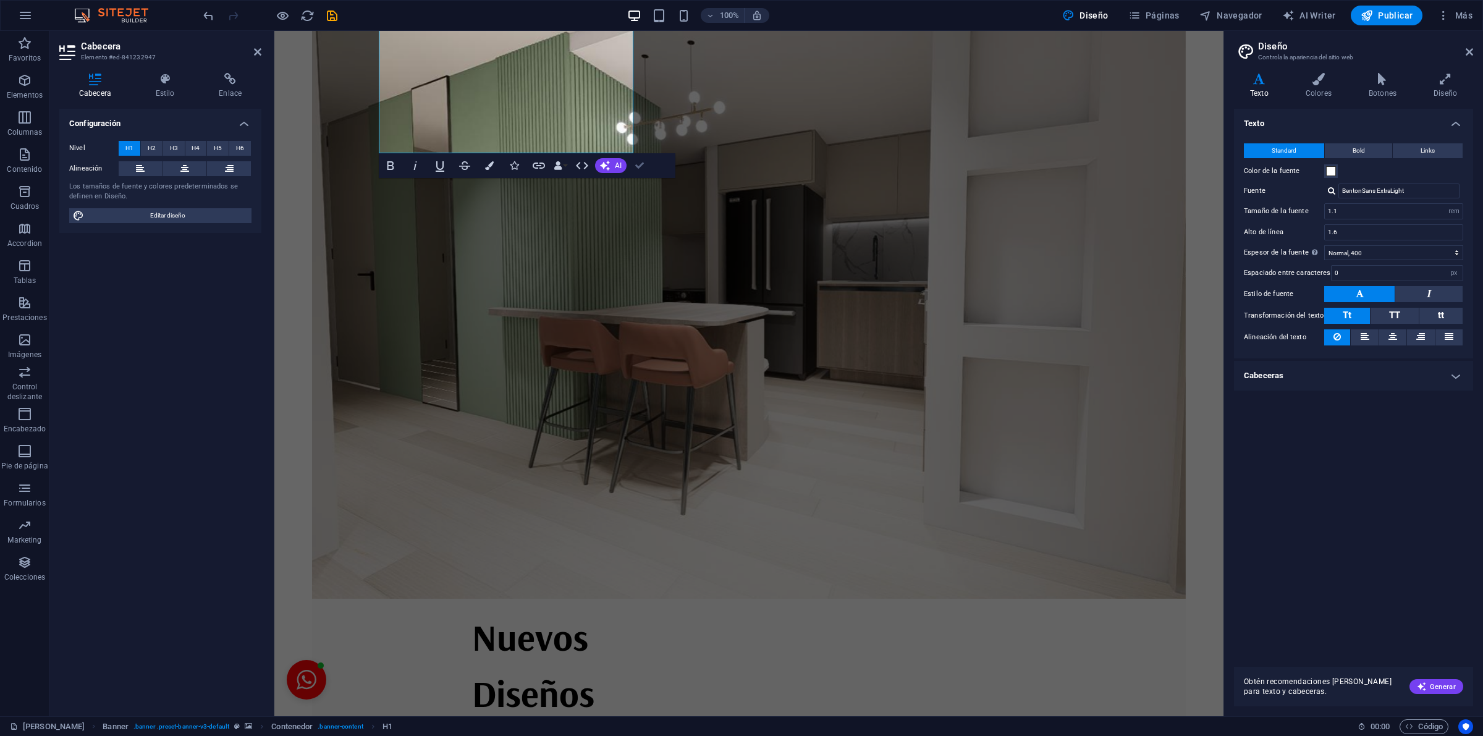
drag, startPoint x: 643, startPoint y: 164, endPoint x: 612, endPoint y: 165, distance: 30.9
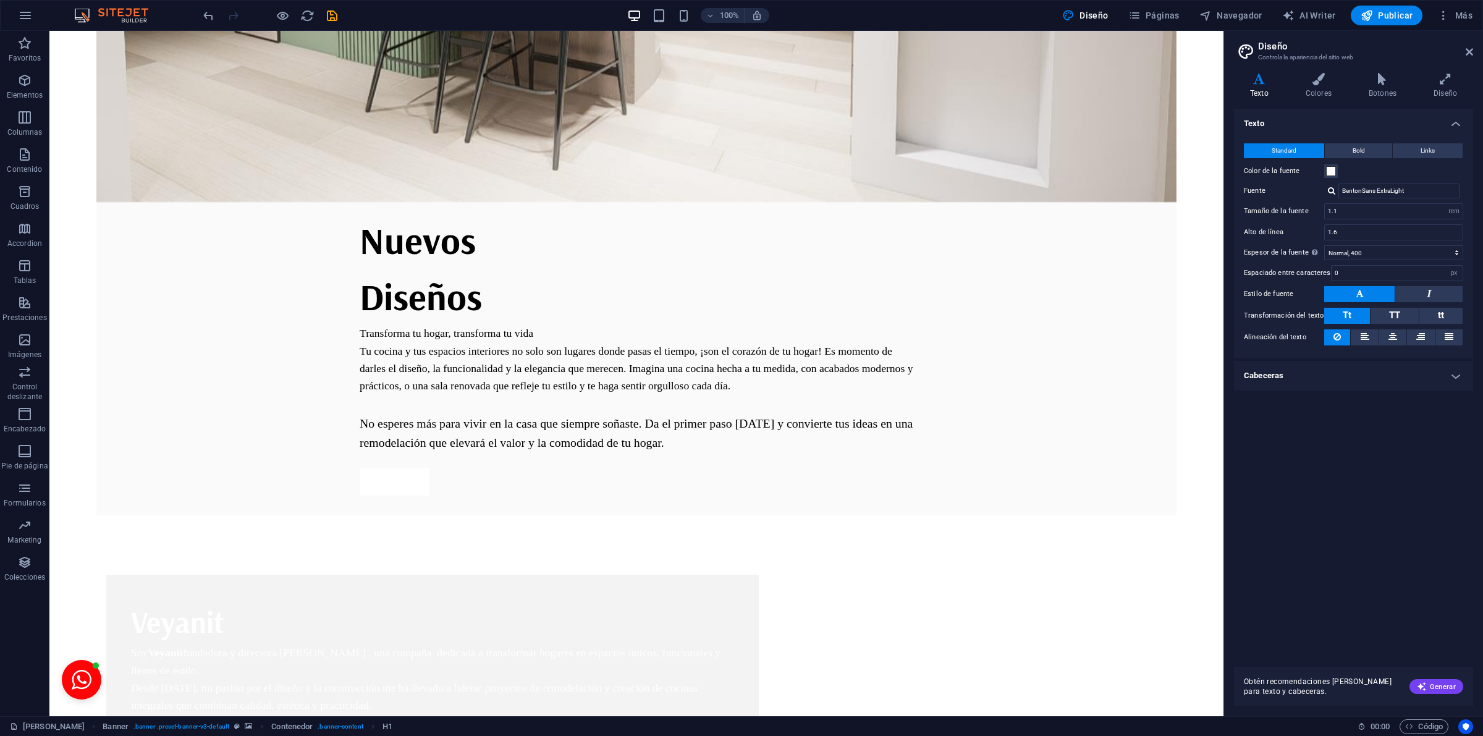
scroll to position [1432, 0]
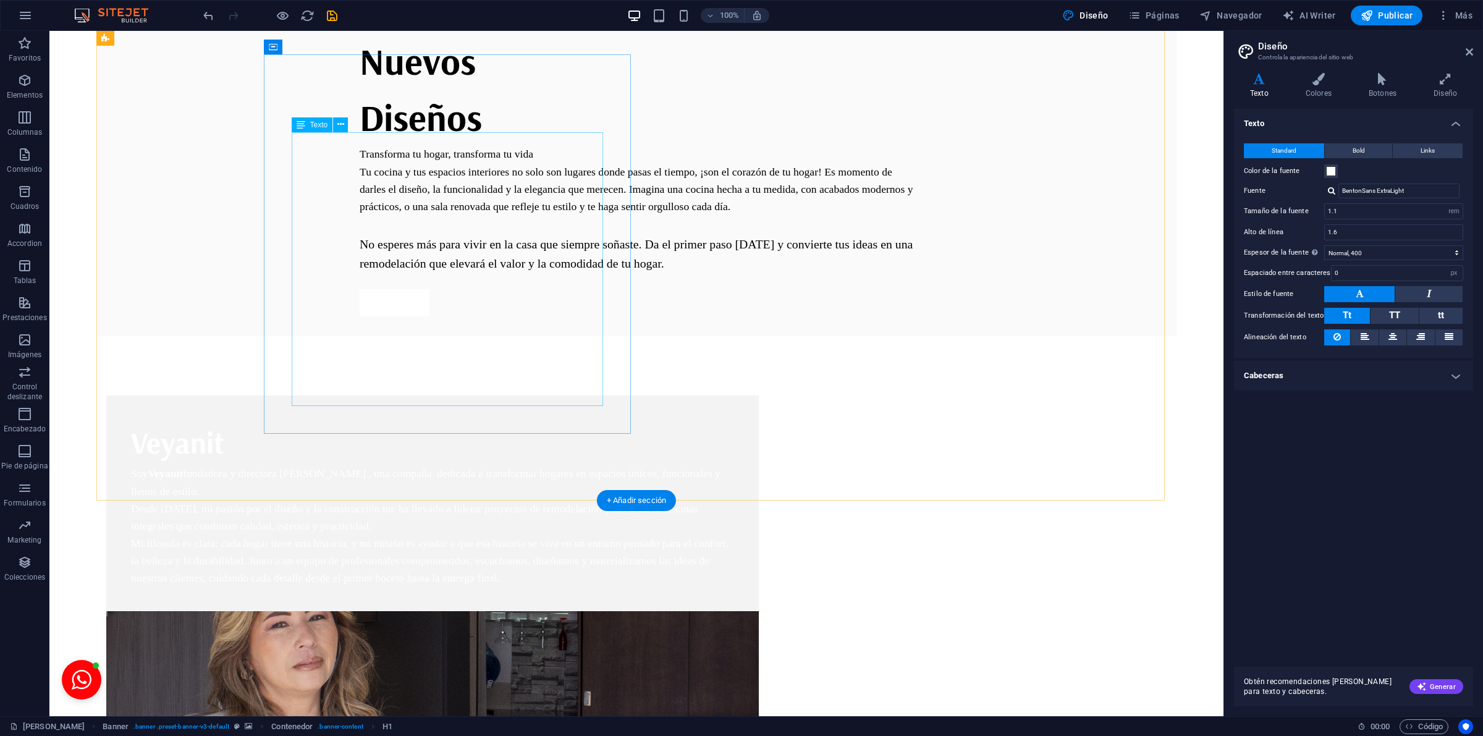
click at [489, 465] on div "Soy Veyanit fundadora y directora de VELKO , una compaña dedicada a transformar…" at bounding box center [432, 526] width 603 height 122
click at [359, 420] on div "Veyanit" at bounding box center [432, 442] width 603 height 44
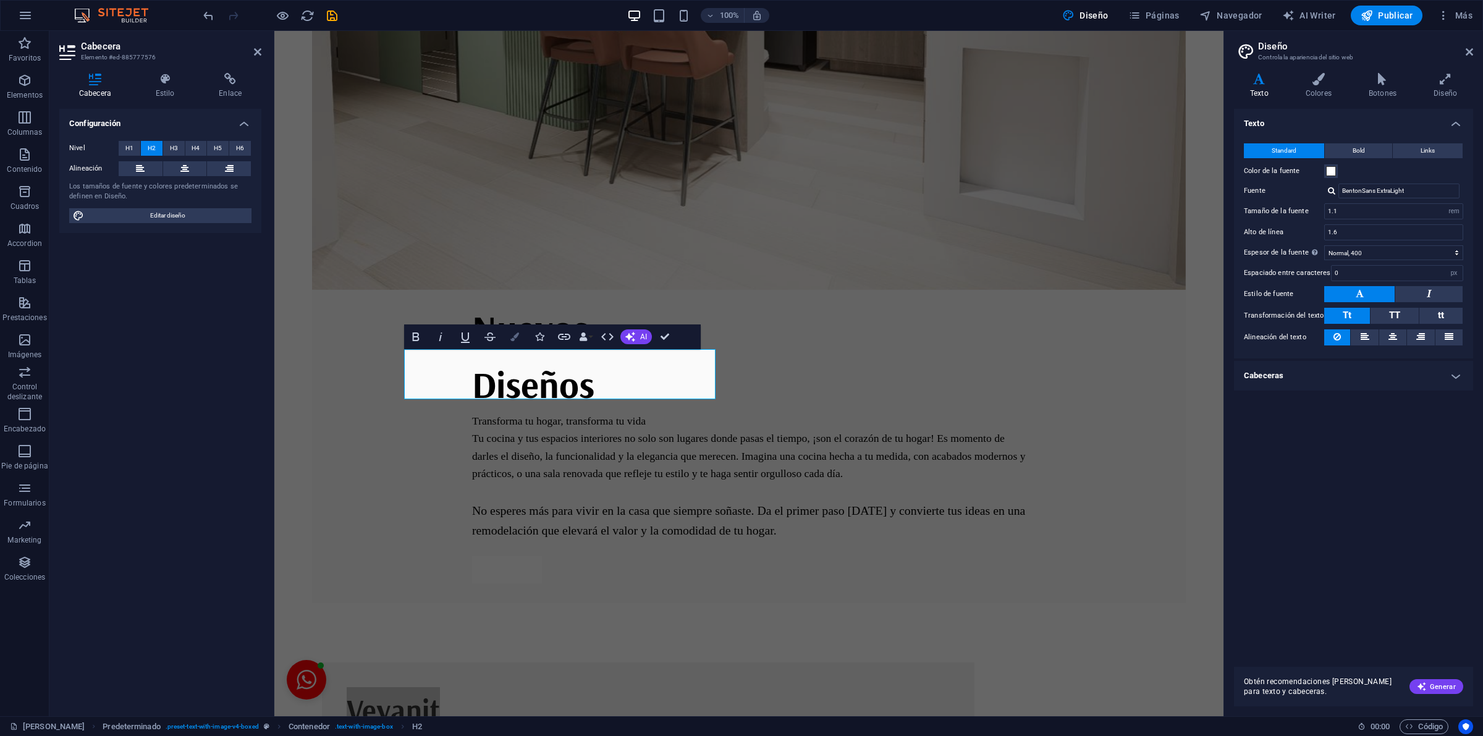
click at [518, 335] on button "Colors" at bounding box center [514, 336] width 23 height 25
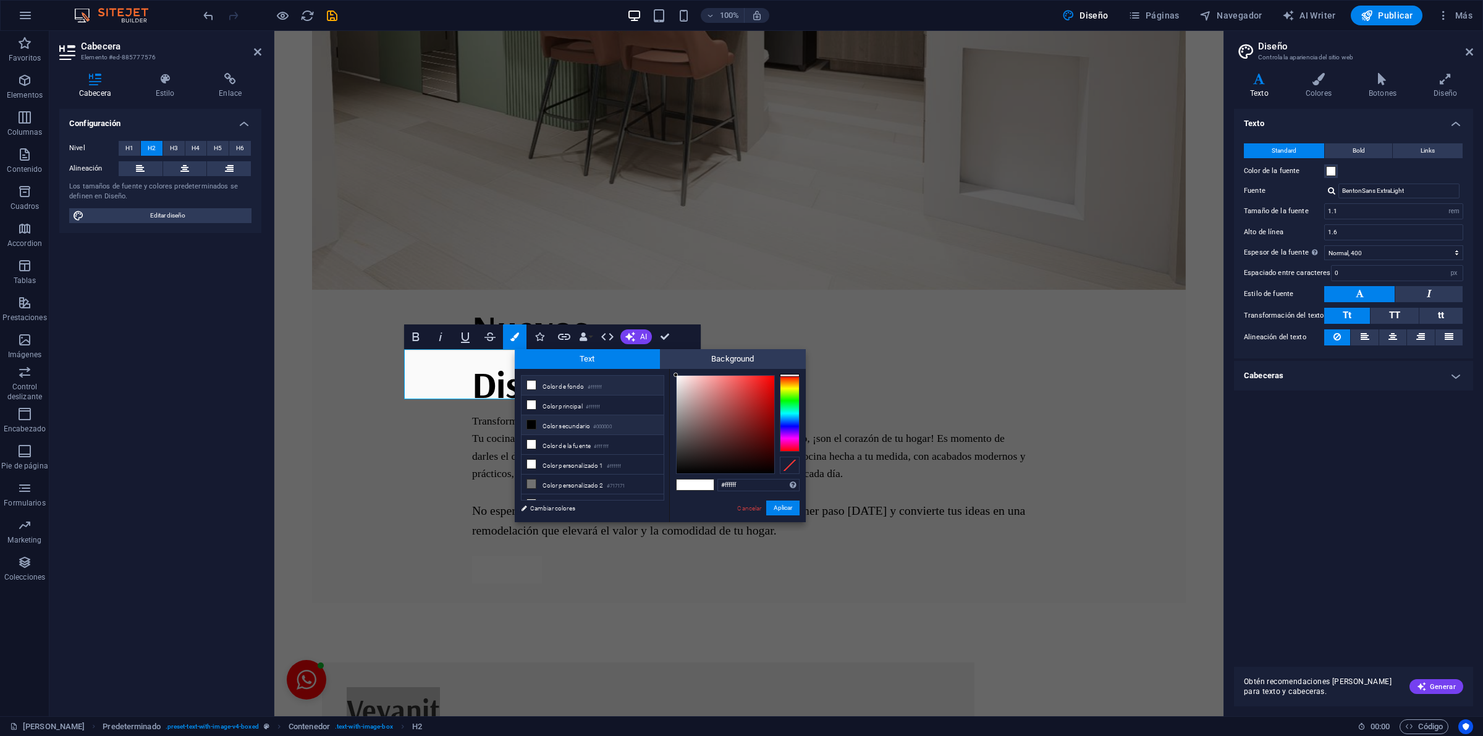
click at [576, 419] on li "Color secundario #000000" at bounding box center [593, 425] width 142 height 20
type input "#000000"
click at [771, 504] on button "Aplicar" at bounding box center [782, 508] width 33 height 15
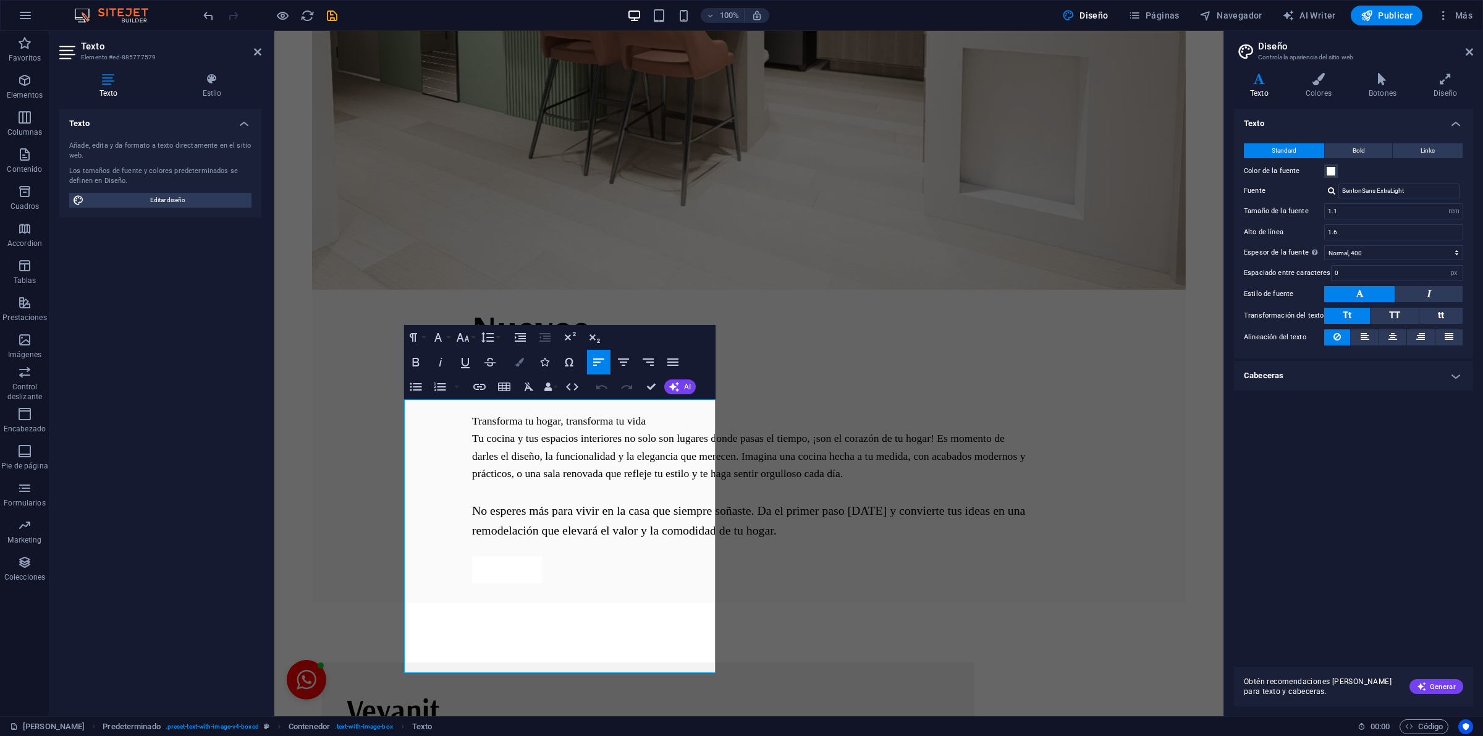
click at [522, 360] on icon "button" at bounding box center [519, 362] width 9 height 9
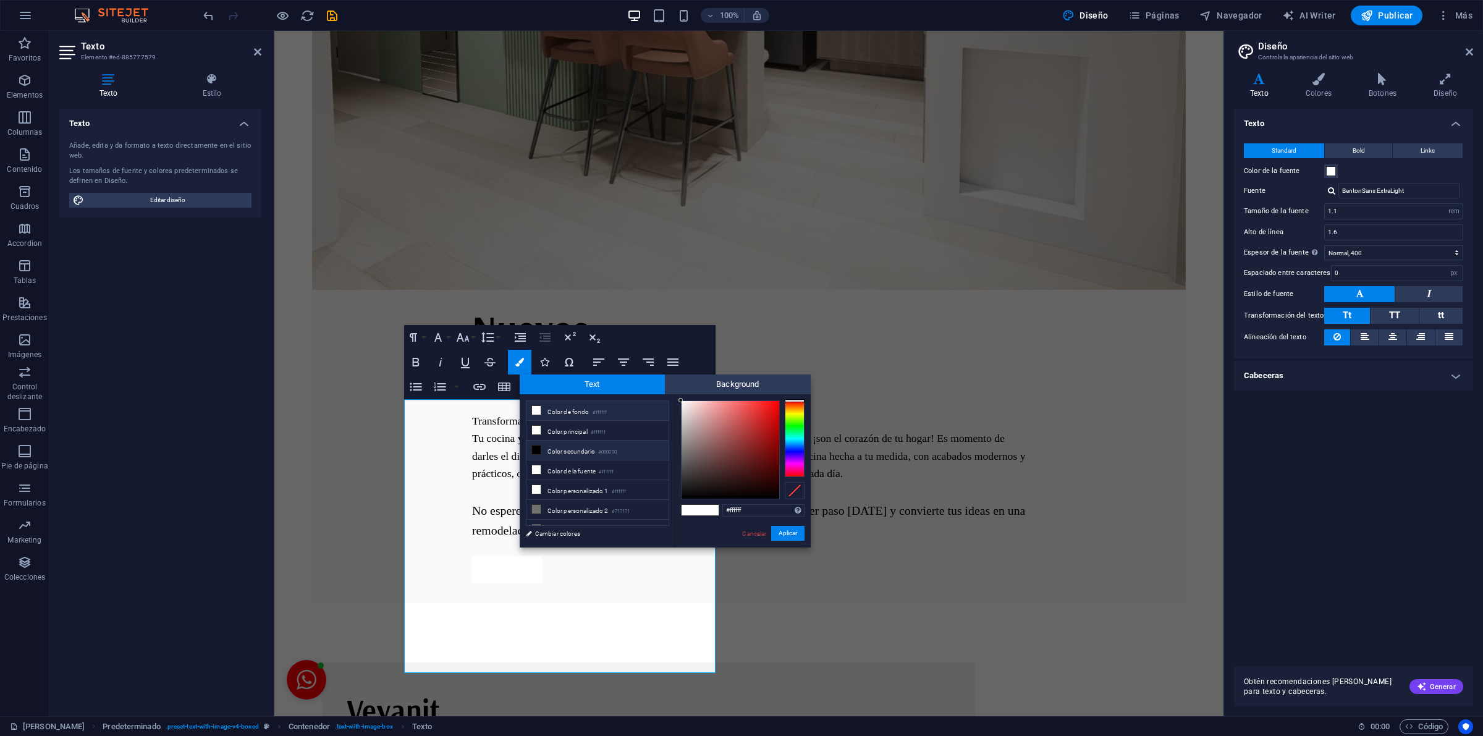
click at [551, 455] on li "Color secundario #000000" at bounding box center [597, 451] width 142 height 20
type input "#000000"
click at [775, 531] on button "Aplicar" at bounding box center [787, 533] width 33 height 15
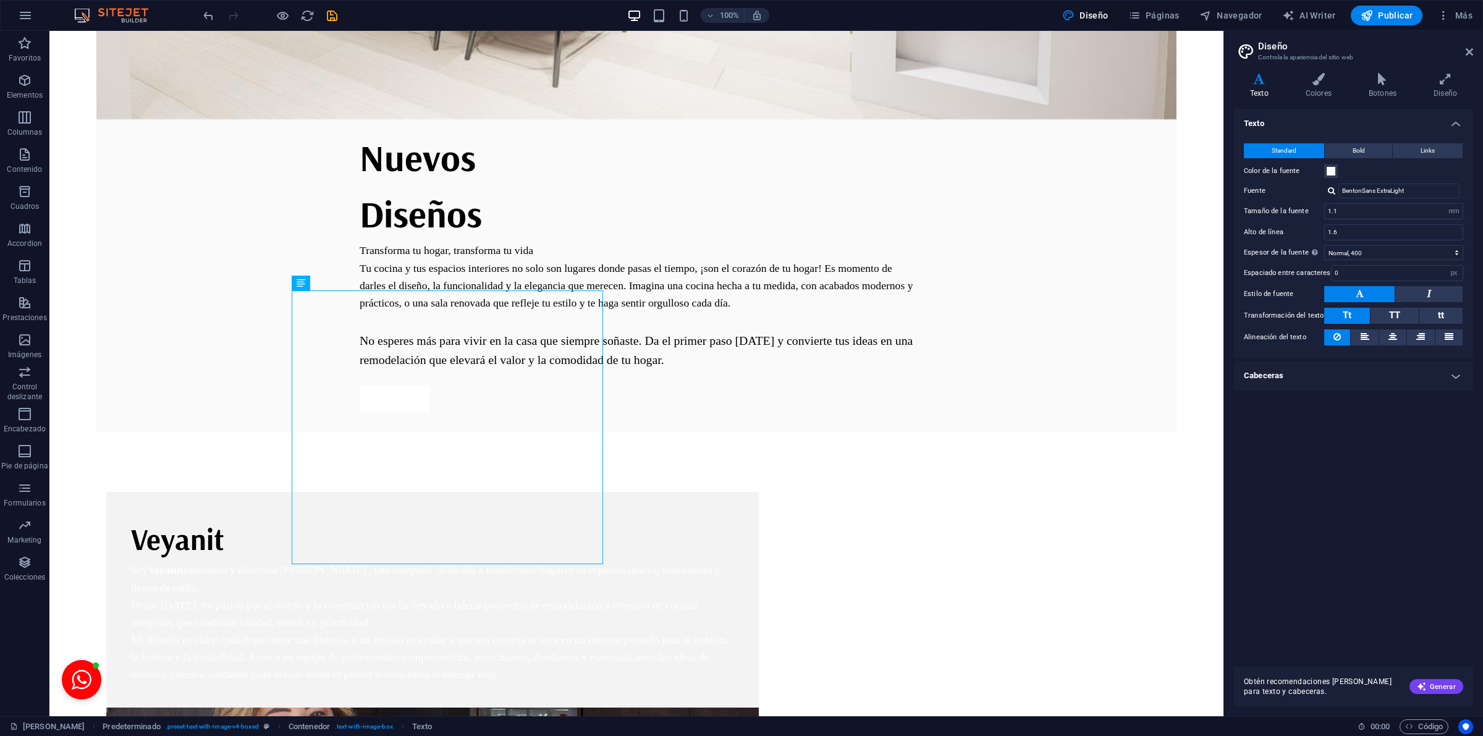
scroll to position [1358, 0]
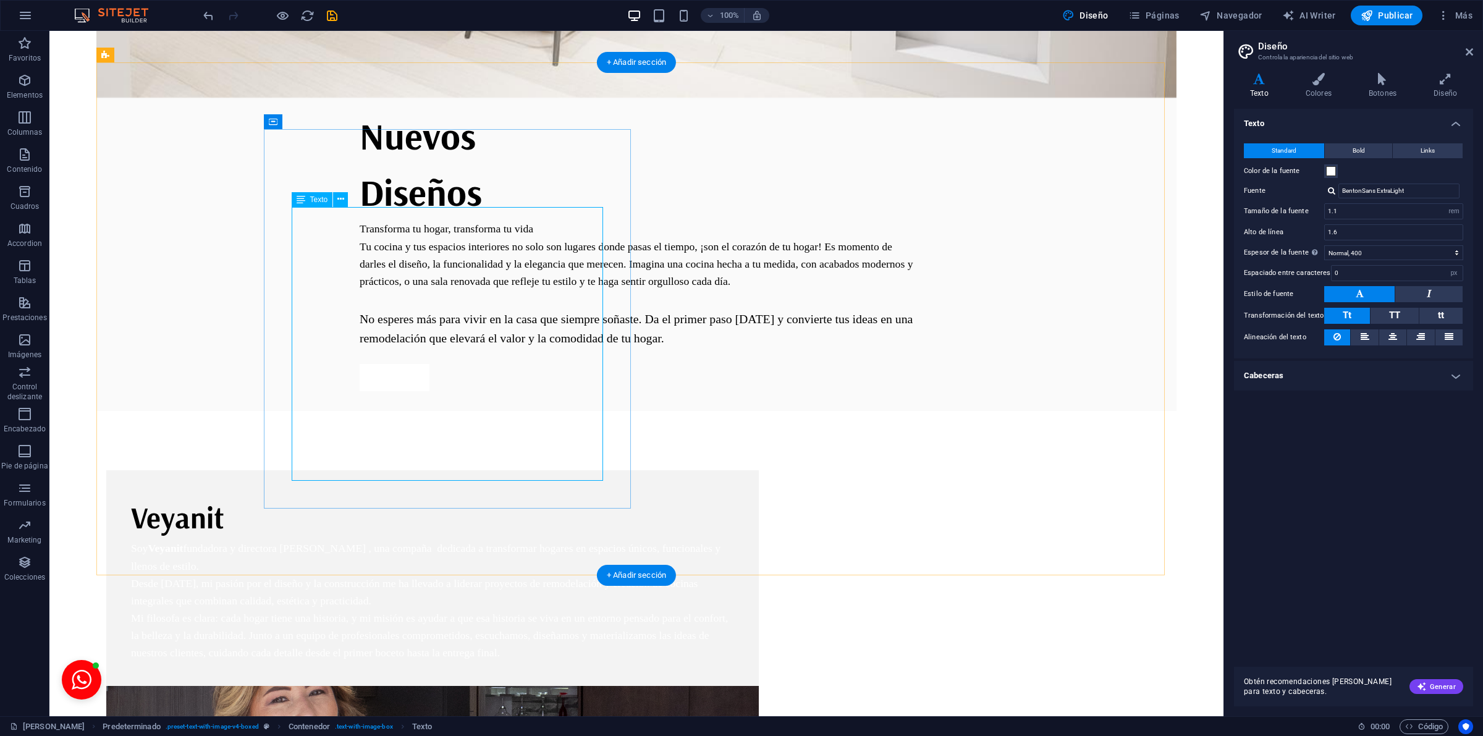
click at [353, 539] on div "Soy Veyanit fundadora y directora de VELKO , una compaña dedicada a transformar…" at bounding box center [432, 600] width 603 height 122
drag, startPoint x: 353, startPoint y: 365, endPoint x: 129, endPoint y: 363, distance: 224.9
click at [353, 539] on div "Soy Veyanit fundadora y directora de VELKO , una compaña dedicada a transformar…" at bounding box center [432, 600] width 603 height 122
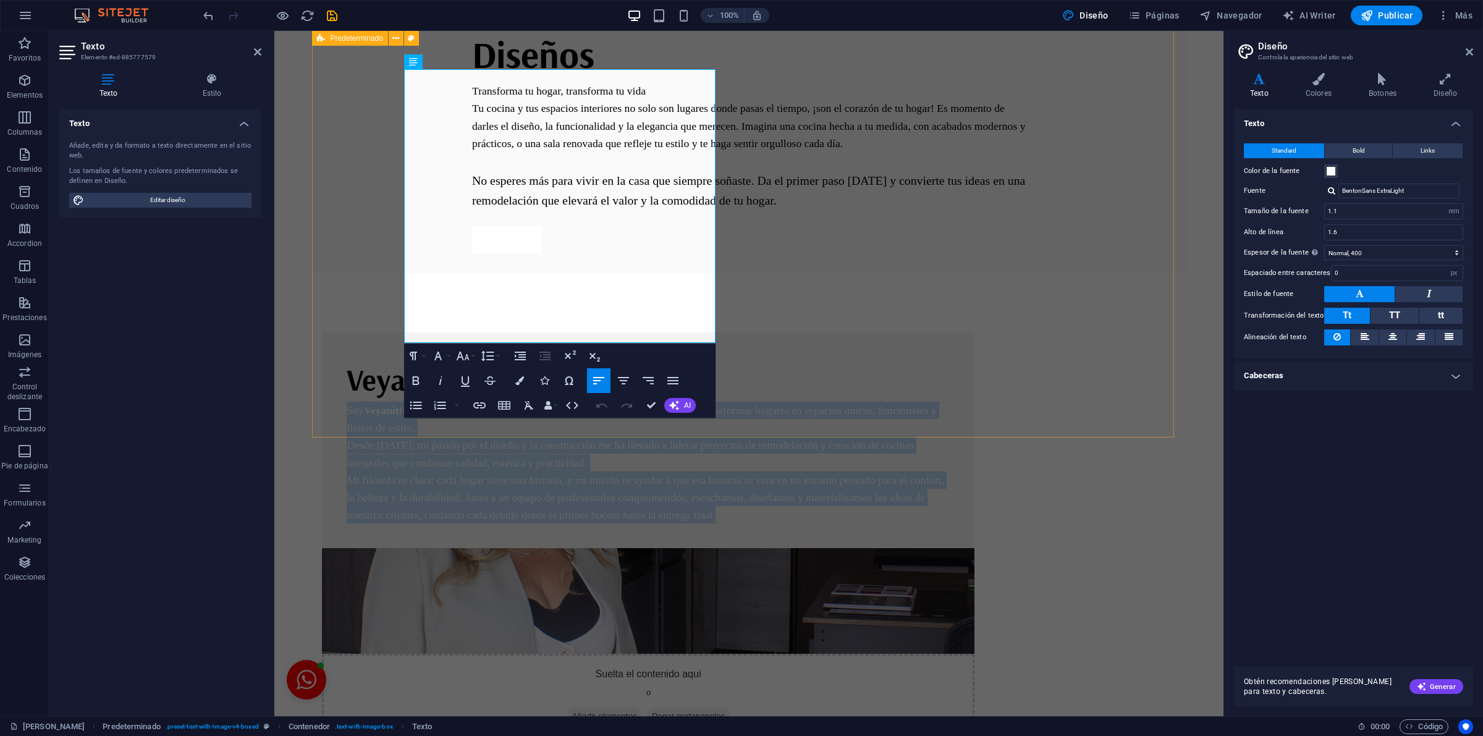
drag, startPoint x: 576, startPoint y: 329, endPoint x: 350, endPoint y: 80, distance: 335.9
click at [350, 273] on div "Veyanit Soy Veyanit fundadora y directora de VELKO , una compaña dedicada a tra…" at bounding box center [748, 537] width 873 height 528
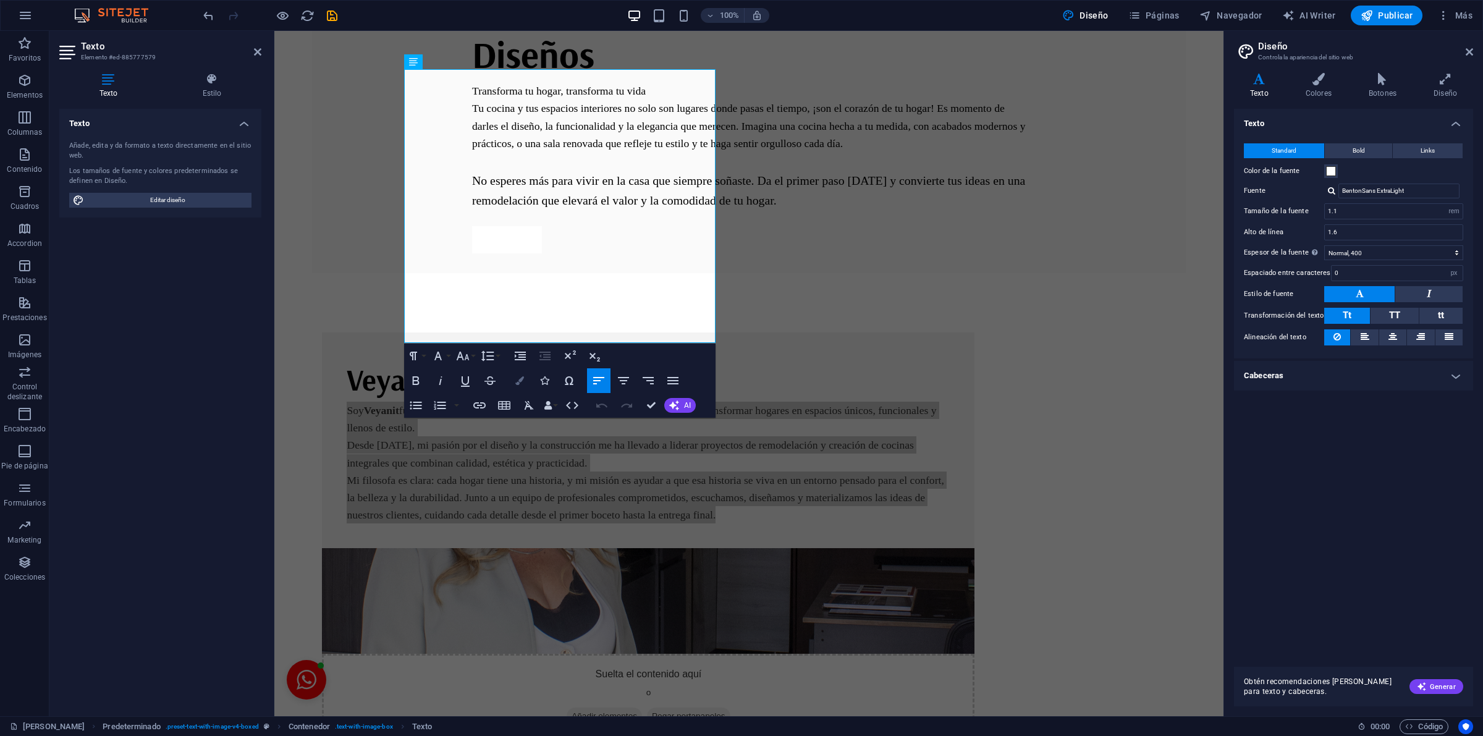
click at [517, 376] on icon "button" at bounding box center [519, 380] width 9 height 9
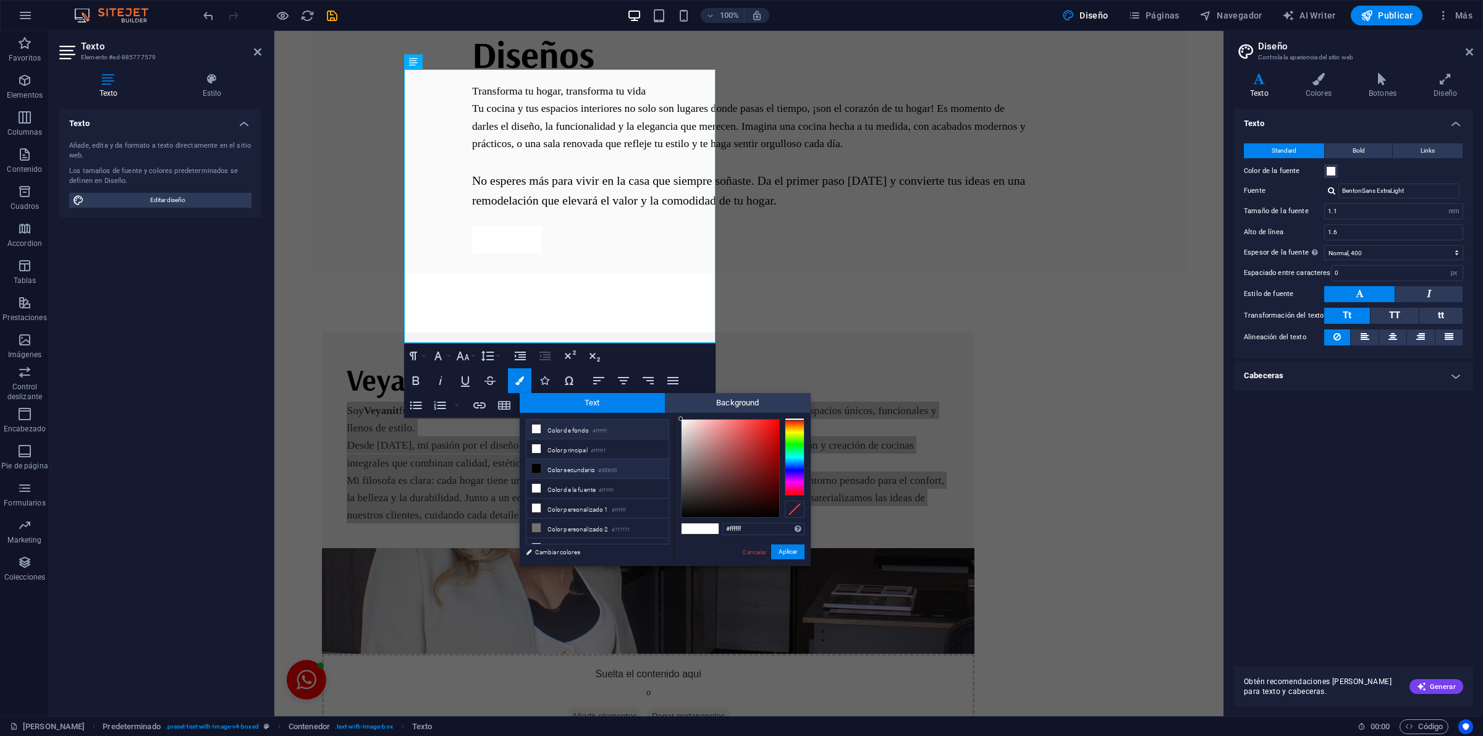
click at [542, 471] on li "Color secundario #000000" at bounding box center [597, 469] width 142 height 20
type input "#000000"
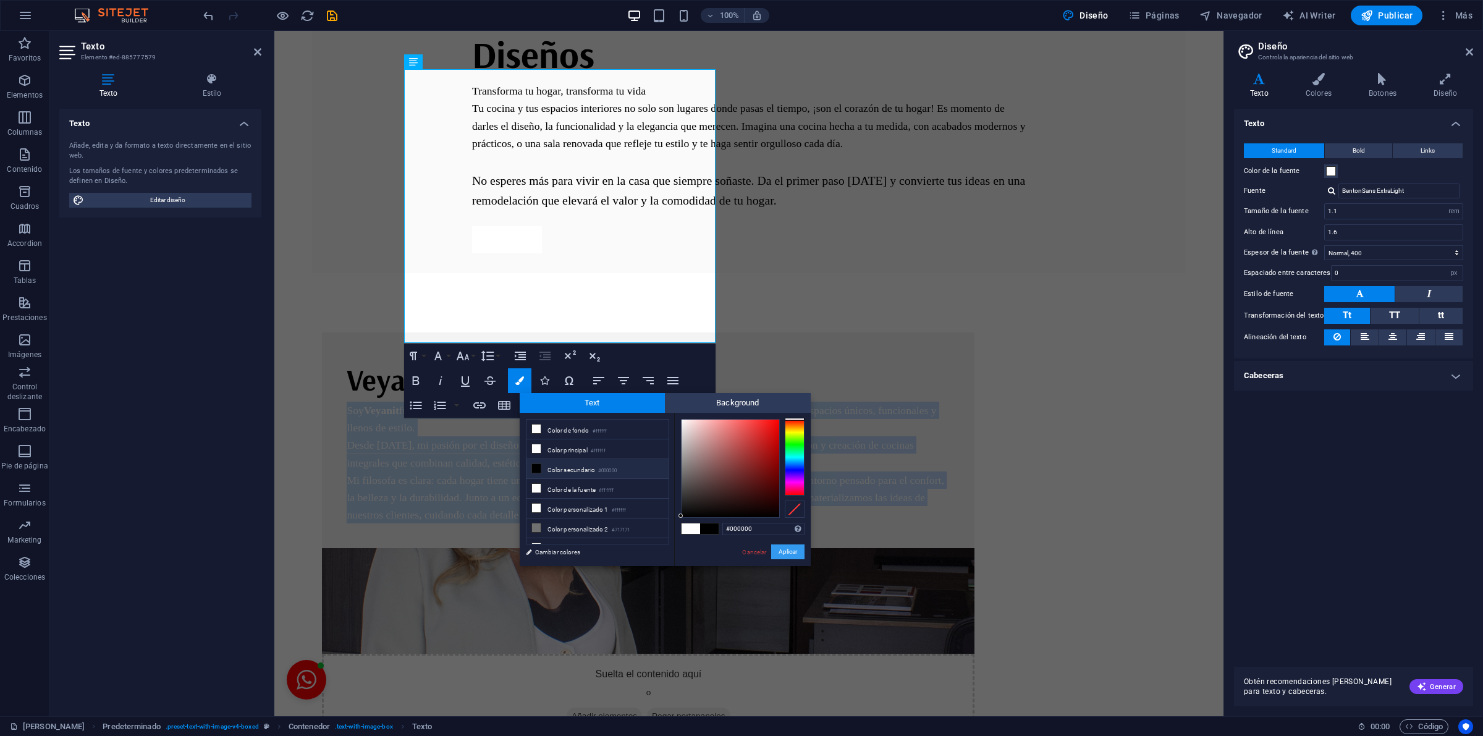
click at [779, 554] on button "Aplicar" at bounding box center [787, 551] width 33 height 15
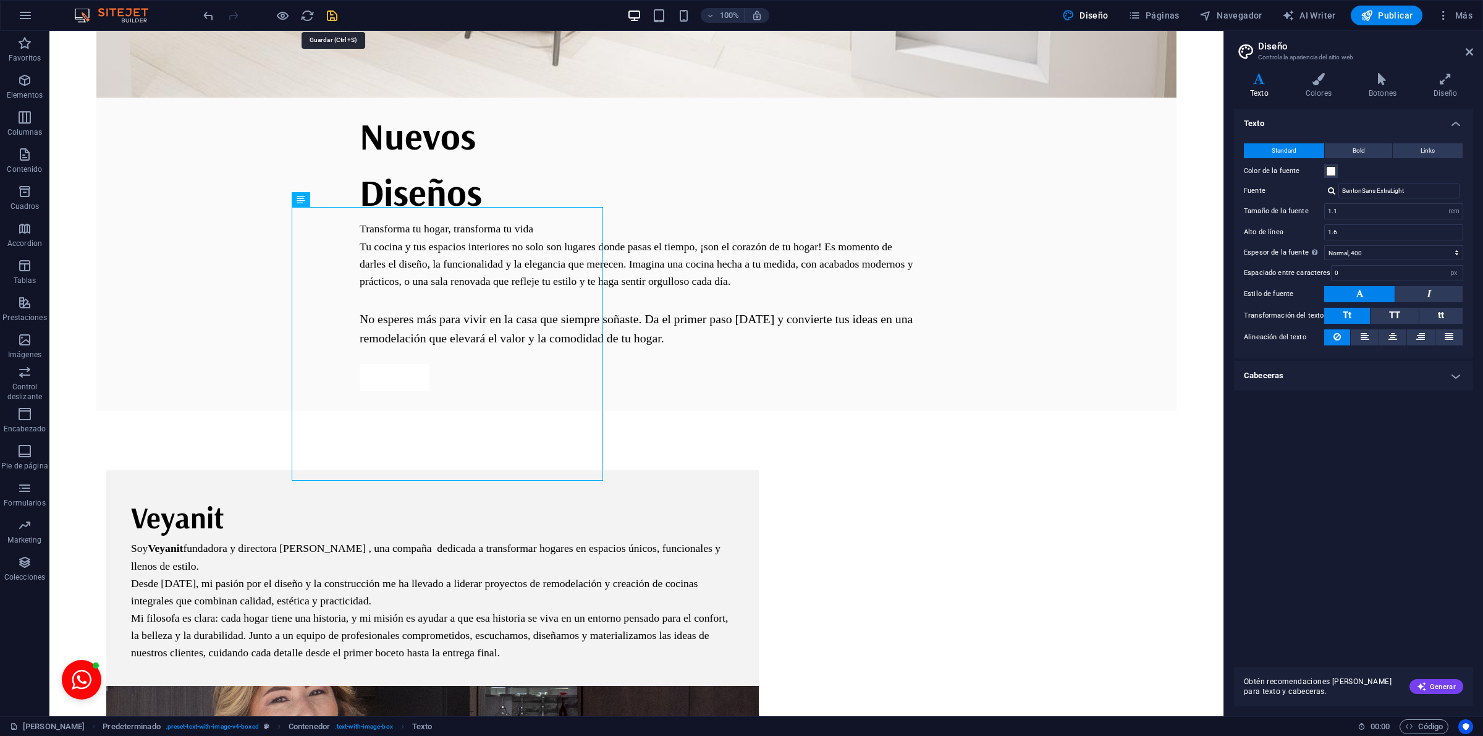
drag, startPoint x: 336, startPoint y: 16, endPoint x: 363, endPoint y: 32, distance: 31.8
click at [336, 16] on icon "save" at bounding box center [332, 16] width 14 height 14
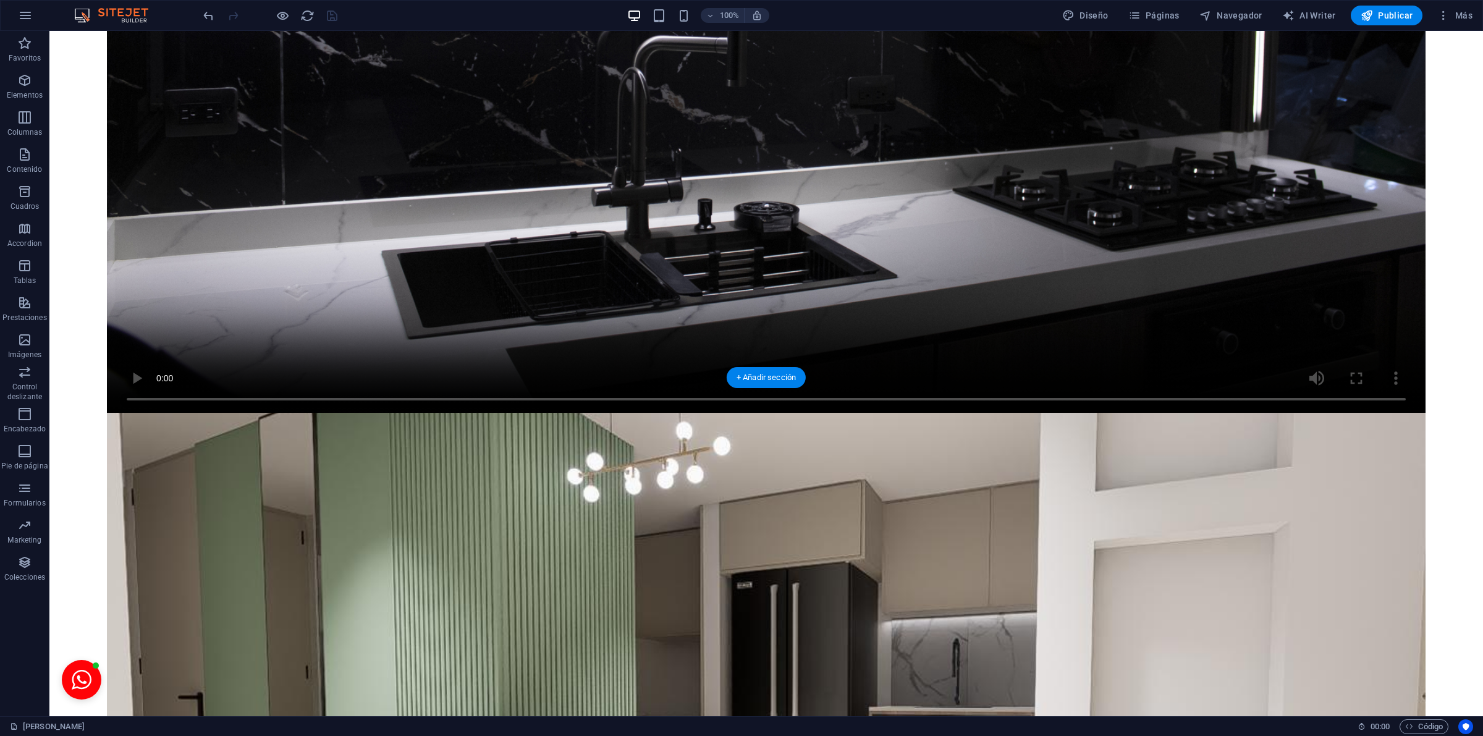
scroll to position [0, 0]
